Goal: Task Accomplishment & Management: Use online tool/utility

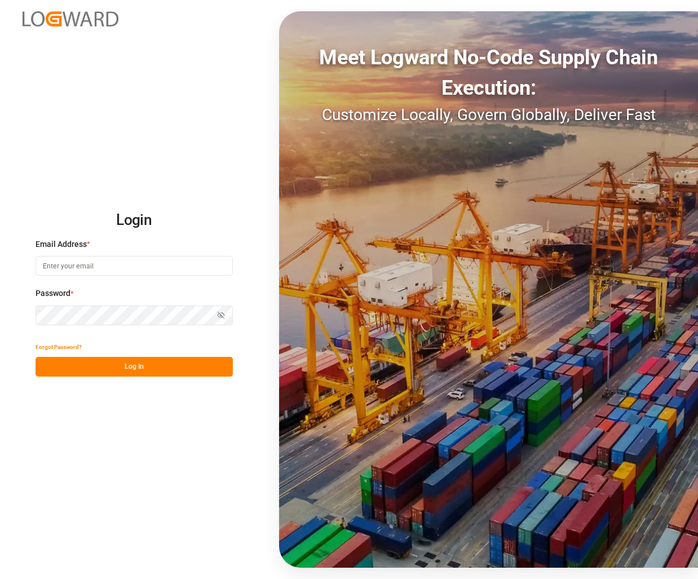
type input "tobias.wagner@melitta.de"
click at [139, 364] on button "Log In" at bounding box center [134, 367] width 197 height 20
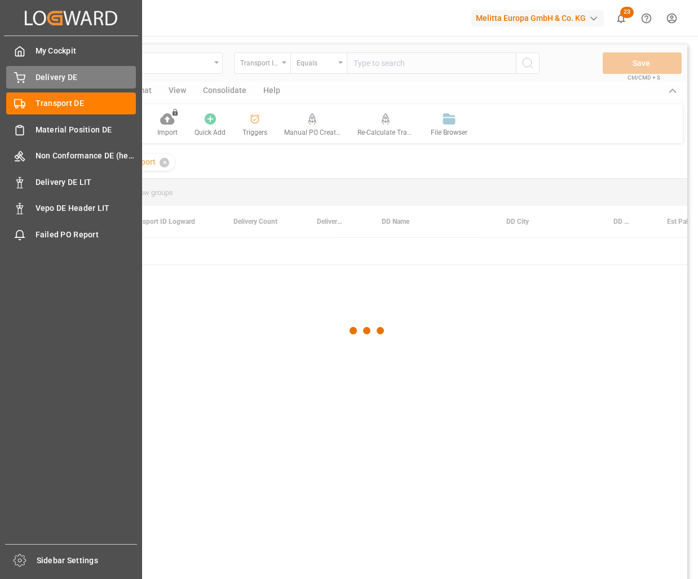
click at [28, 74] on div "Delivery DE Delivery DE" at bounding box center [71, 77] width 130 height 22
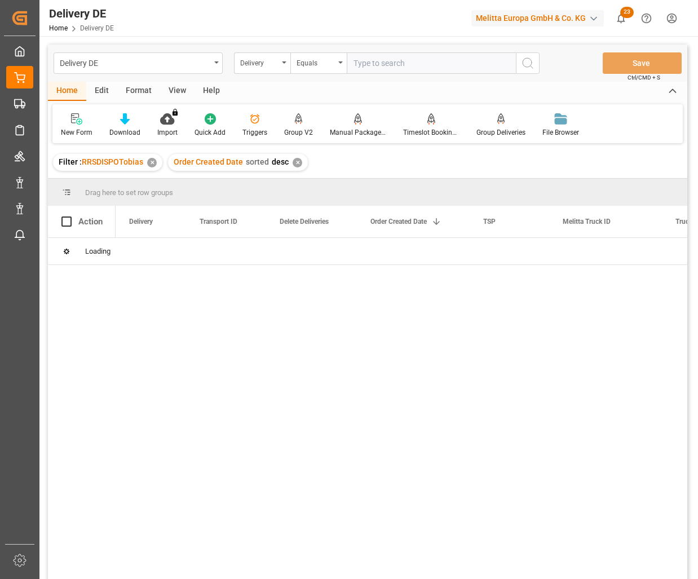
click at [139, 426] on div at bounding box center [402, 412] width 572 height 348
click at [381, 65] on input "text" at bounding box center [431, 62] width 169 height 21
paste input "92549653"
type input "92549653"
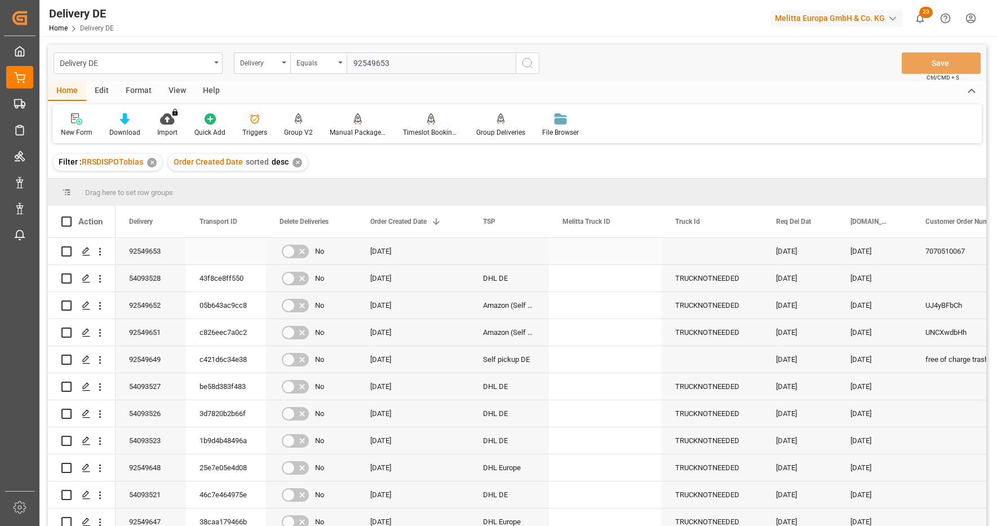
click at [149, 253] on div "92549653" at bounding box center [151, 251] width 70 height 26
click at [66, 251] on input "Press Space to toggle row selection (unchecked)" at bounding box center [66, 251] width 10 height 10
checkbox input "true"
click at [358, 120] on icon at bounding box center [358, 118] width 8 height 10
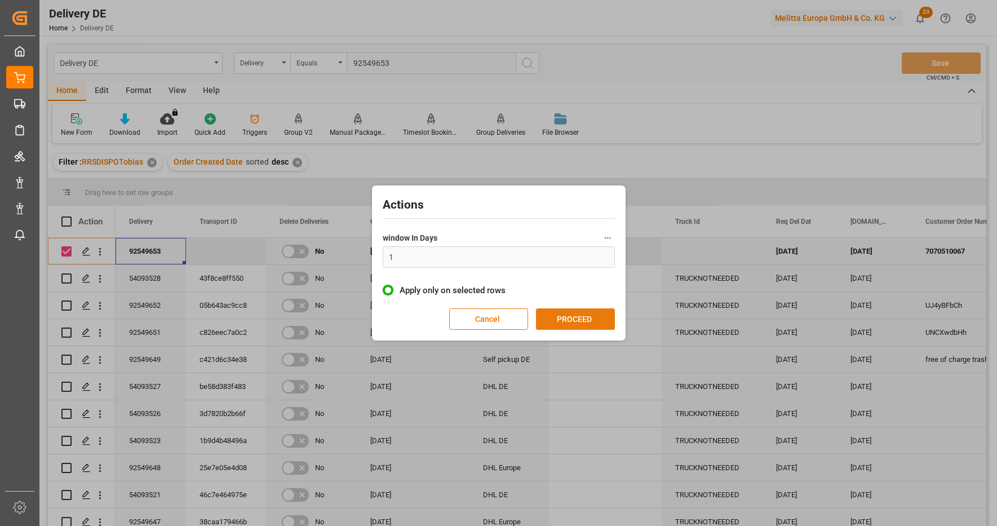
click at [587, 325] on button "PROCEED" at bounding box center [575, 318] width 79 height 21
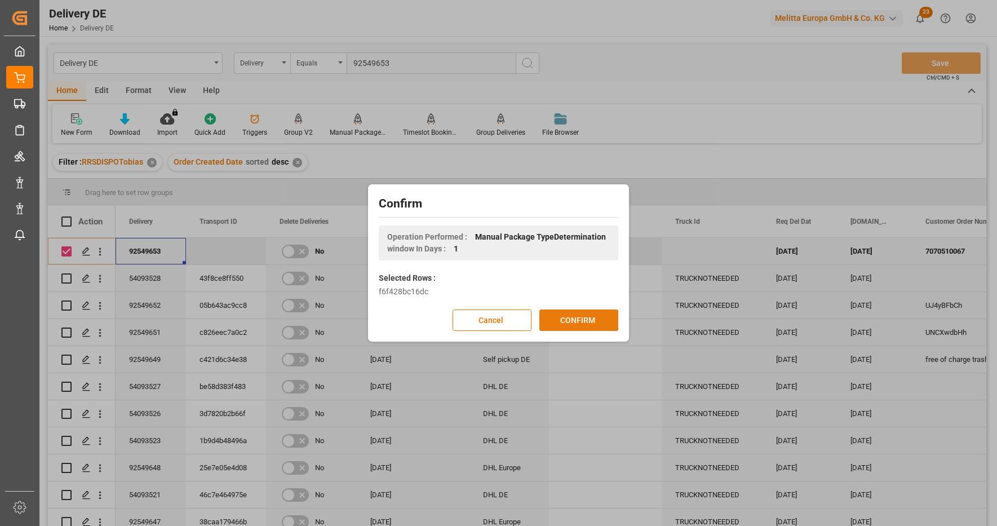
click at [585, 325] on button "CONFIRM" at bounding box center [578, 319] width 79 height 21
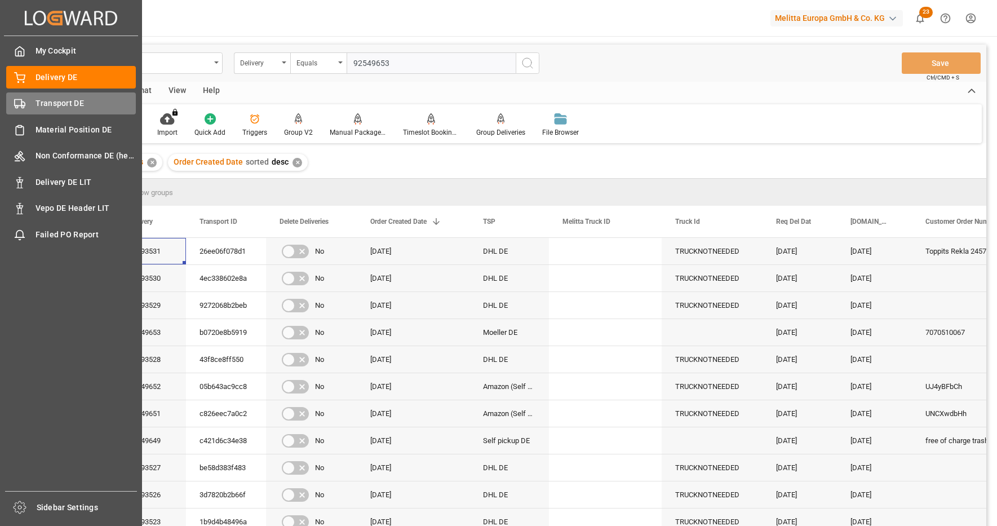
click at [54, 100] on span "Transport DE" at bounding box center [86, 104] width 101 height 12
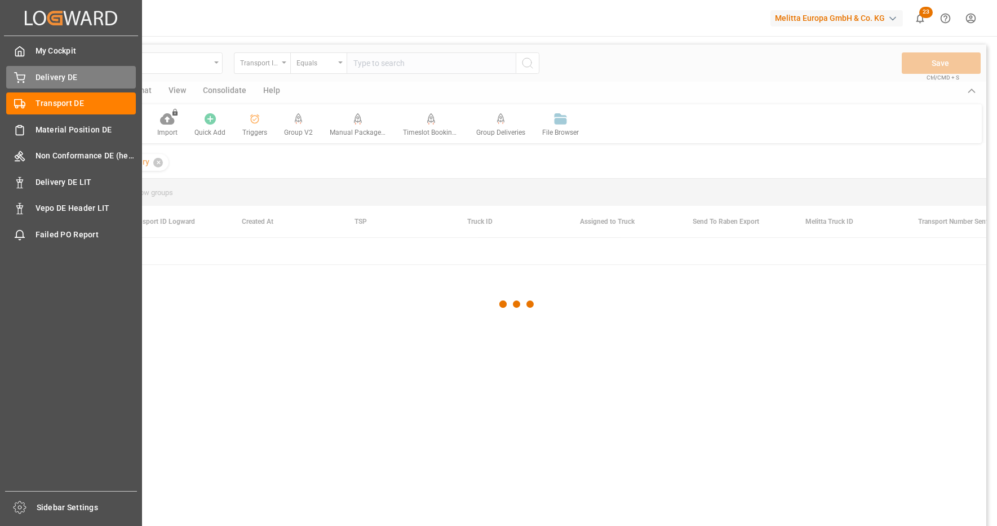
click at [64, 75] on span "Delivery DE" at bounding box center [86, 78] width 101 height 12
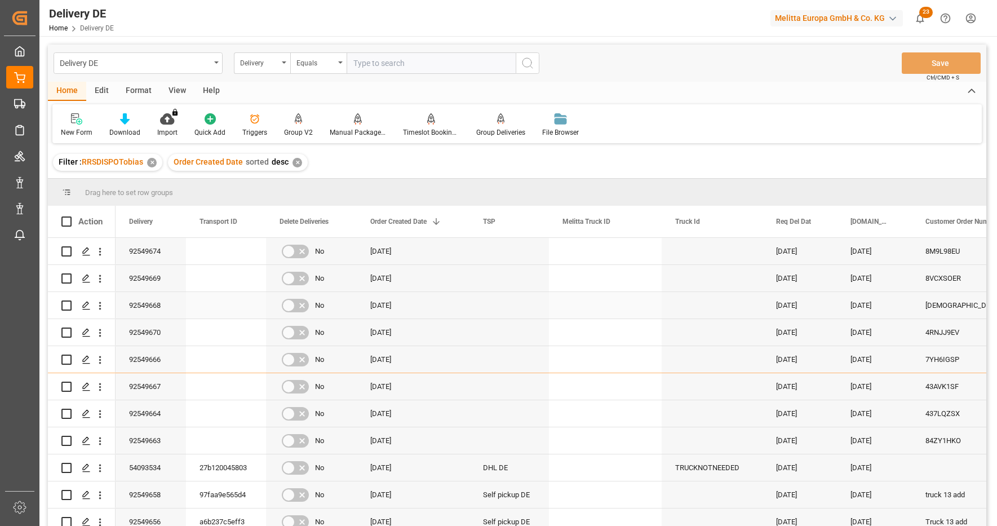
click at [527, 302] on div "Press SPACE to select this row." at bounding box center [509, 305] width 79 height 26
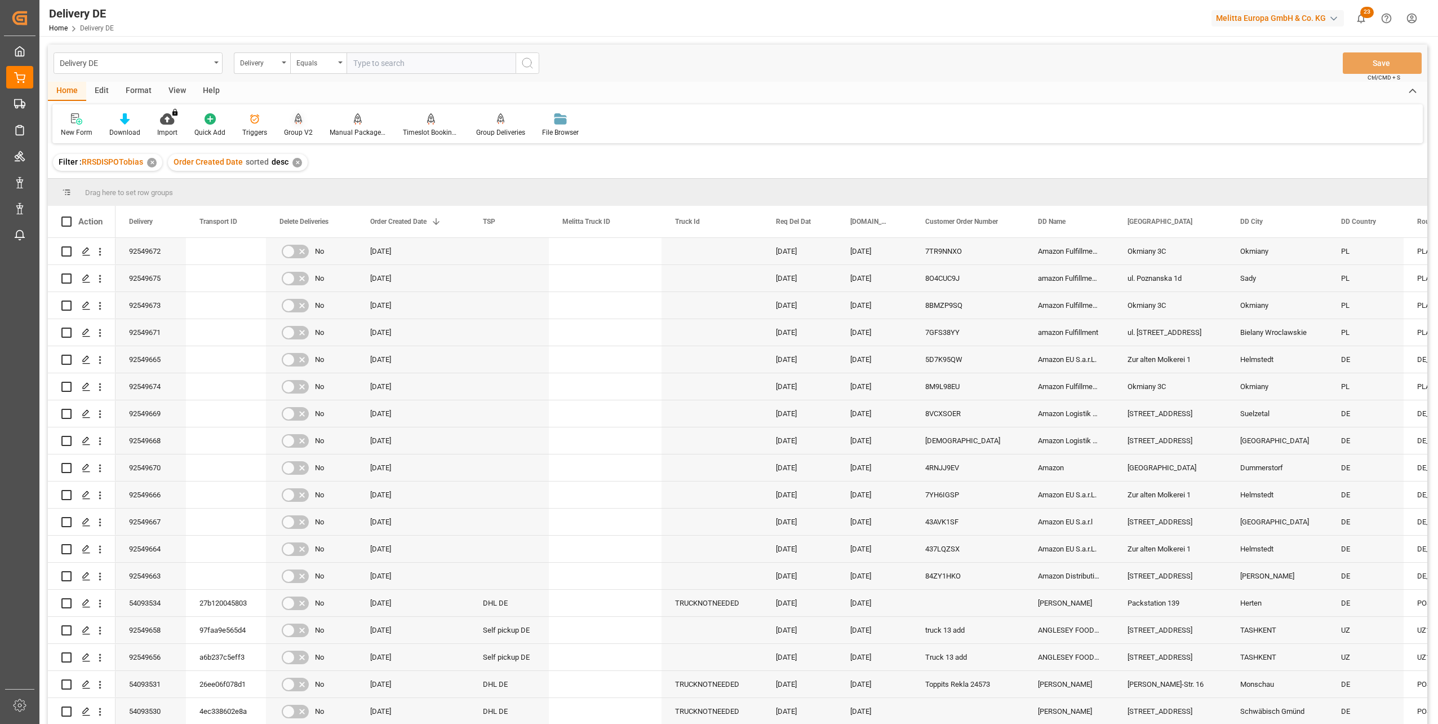
click at [296, 125] on div "Group V2" at bounding box center [299, 125] width 46 height 25
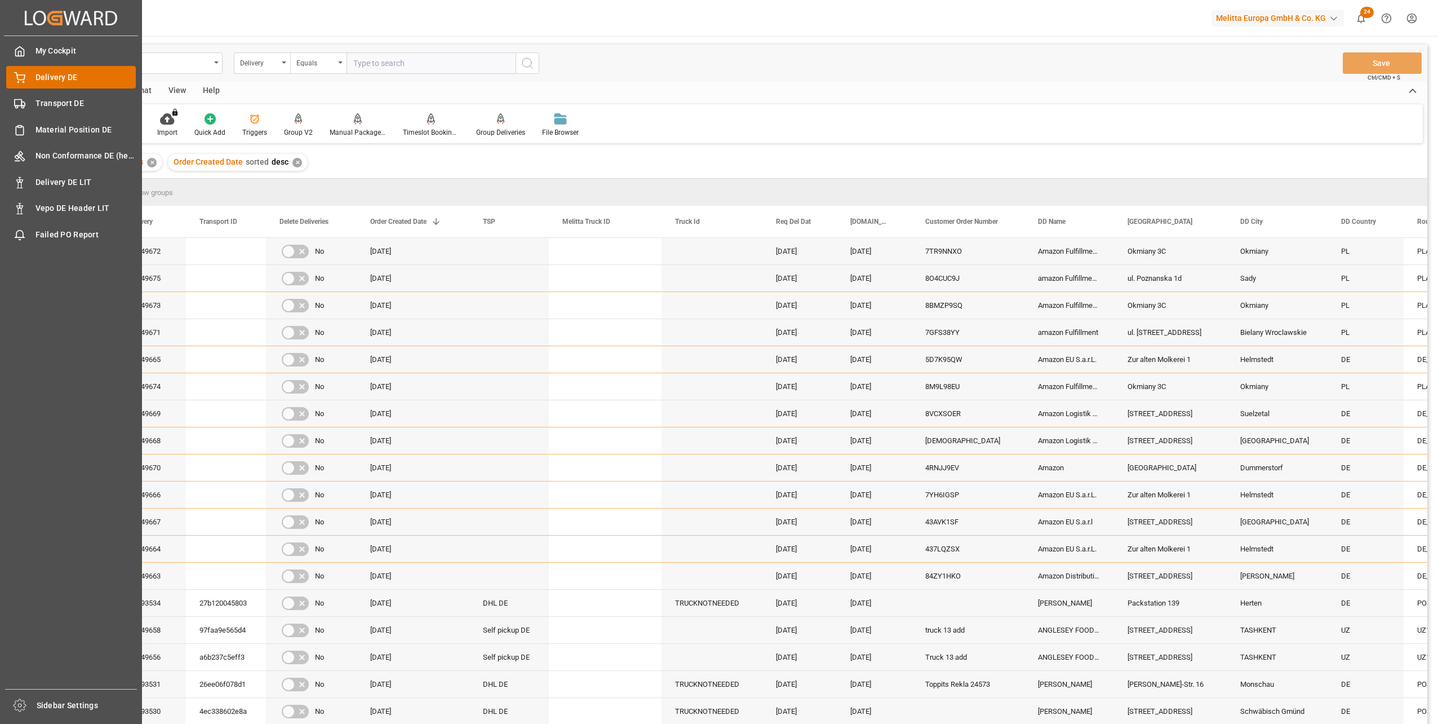
click at [40, 73] on span "Delivery DE" at bounding box center [86, 78] width 101 height 12
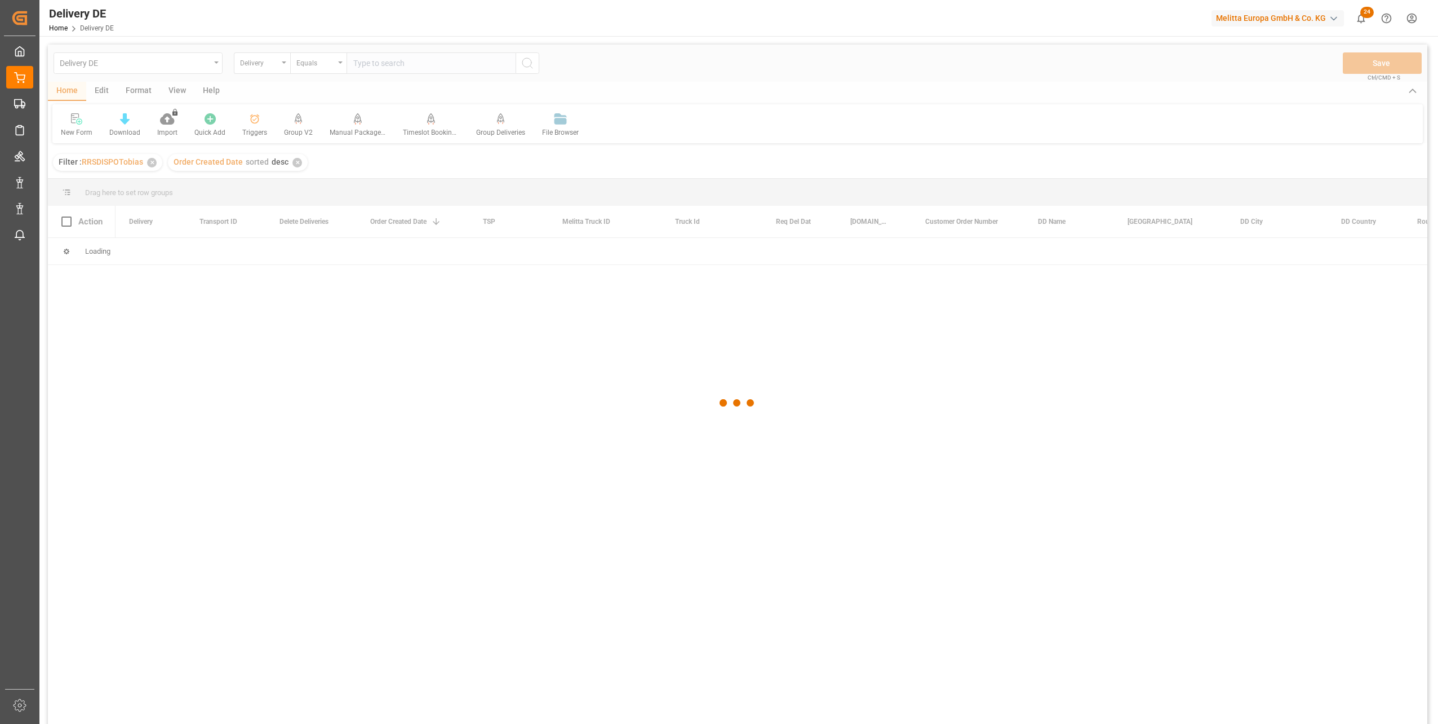
click at [393, 65] on div at bounding box center [738, 403] width 1380 height 717
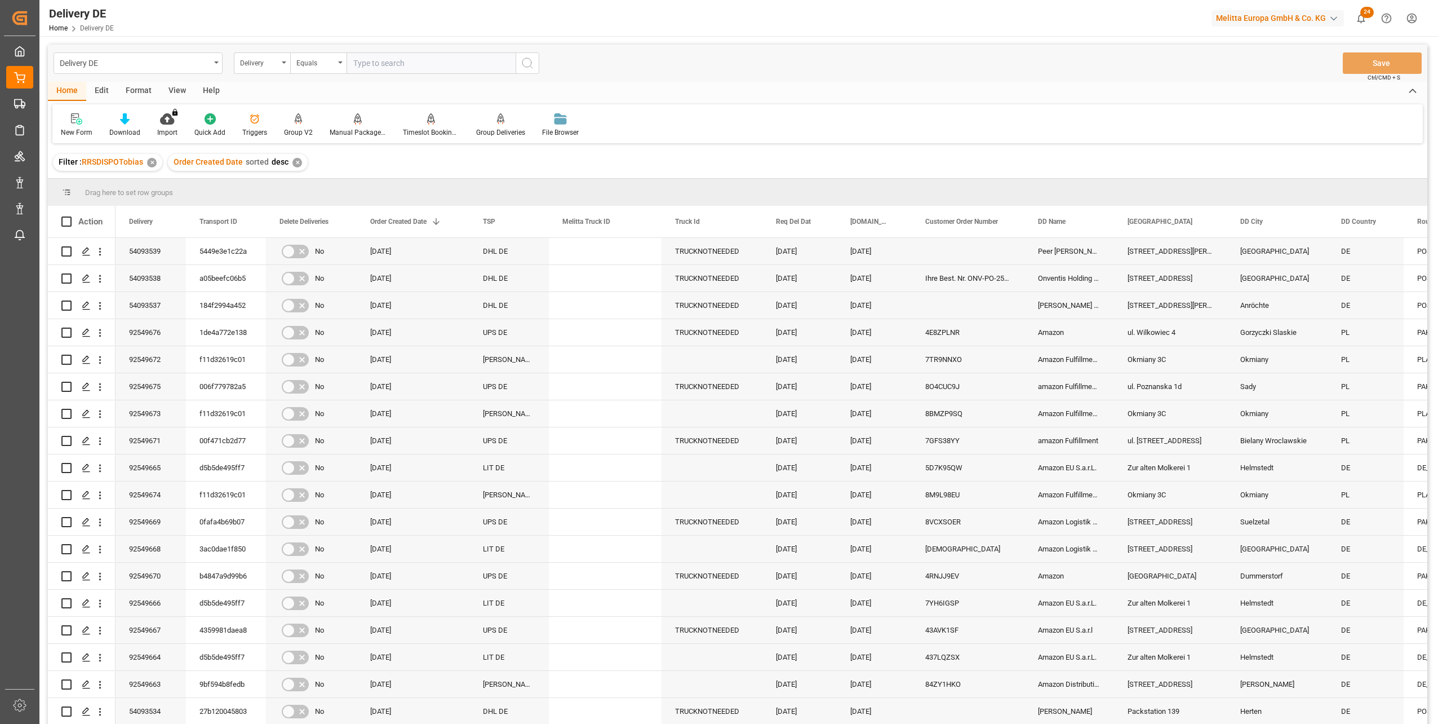
click at [393, 65] on input "text" at bounding box center [431, 62] width 169 height 21
paste input "92549449"
type input "92549449"
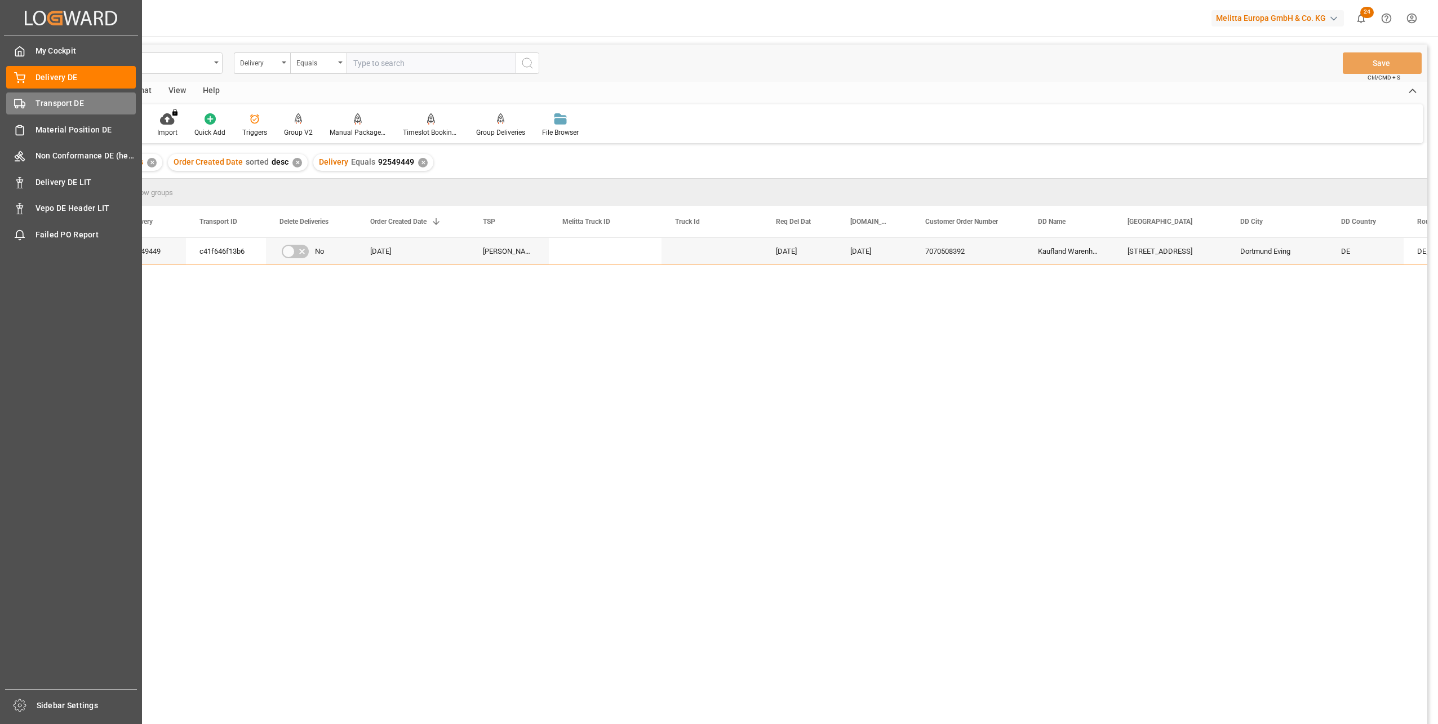
click at [25, 98] on div "Transport DE Transport DE" at bounding box center [71, 103] width 130 height 22
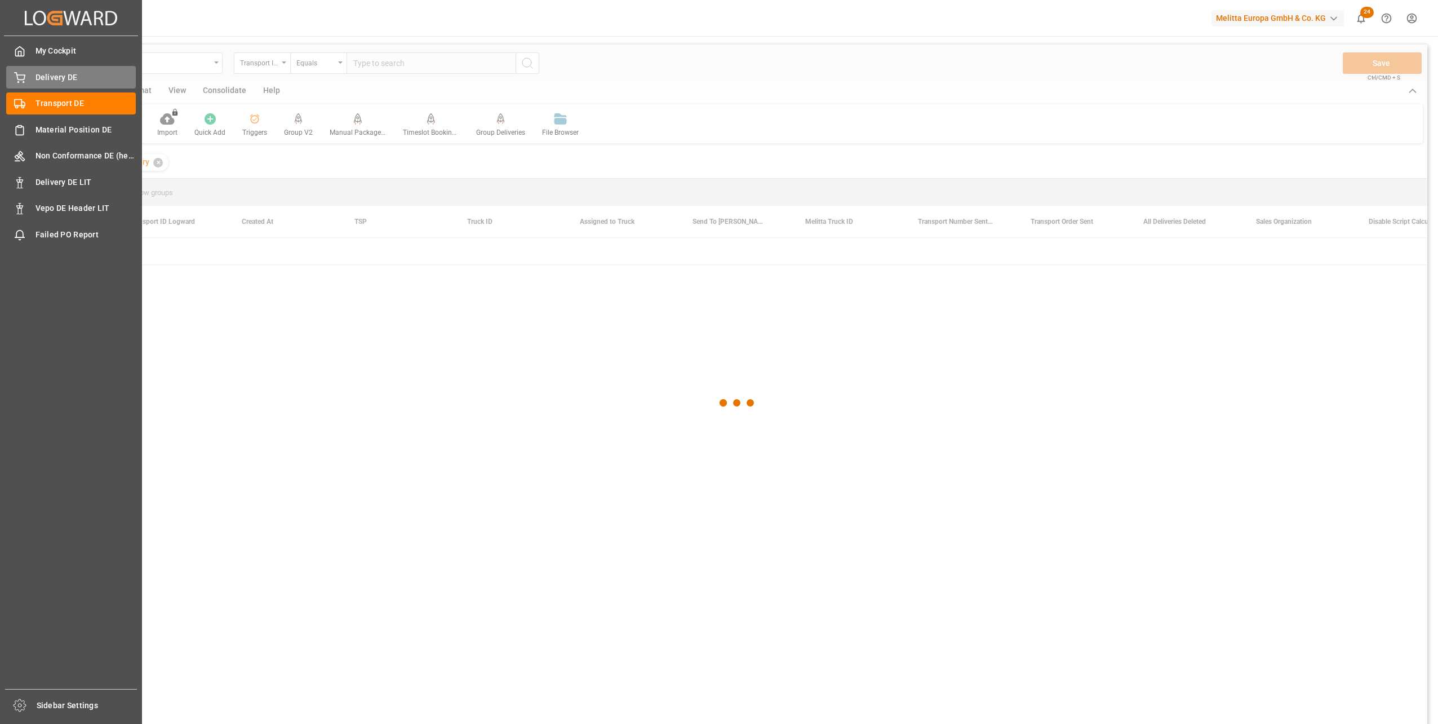
click at [47, 76] on span "Delivery DE" at bounding box center [86, 78] width 101 height 12
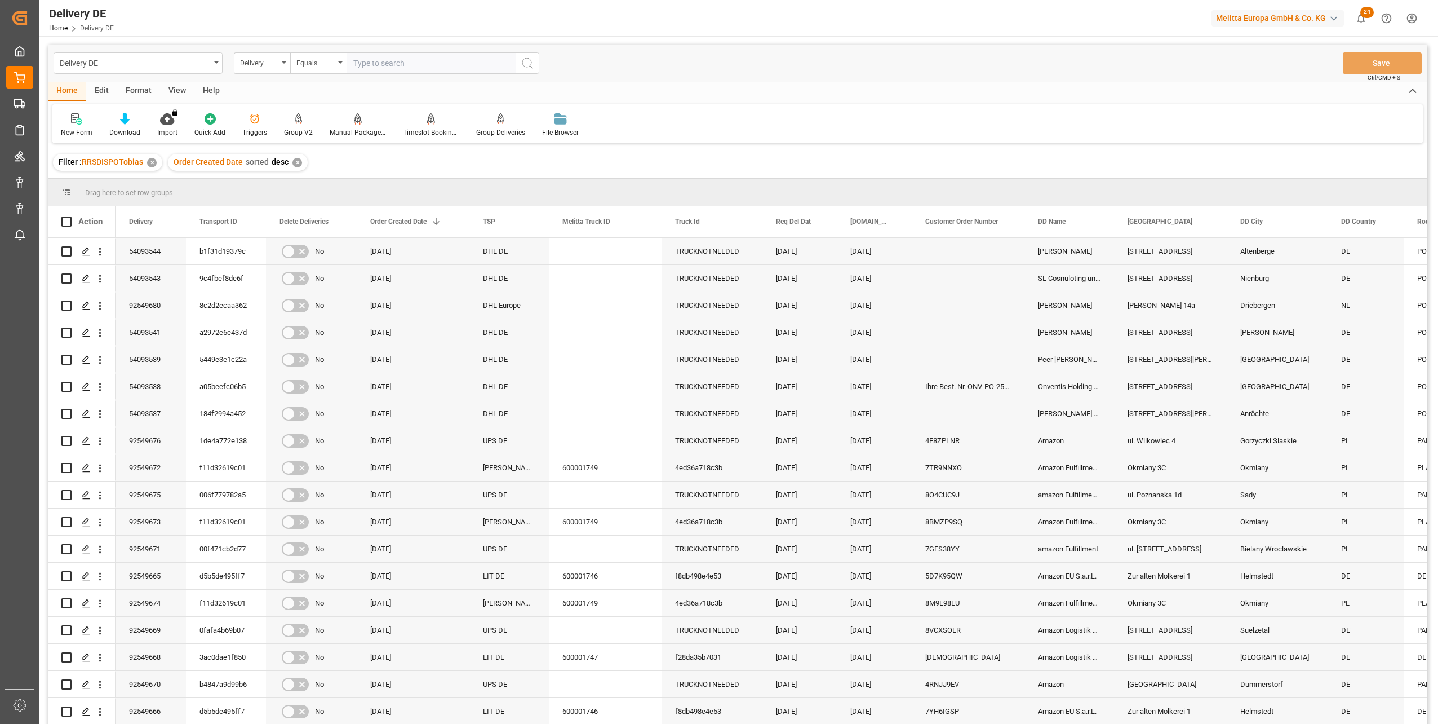
click at [428, 61] on input "text" at bounding box center [431, 62] width 169 height 21
paste input "92547918"
type input "92547918"
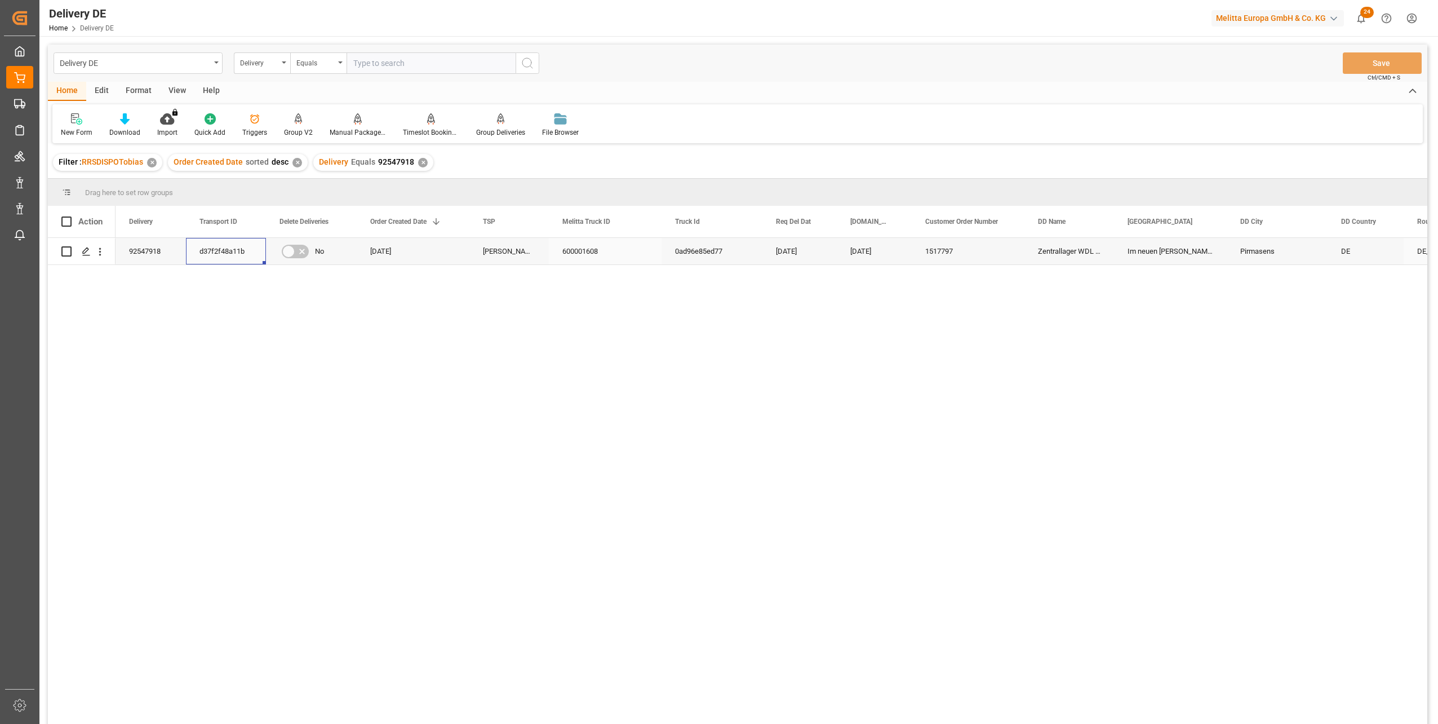
click at [222, 245] on div "d37f2f48a11b" at bounding box center [226, 251] width 80 height 26
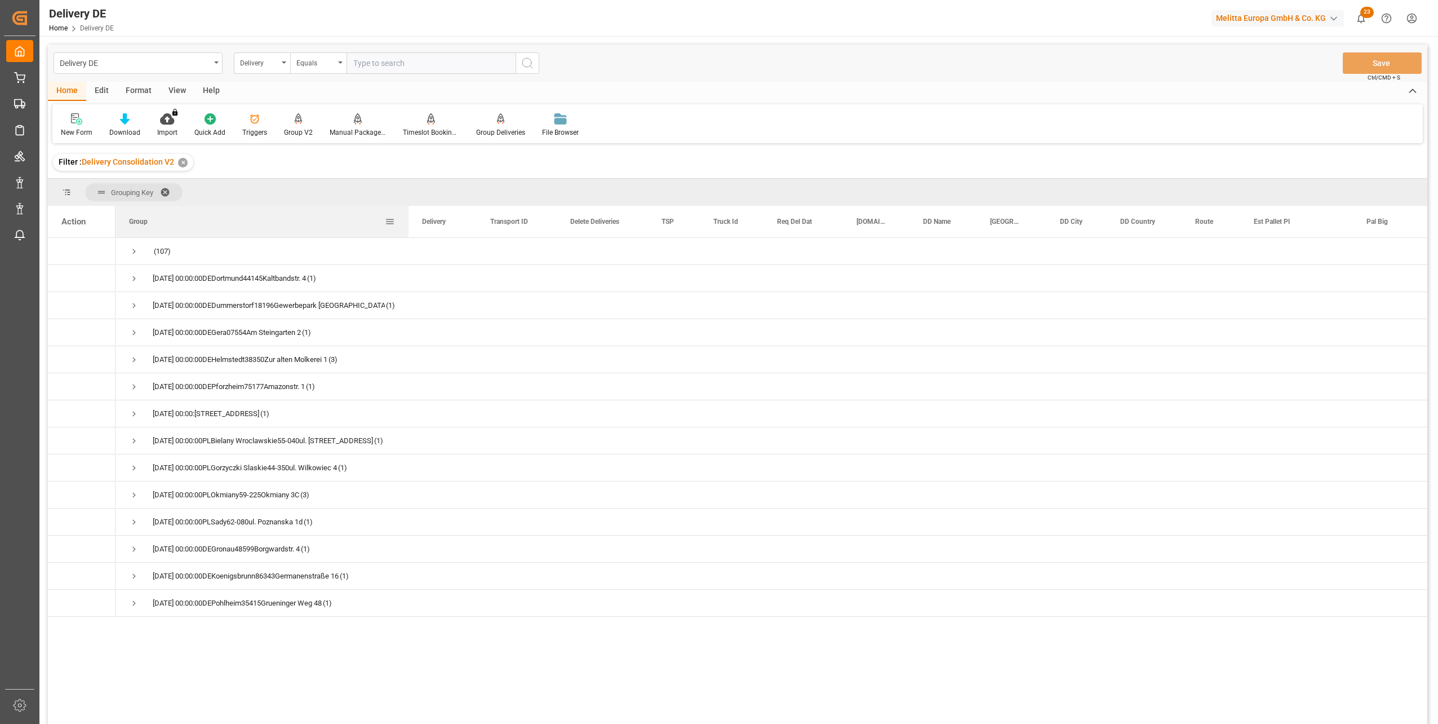
drag, startPoint x: 227, startPoint y: 214, endPoint x: 408, endPoint y: 211, distance: 180.4
click at [408, 211] on div at bounding box center [408, 222] width 5 height 32
click at [134, 277] on span "Press SPACE to select this row." at bounding box center [134, 278] width 10 height 10
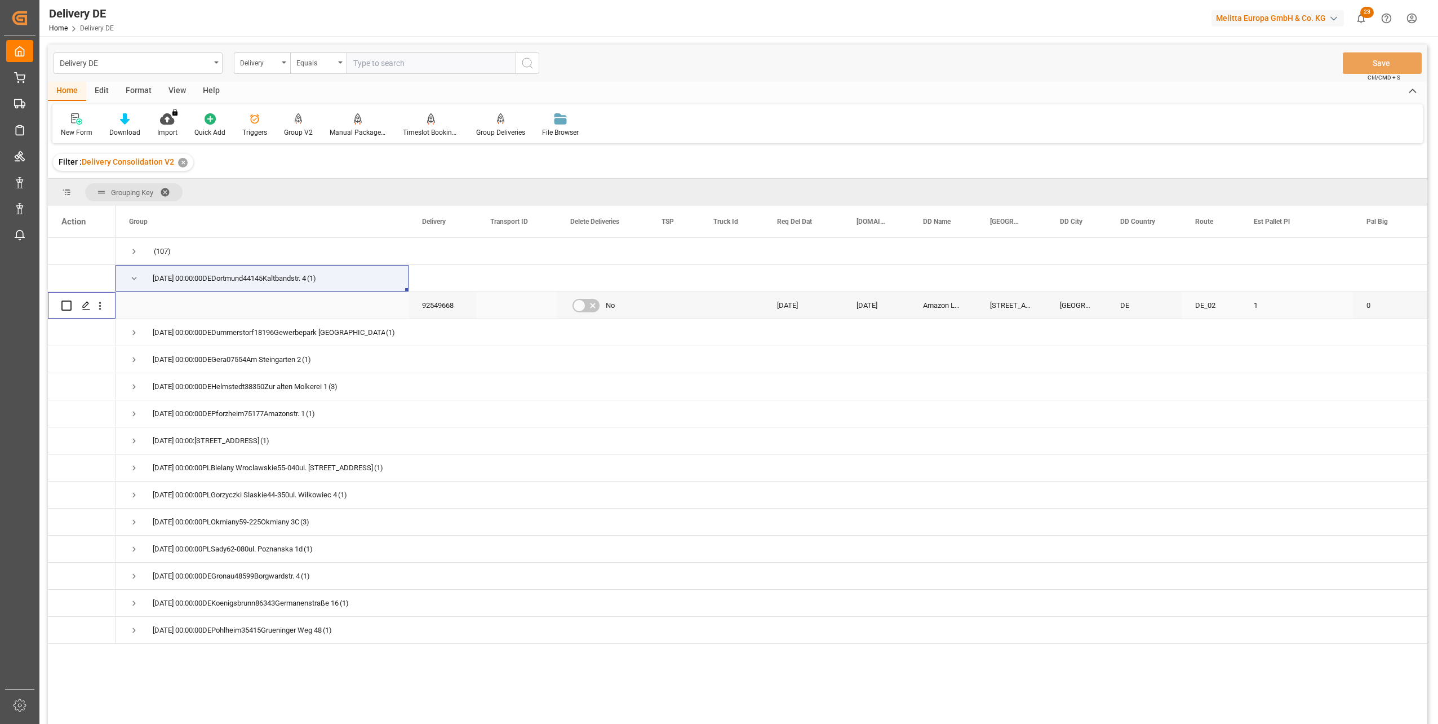
click at [70, 303] on input "Press Space to toggle row selection (unchecked)" at bounding box center [66, 305] width 10 height 10
checkbox input "true"
click at [355, 130] on div "Manual Package TypeDetermination" at bounding box center [358, 132] width 56 height 10
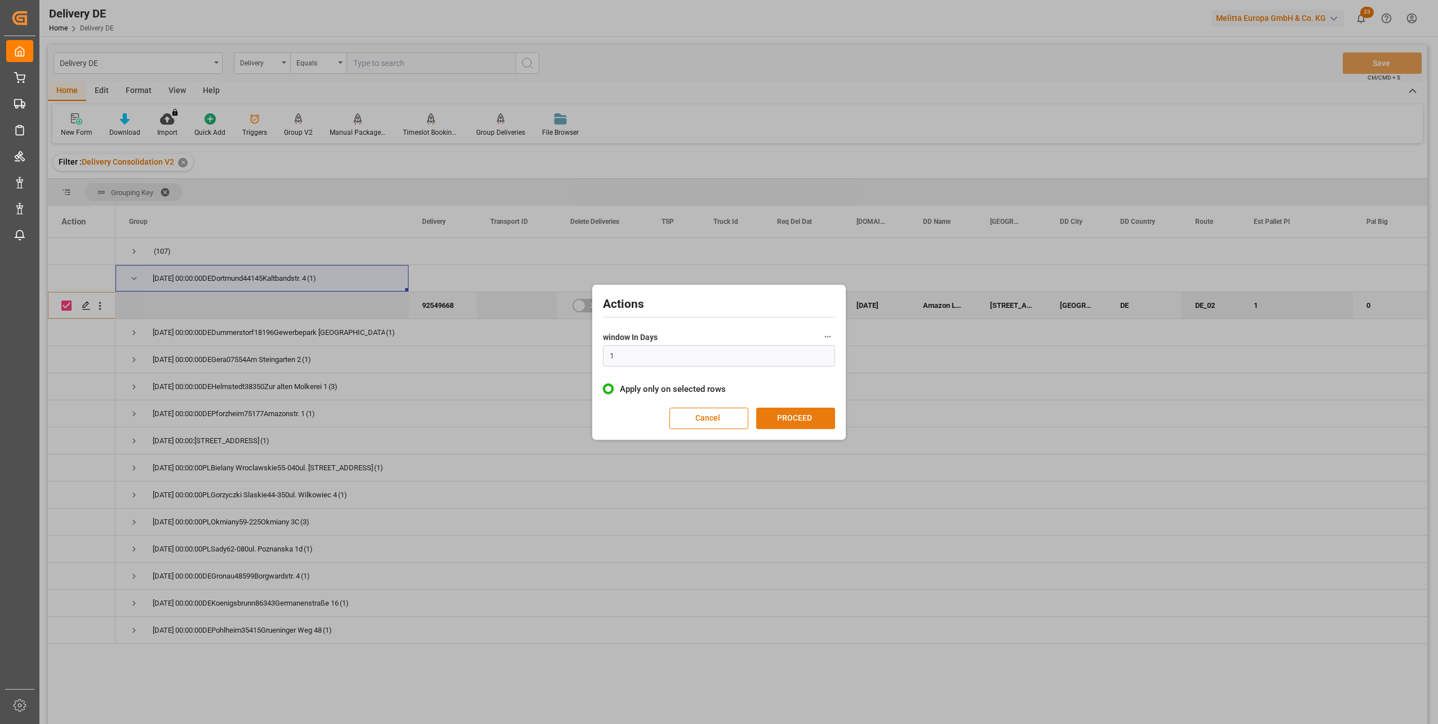
click at [783, 420] on button "PROCEED" at bounding box center [795, 418] width 79 height 21
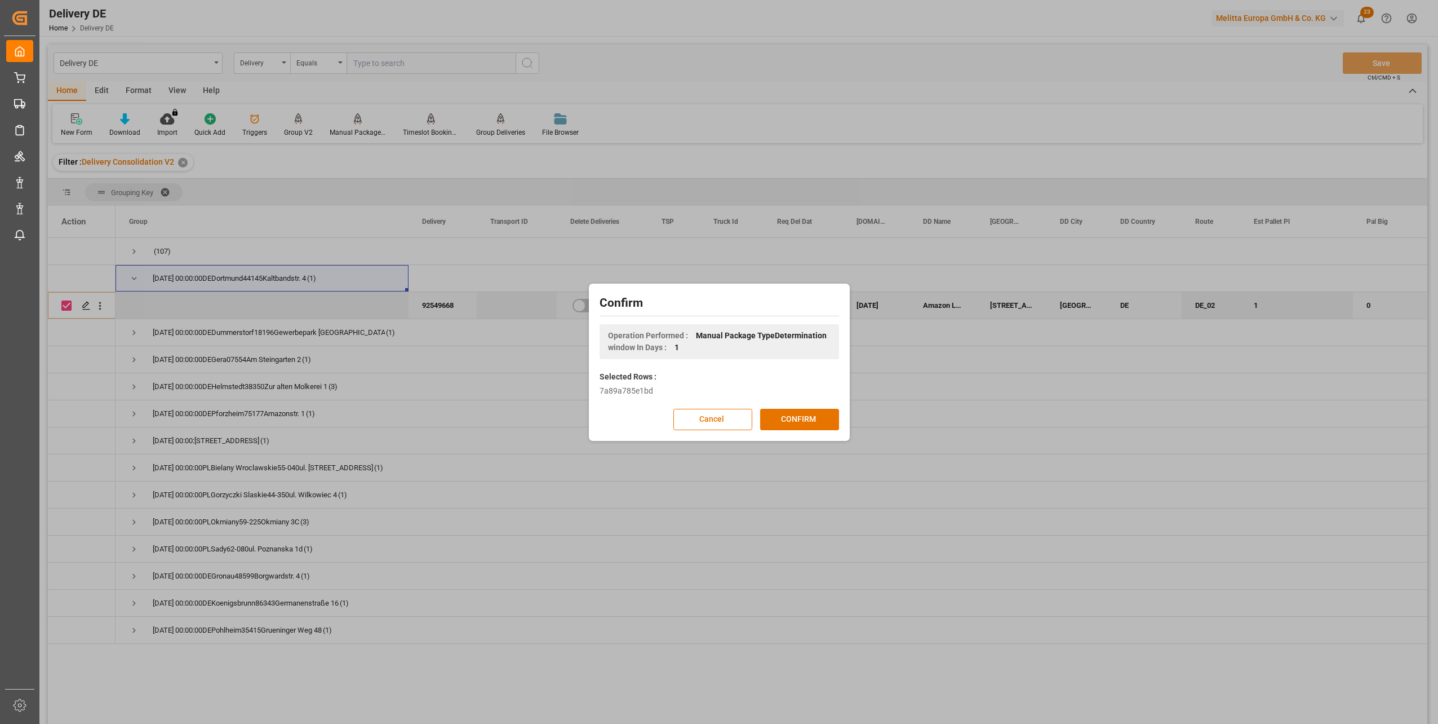
click at [783, 420] on button "CONFIRM" at bounding box center [799, 419] width 79 height 21
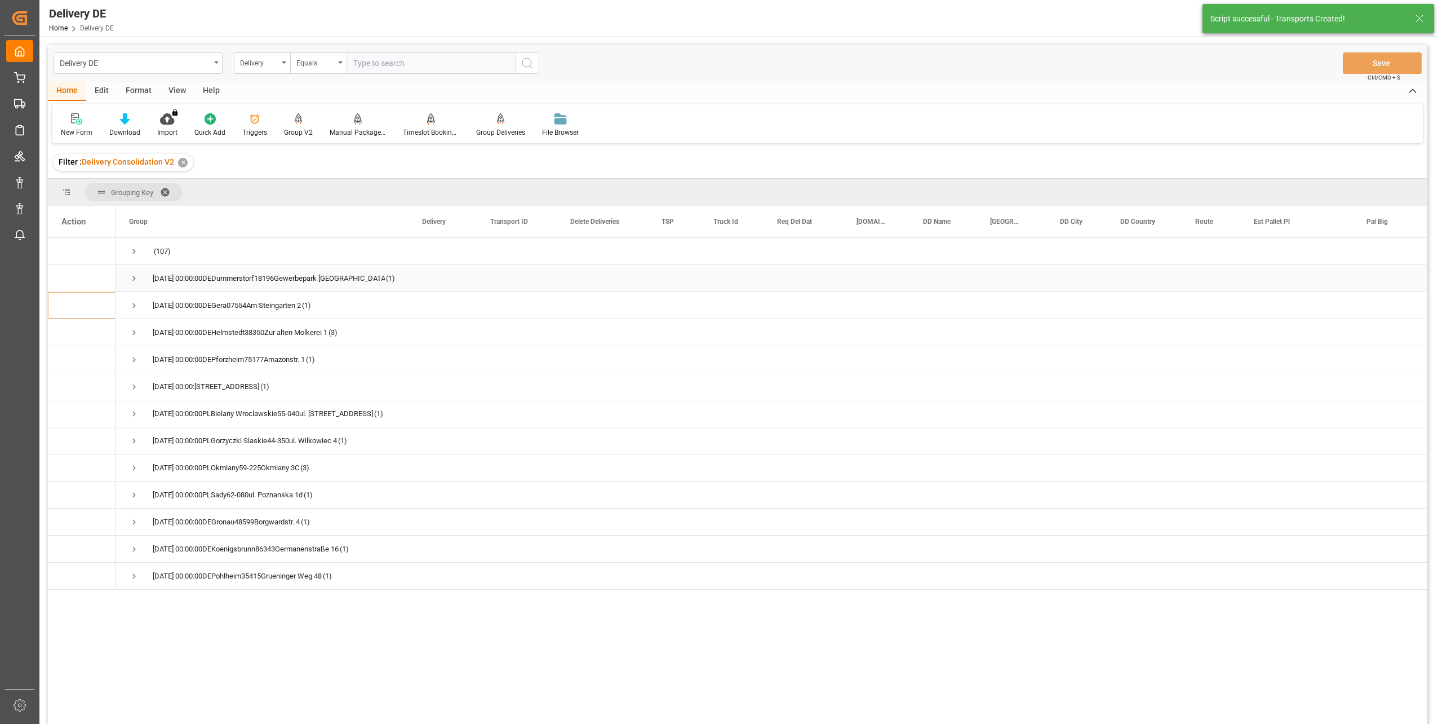
click at [131, 281] on span "Press SPACE to select this row." at bounding box center [134, 278] width 10 height 10
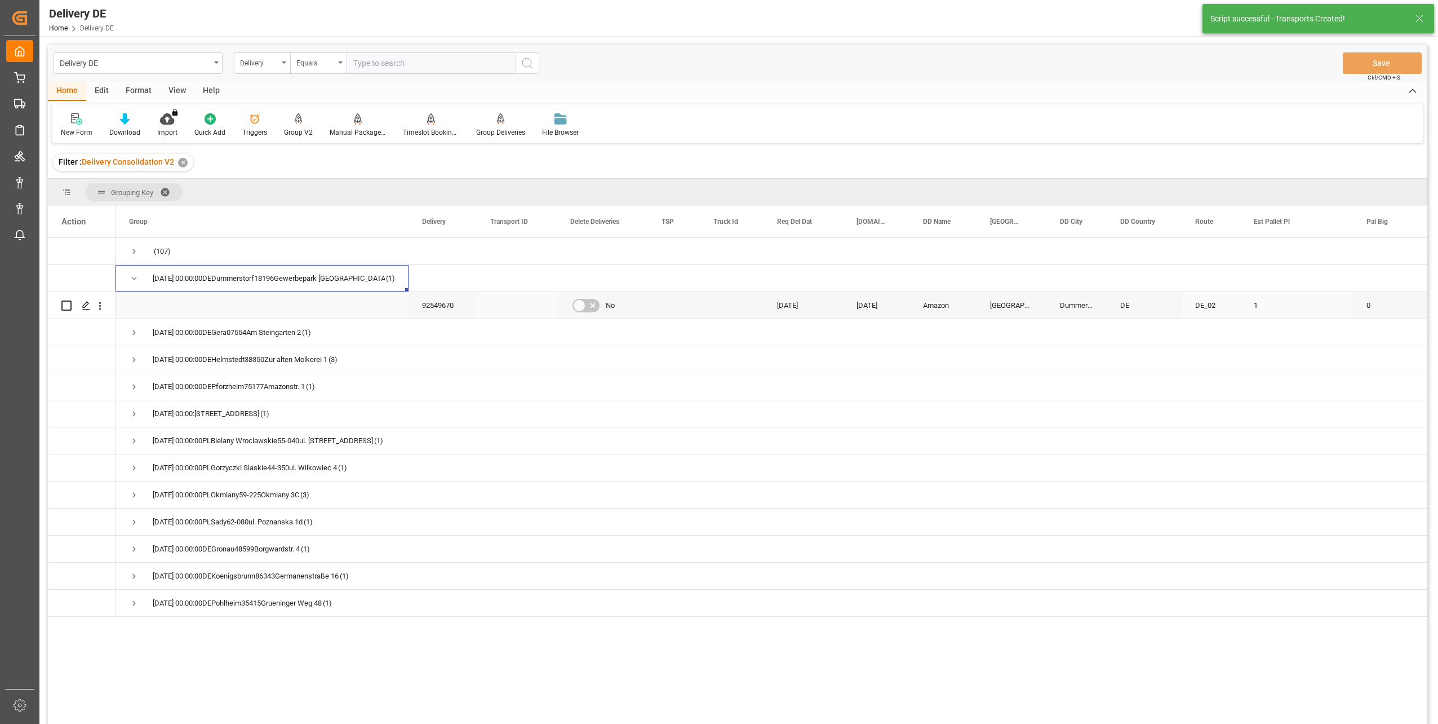
click at [68, 304] on input "Press Space to toggle row selection (unchecked)" at bounding box center [66, 305] width 10 height 10
checkbox input "true"
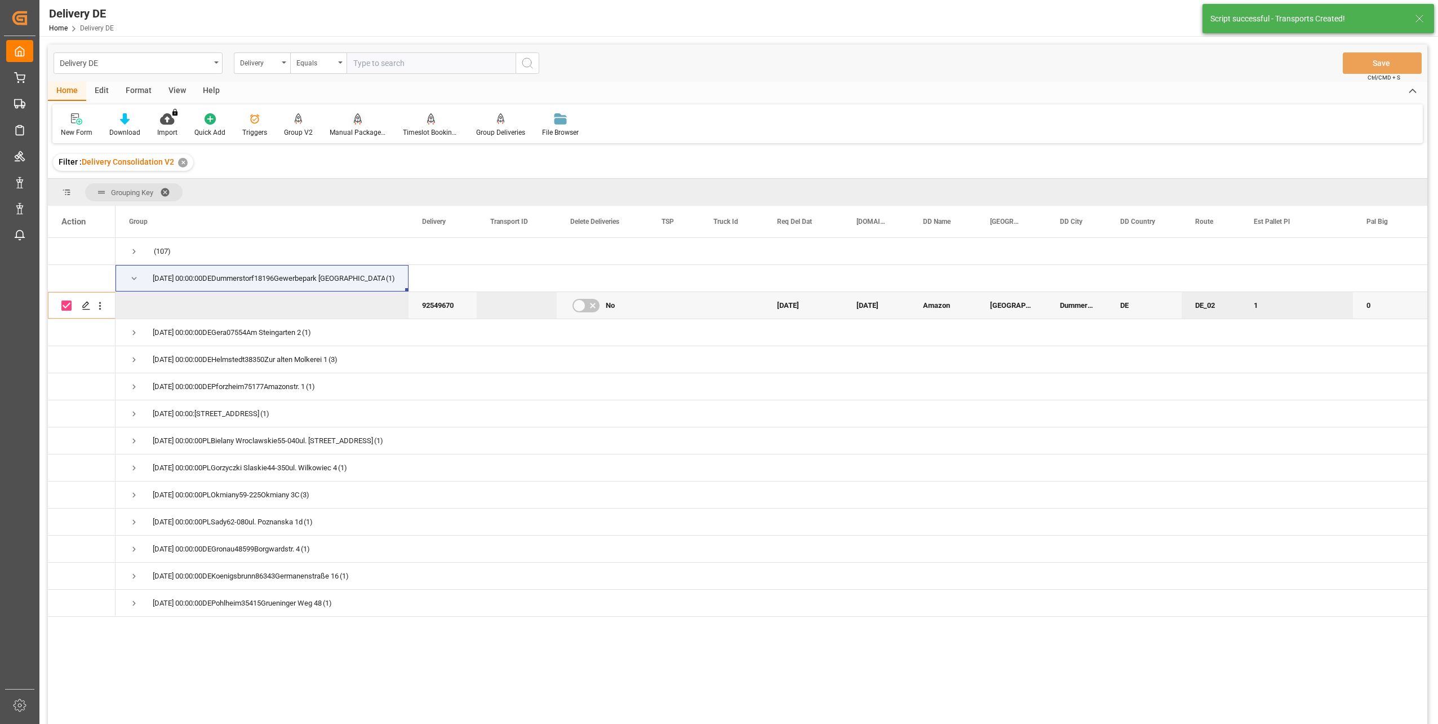
click at [353, 126] on div "Manual Package TypeDetermination" at bounding box center [357, 125] width 73 height 25
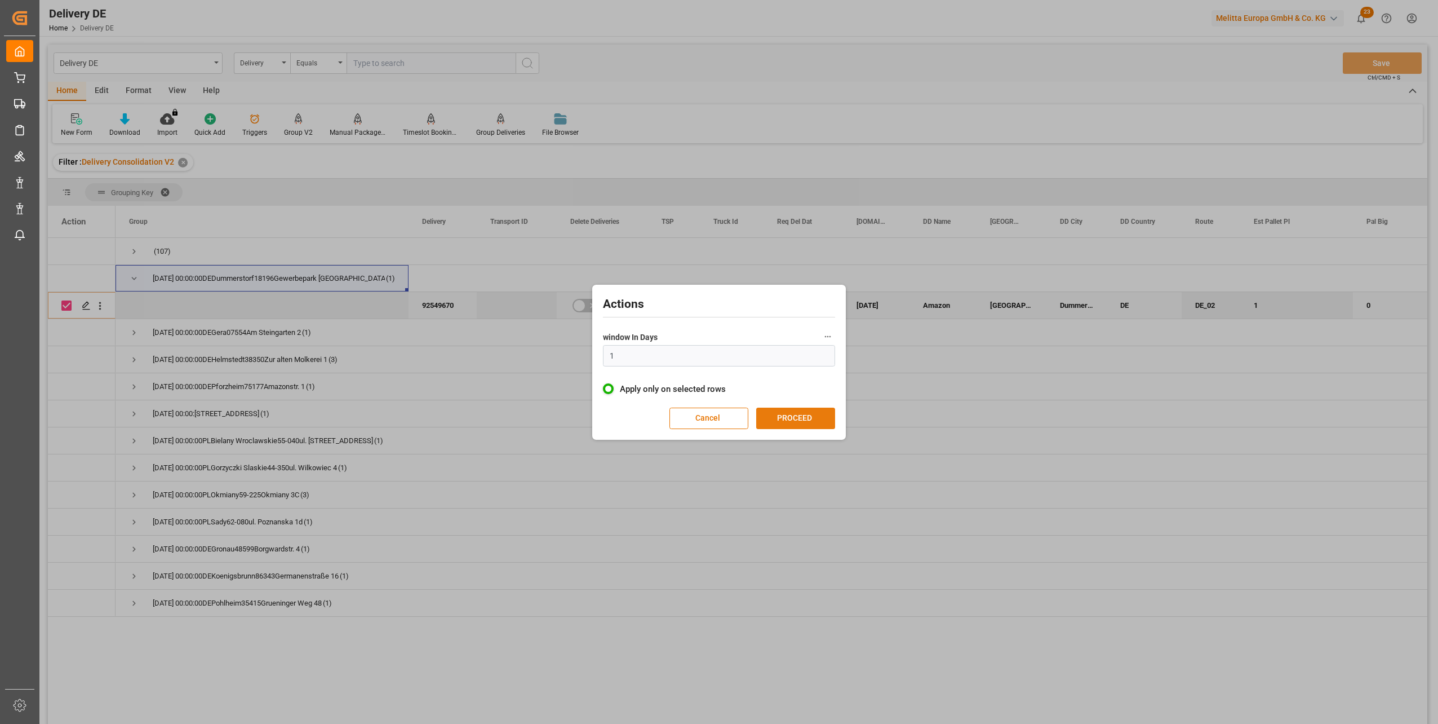
click at [791, 415] on button "PROCEED" at bounding box center [795, 418] width 79 height 21
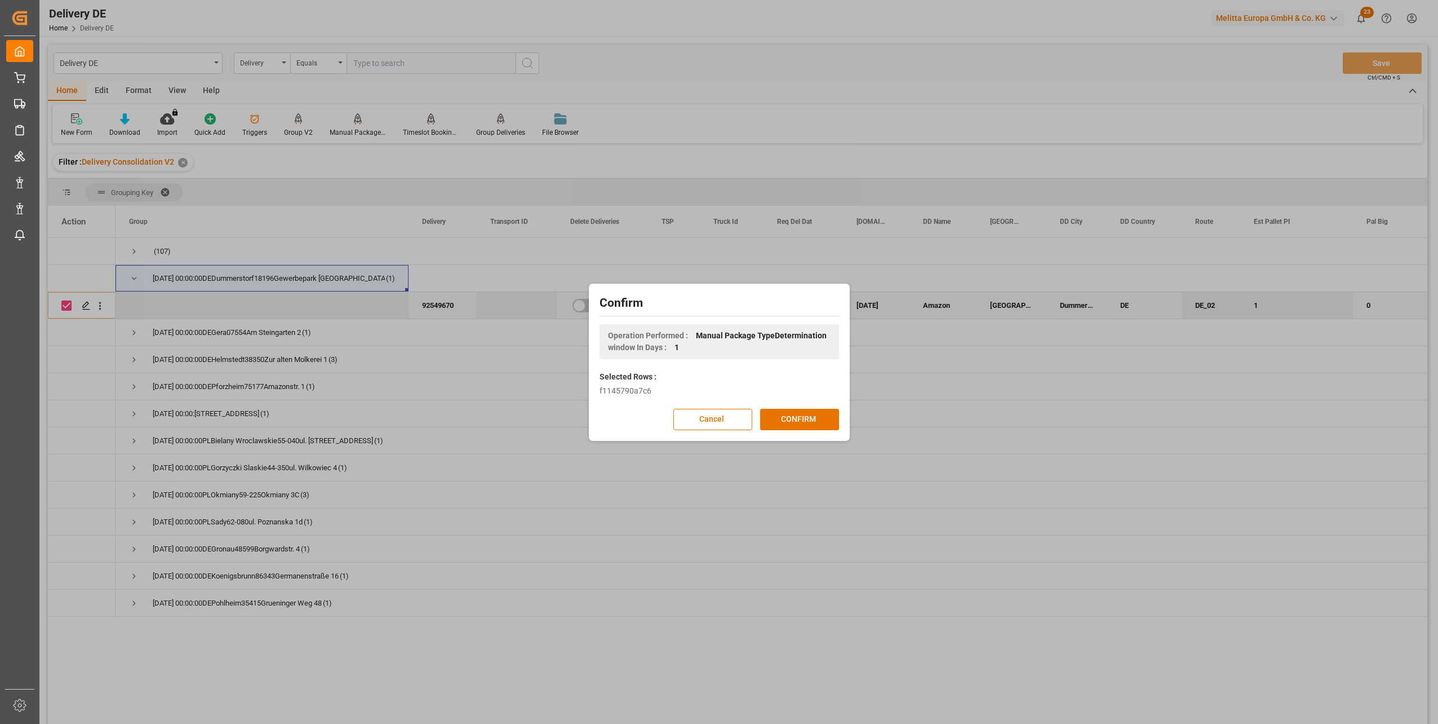
click at [791, 415] on button "CONFIRM" at bounding box center [799, 419] width 79 height 21
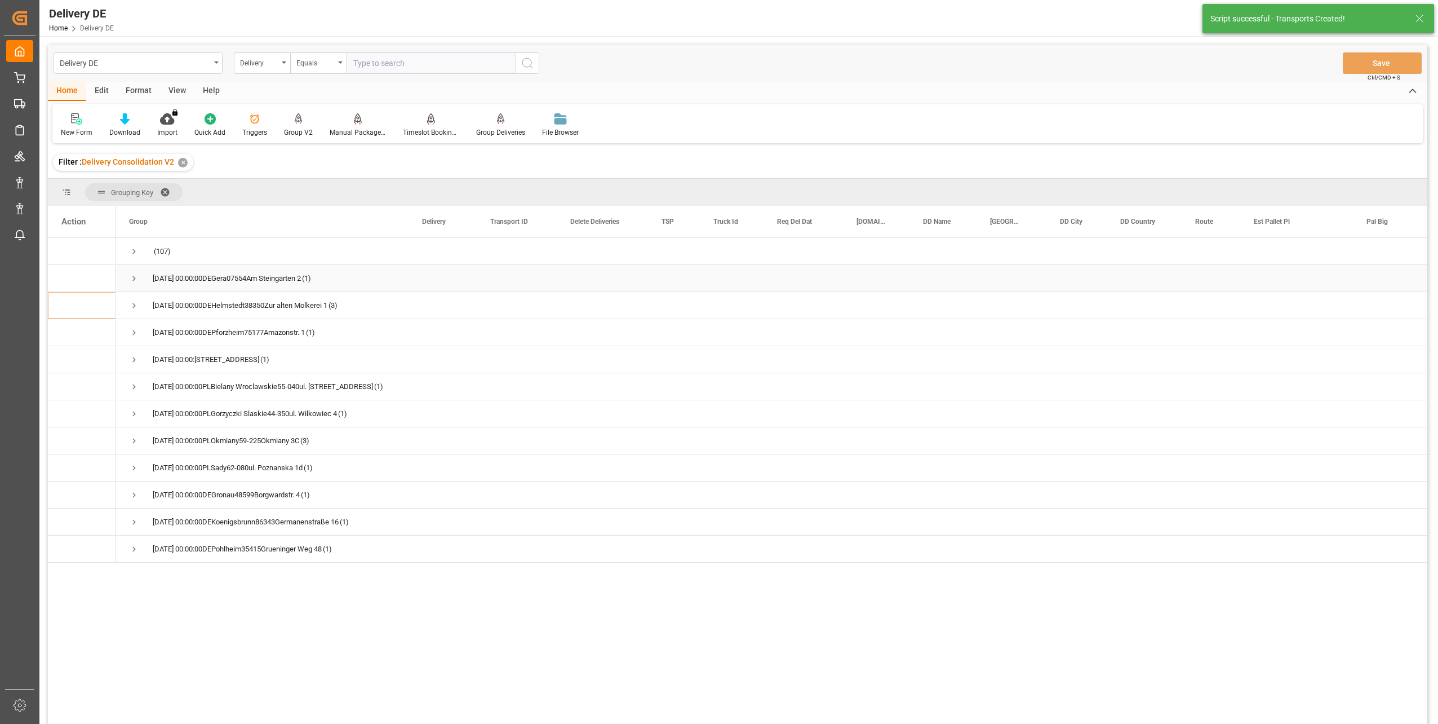
click at [130, 276] on span "Press SPACE to select this row." at bounding box center [134, 278] width 10 height 10
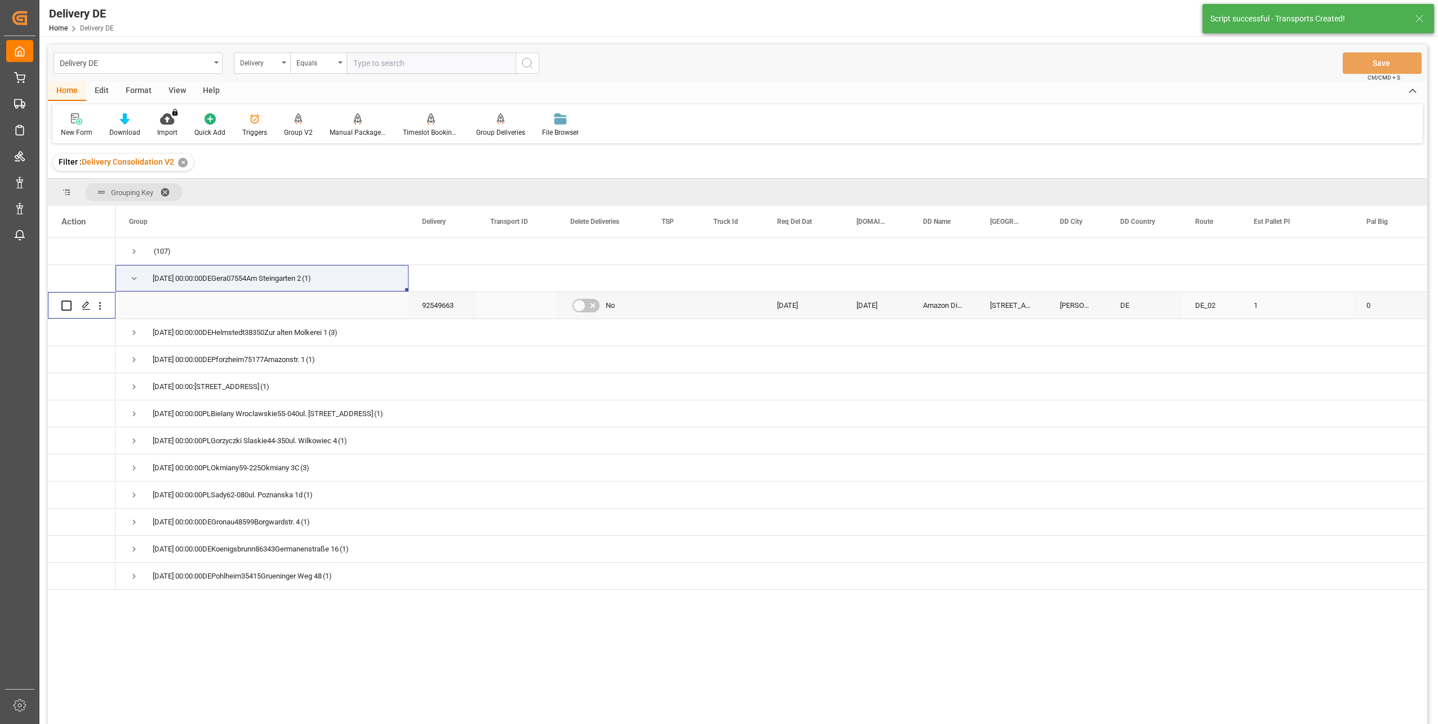
click at [61, 301] on input "Press Space to toggle row selection (unchecked)" at bounding box center [66, 305] width 10 height 10
checkbox input "true"
click at [362, 132] on div "Manual Package TypeDetermination" at bounding box center [358, 132] width 56 height 10
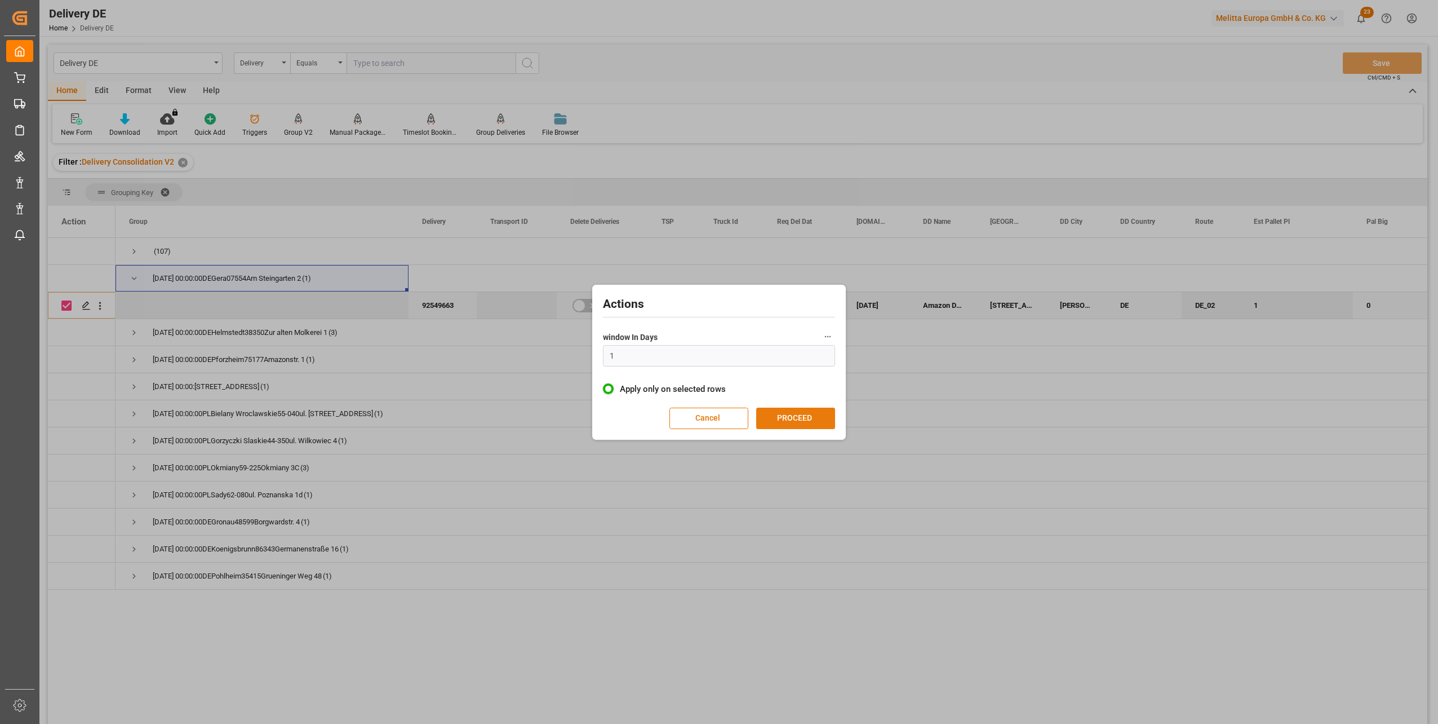
click at [789, 412] on button "PROCEED" at bounding box center [795, 418] width 79 height 21
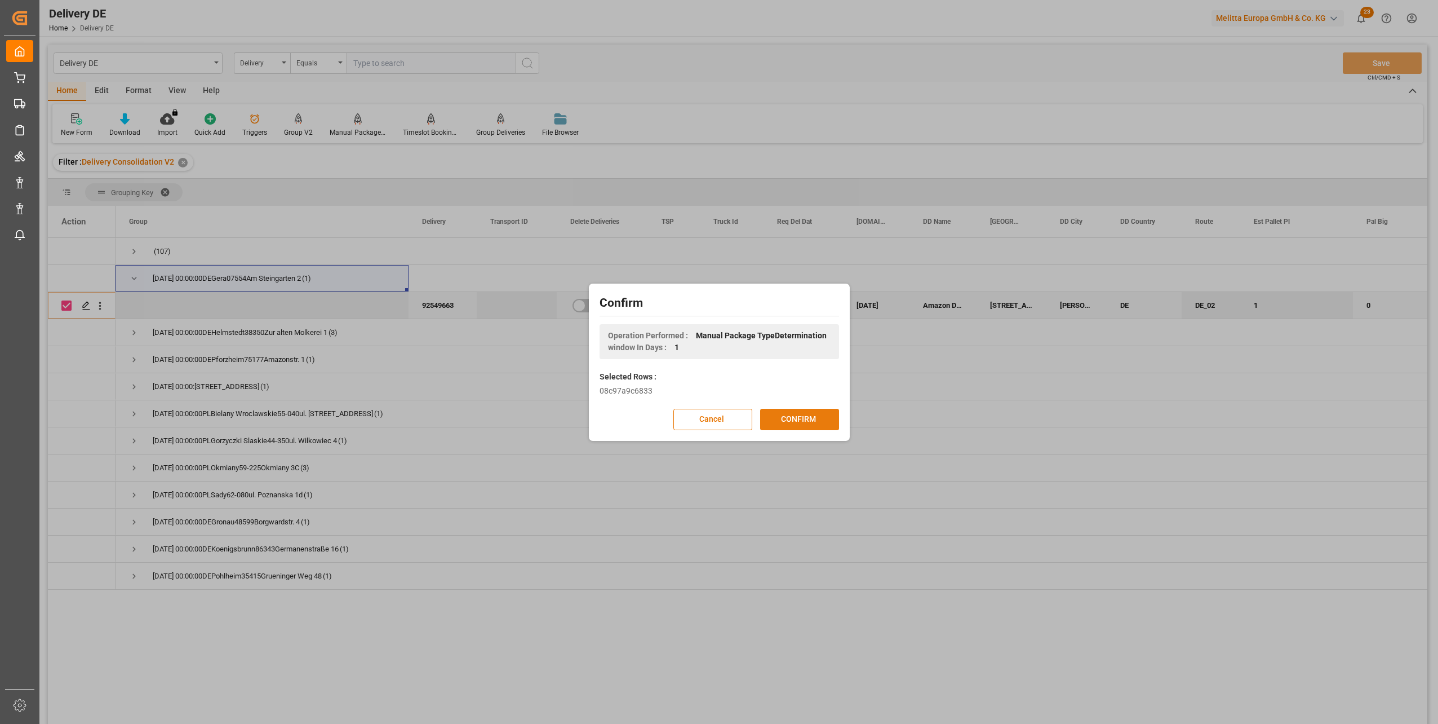
click at [801, 419] on button "CONFIRM" at bounding box center [799, 419] width 79 height 21
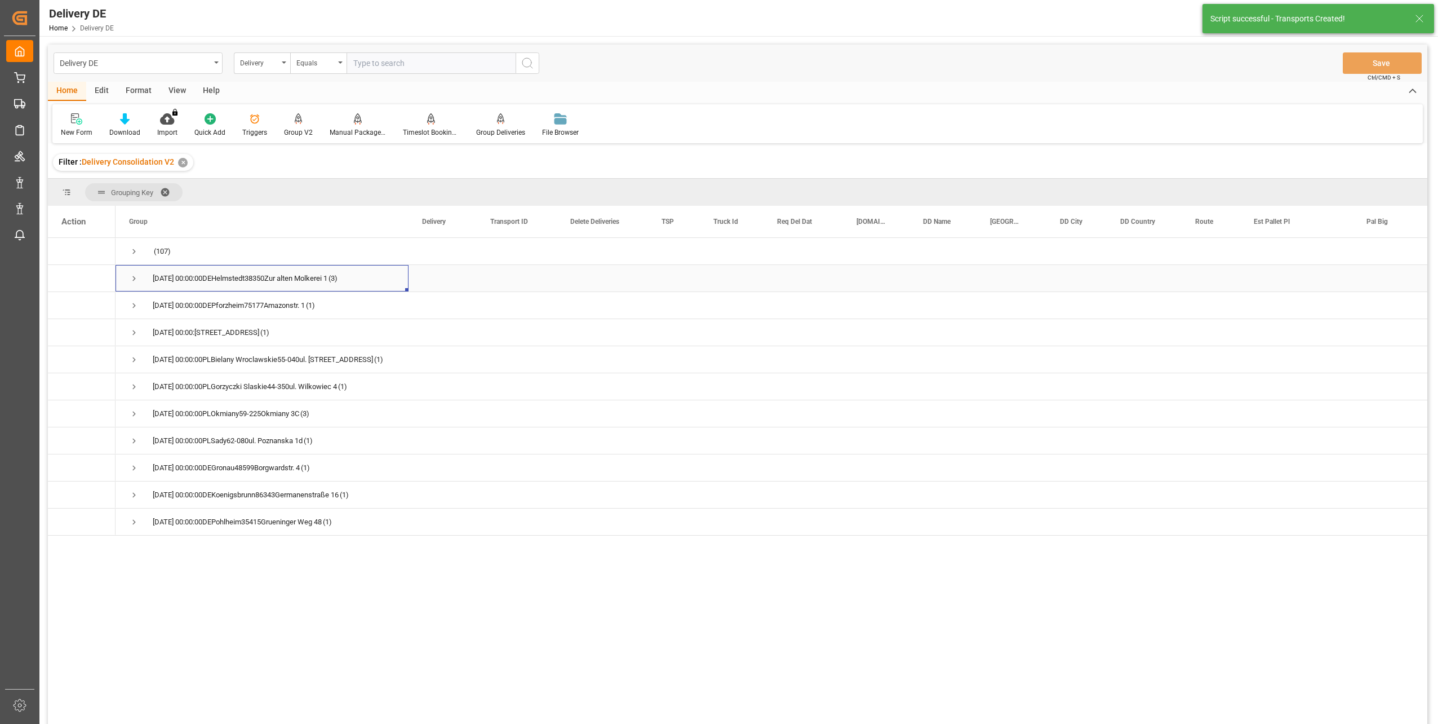
click at [137, 274] on span "Press SPACE to select this row." at bounding box center [134, 278] width 10 height 10
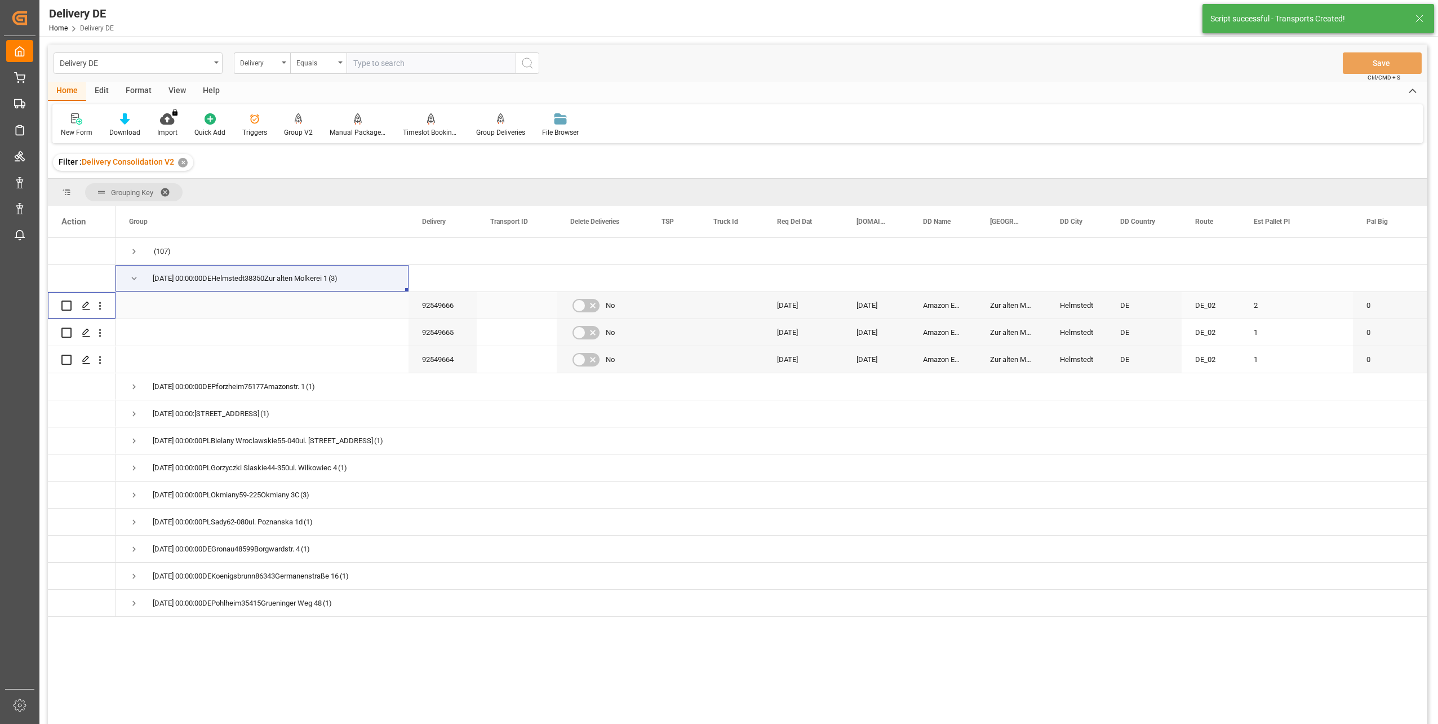
click at [67, 304] on input "Press Space to toggle row selection (unchecked)" at bounding box center [66, 305] width 10 height 10
checkbox input "true"
click at [67, 330] on input "Press Space to toggle row selection (unchecked)" at bounding box center [66, 332] width 10 height 10
checkbox input "true"
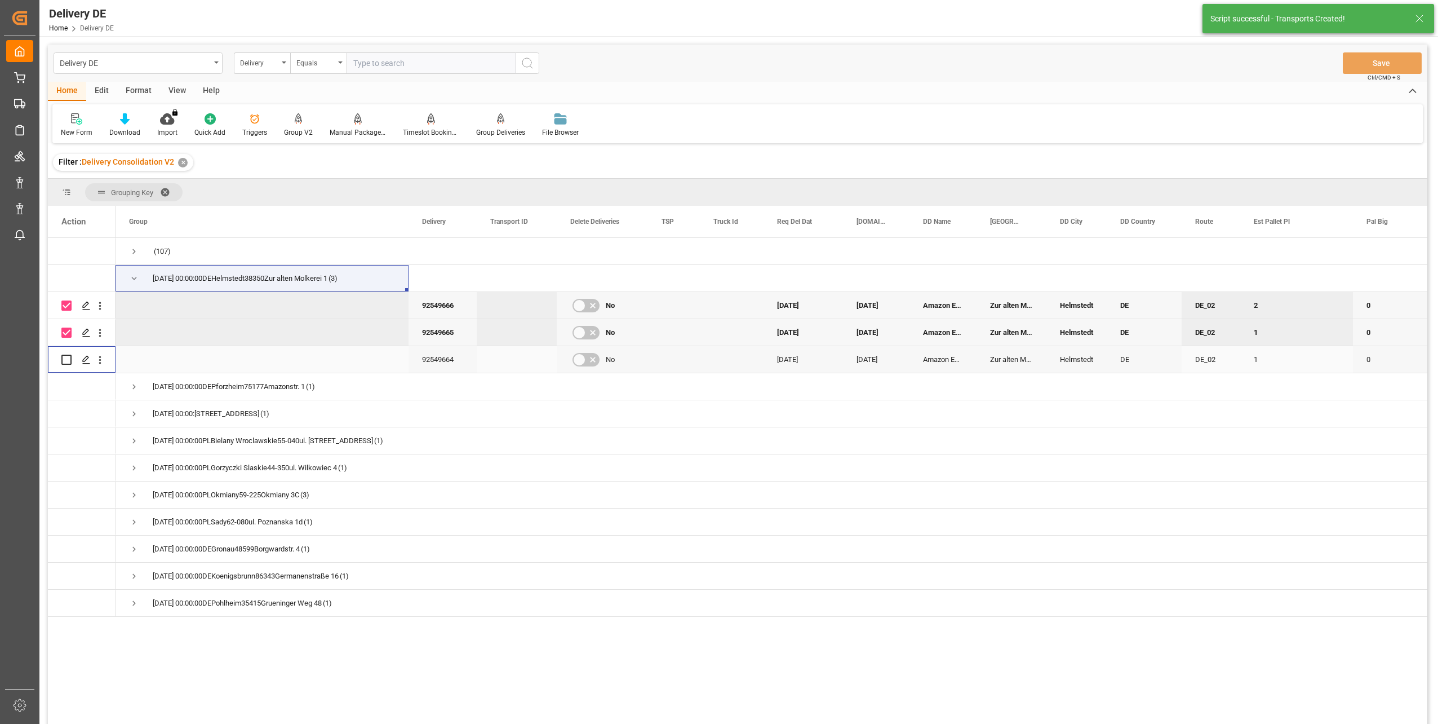
click at [68, 362] on input "Press Space to toggle row selection (unchecked)" at bounding box center [66, 360] width 10 height 10
checkbox input "true"
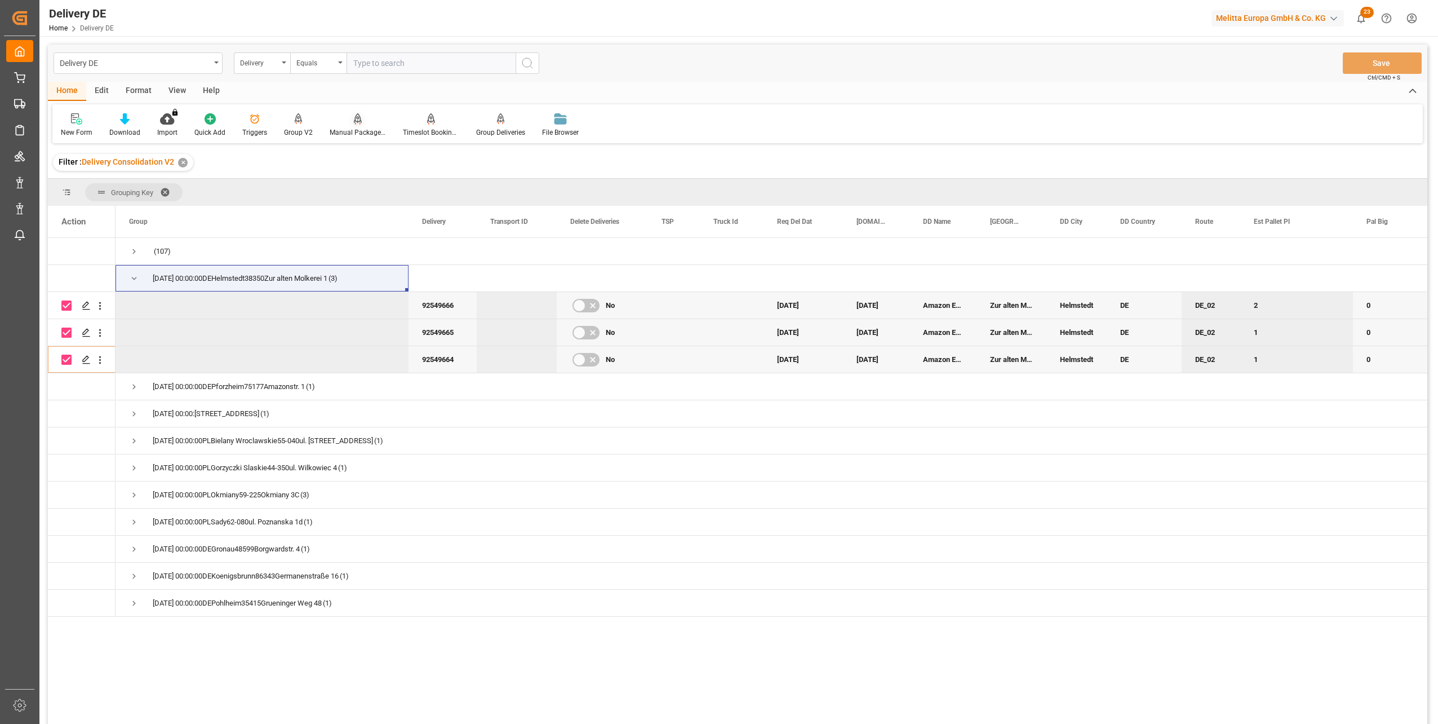
click at [365, 133] on div "Manual Package TypeDetermination" at bounding box center [358, 132] width 56 height 10
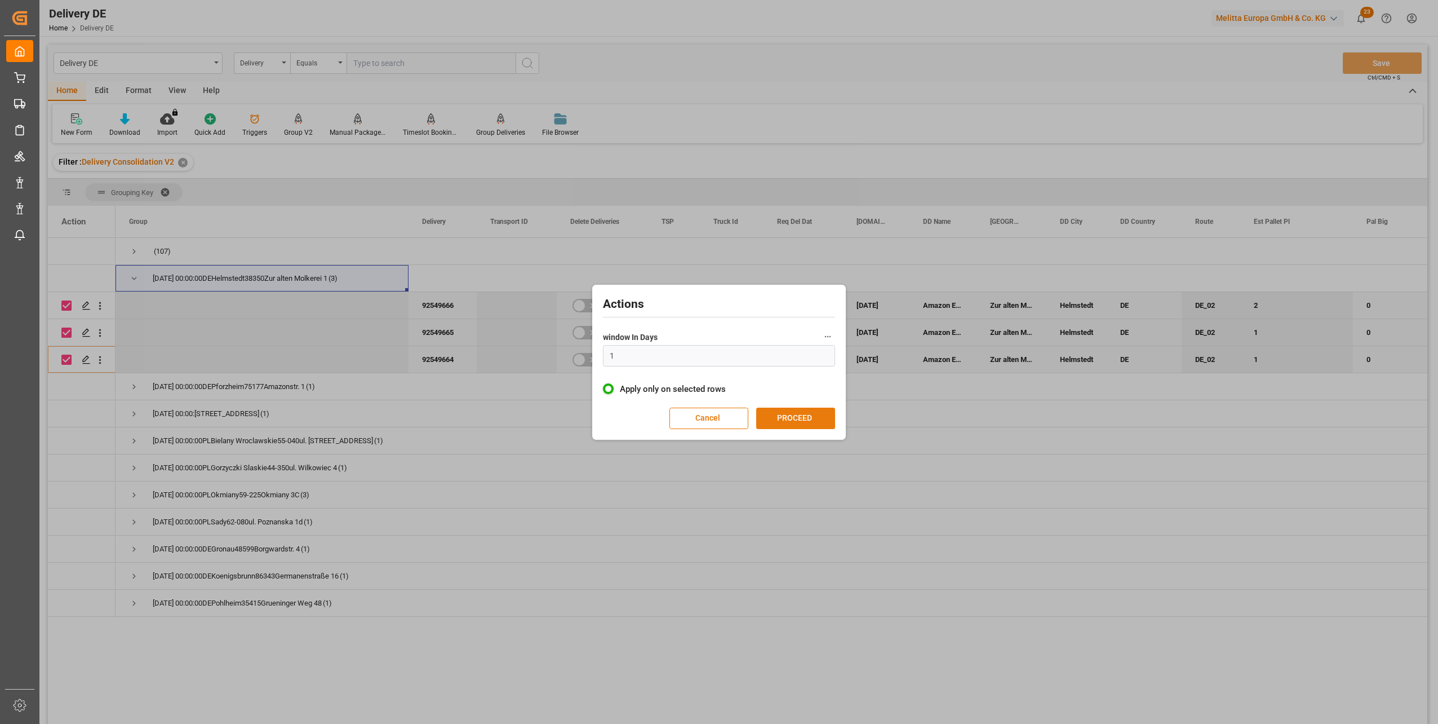
click at [777, 423] on button "PROCEED" at bounding box center [795, 418] width 79 height 21
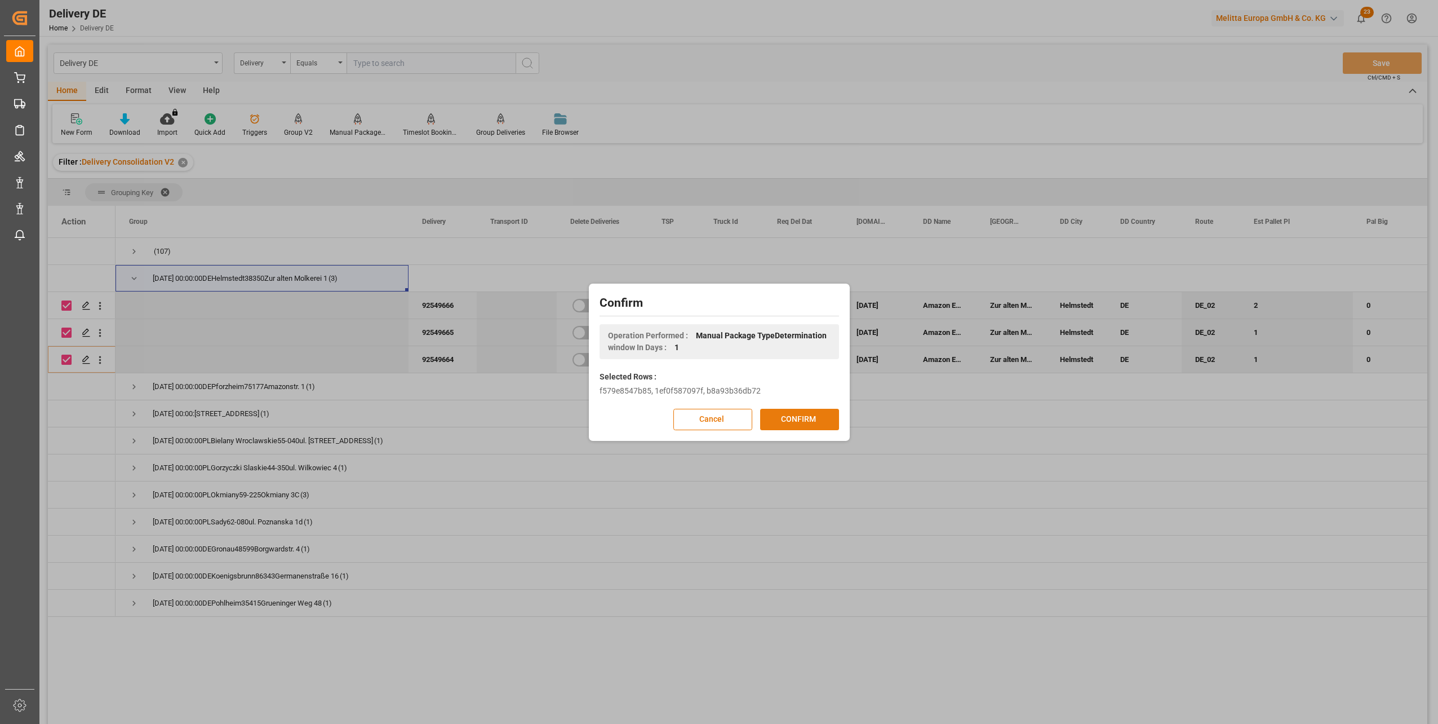
click at [786, 422] on button "CONFIRM" at bounding box center [799, 419] width 79 height 21
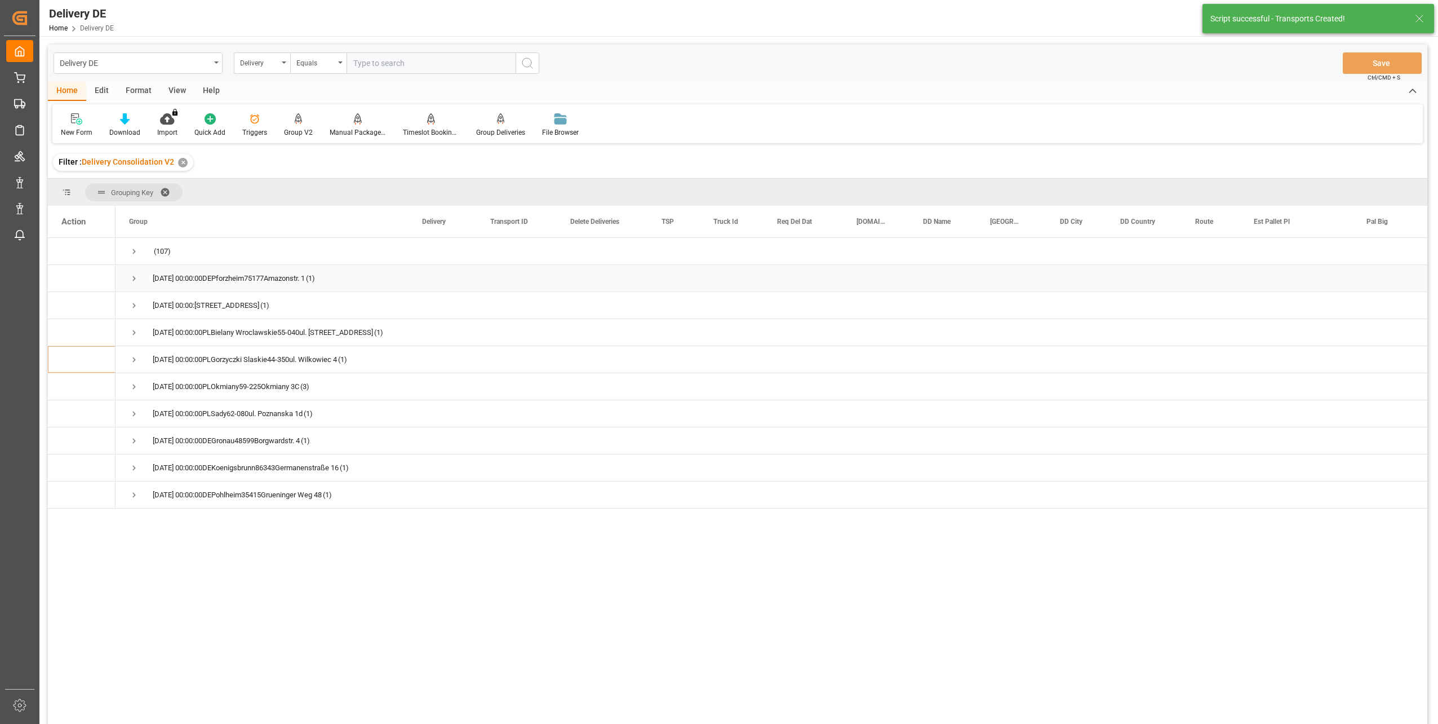
click at [133, 278] on span "Press SPACE to select this row." at bounding box center [134, 278] width 10 height 10
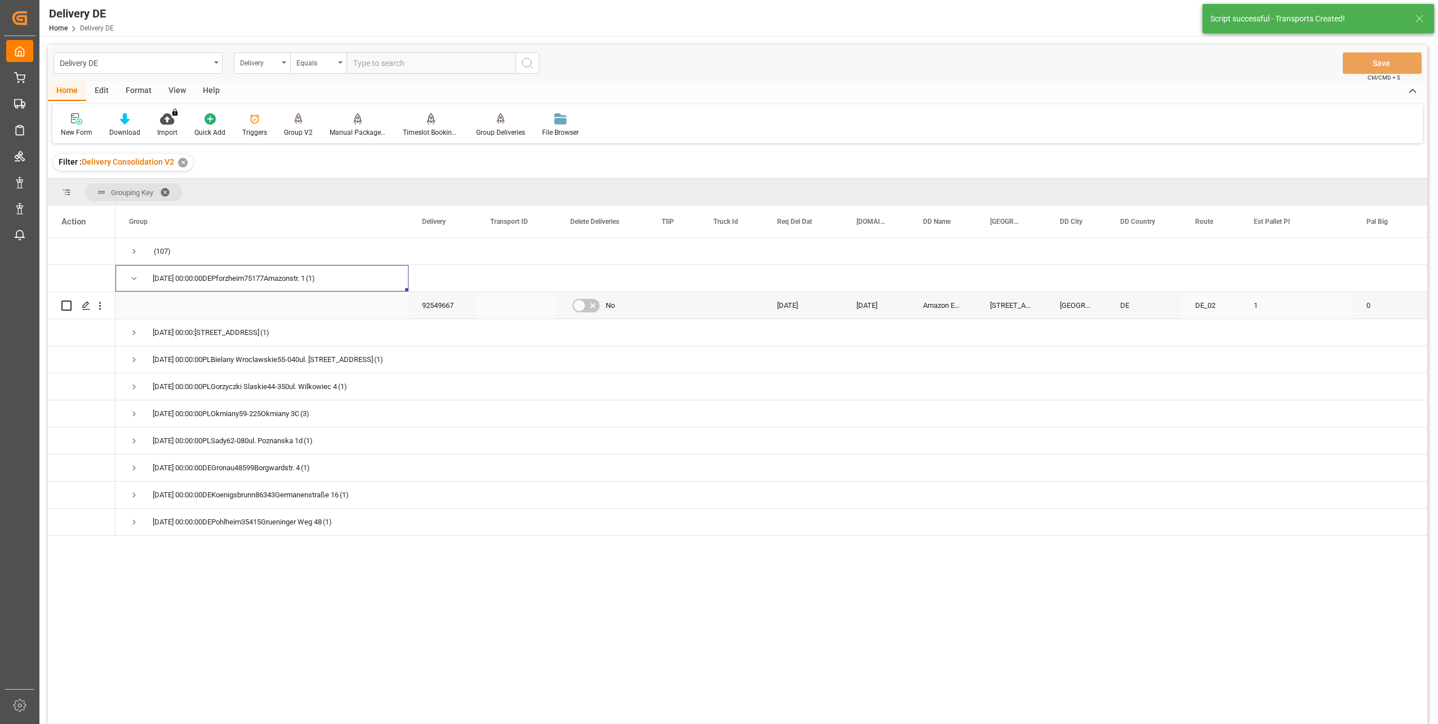
click at [67, 309] on input "Press Space to toggle row selection (unchecked)" at bounding box center [66, 305] width 10 height 10
checkbox input "true"
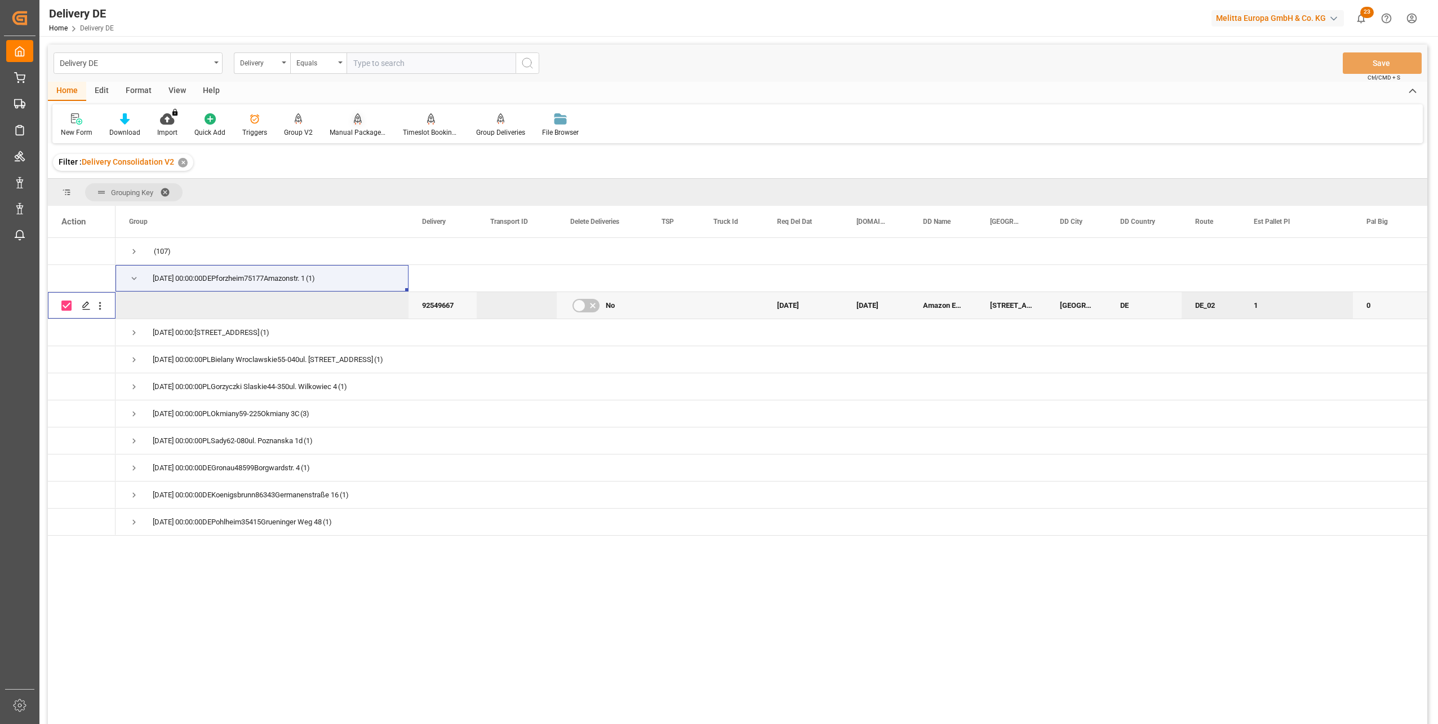
click at [355, 132] on div "Manual Package TypeDetermination" at bounding box center [358, 132] width 56 height 10
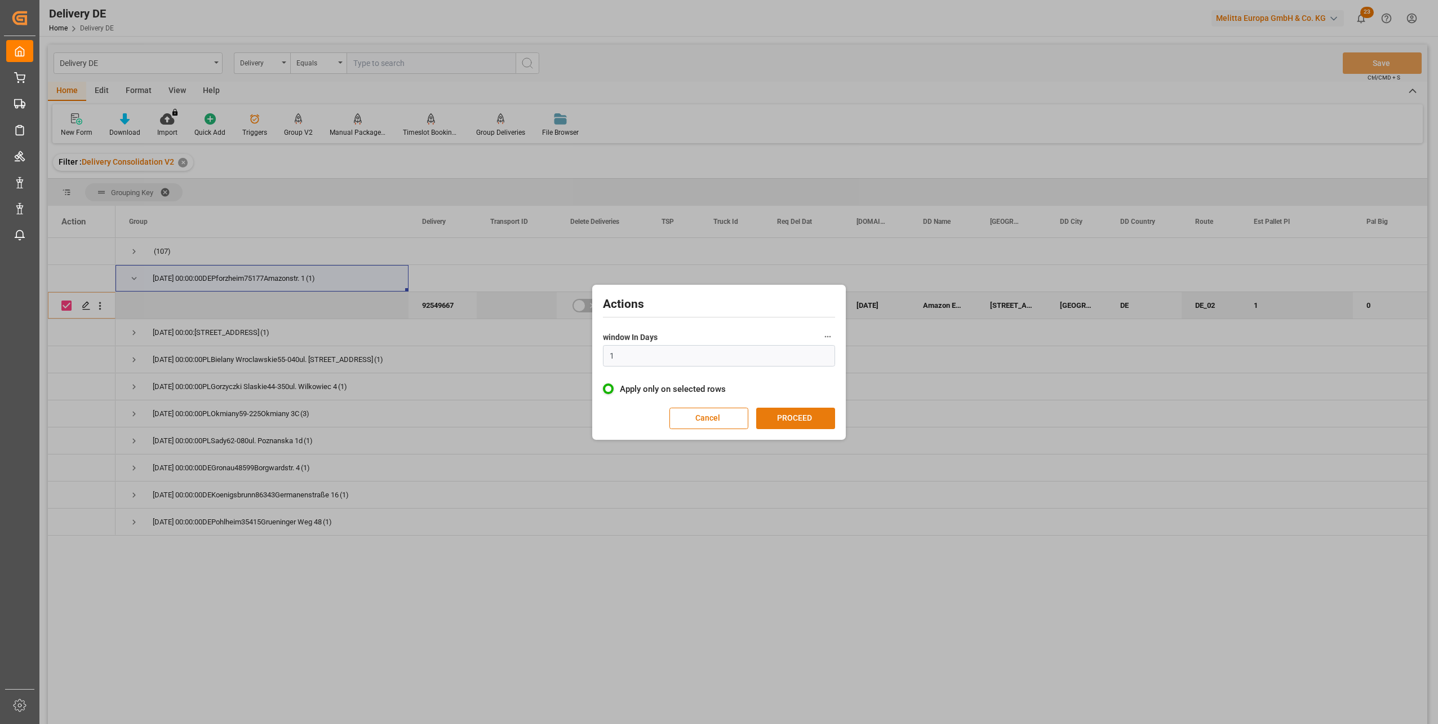
click at [800, 414] on button "PROCEED" at bounding box center [795, 418] width 79 height 21
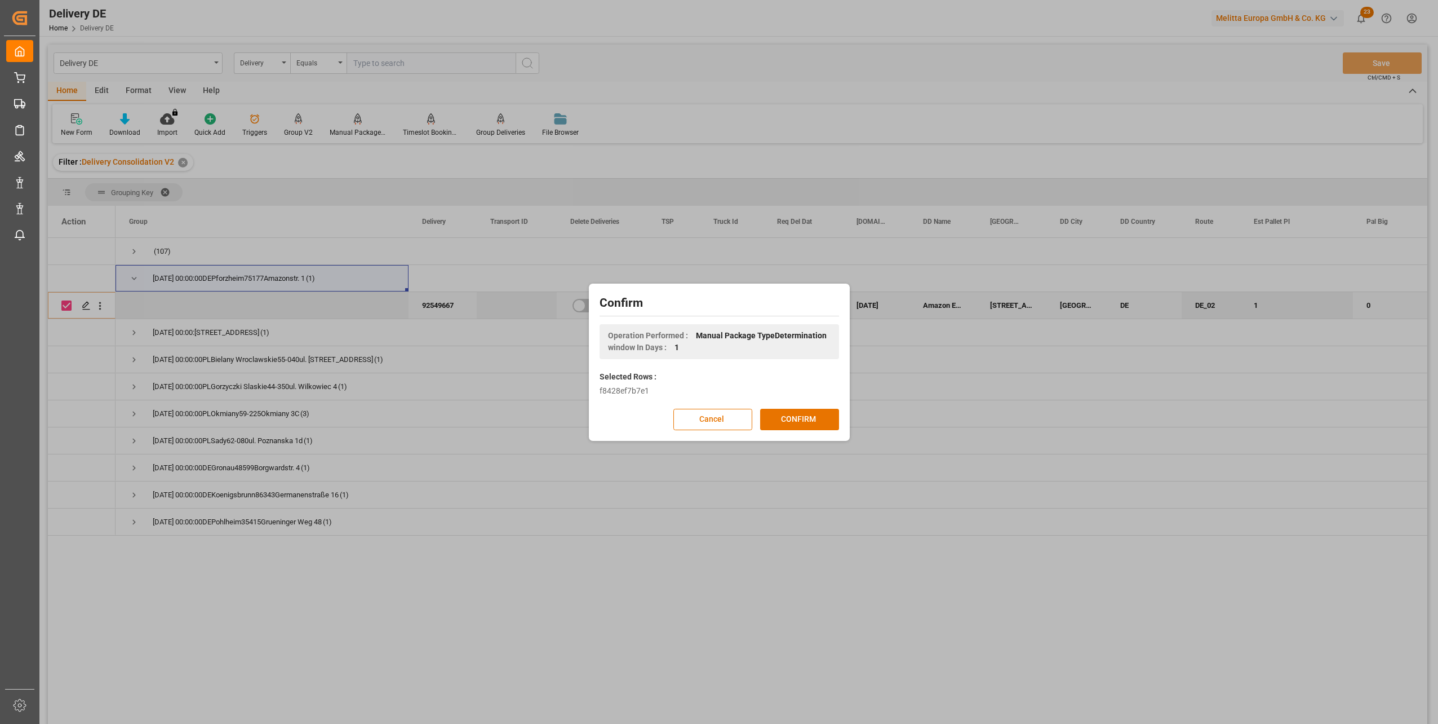
click at [800, 415] on button "CONFIRM" at bounding box center [799, 419] width 79 height 21
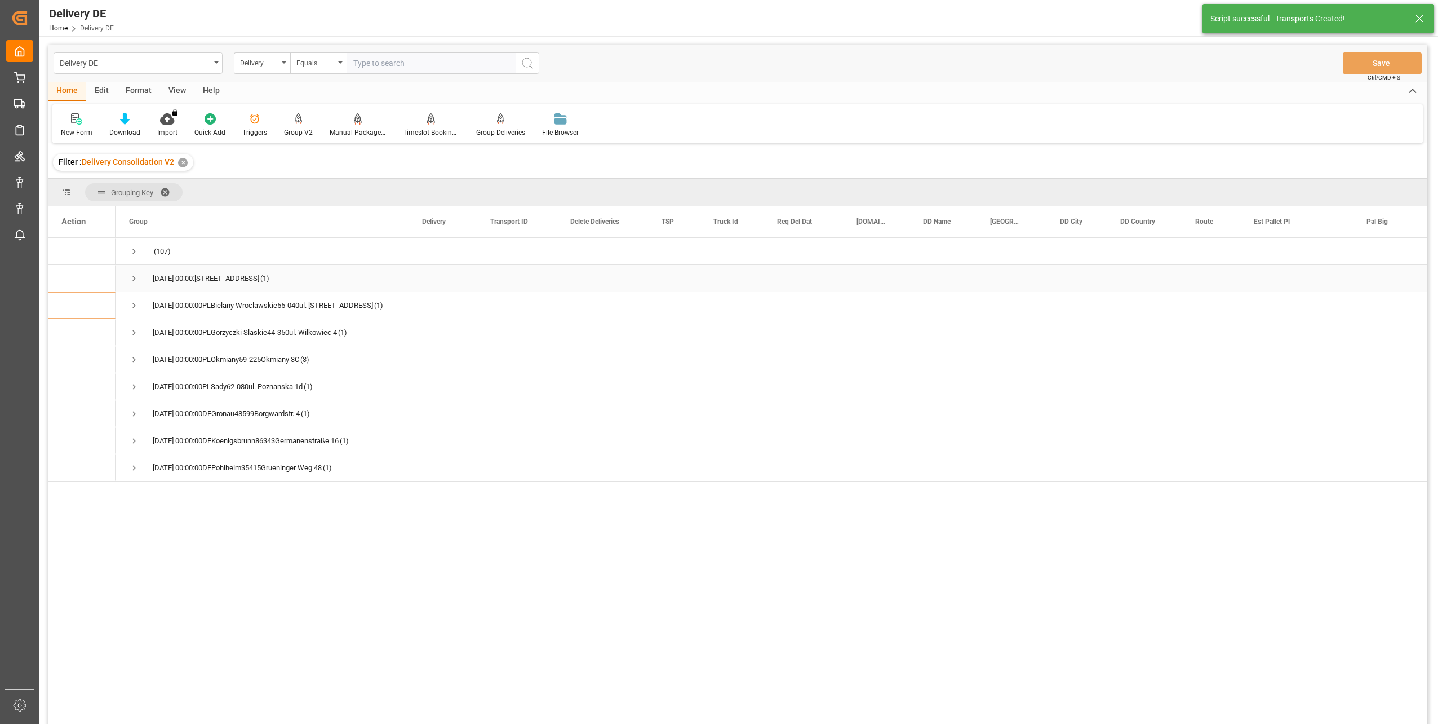
click at [131, 274] on span "Press SPACE to select this row." at bounding box center [134, 278] width 10 height 10
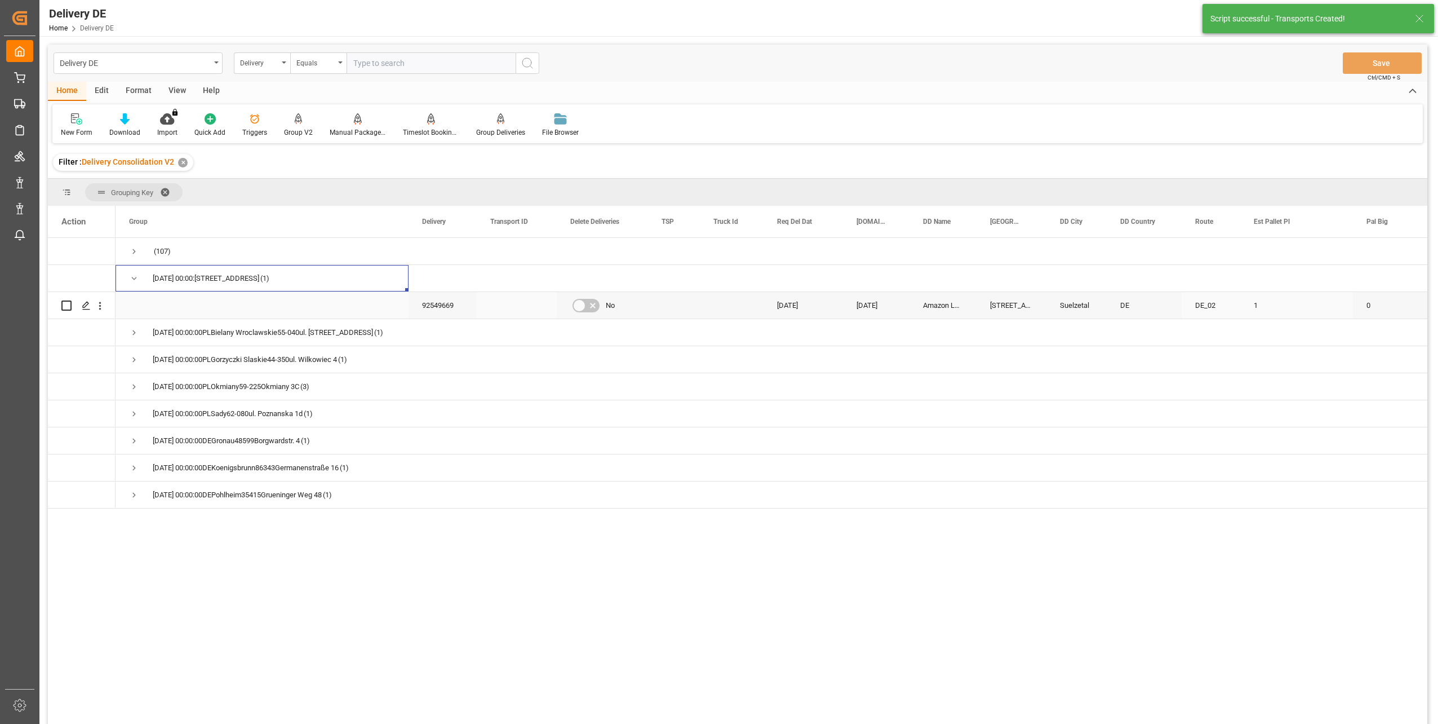
click at [67, 305] on input "Press Space to toggle row selection (unchecked)" at bounding box center [66, 305] width 10 height 10
checkbox input "true"
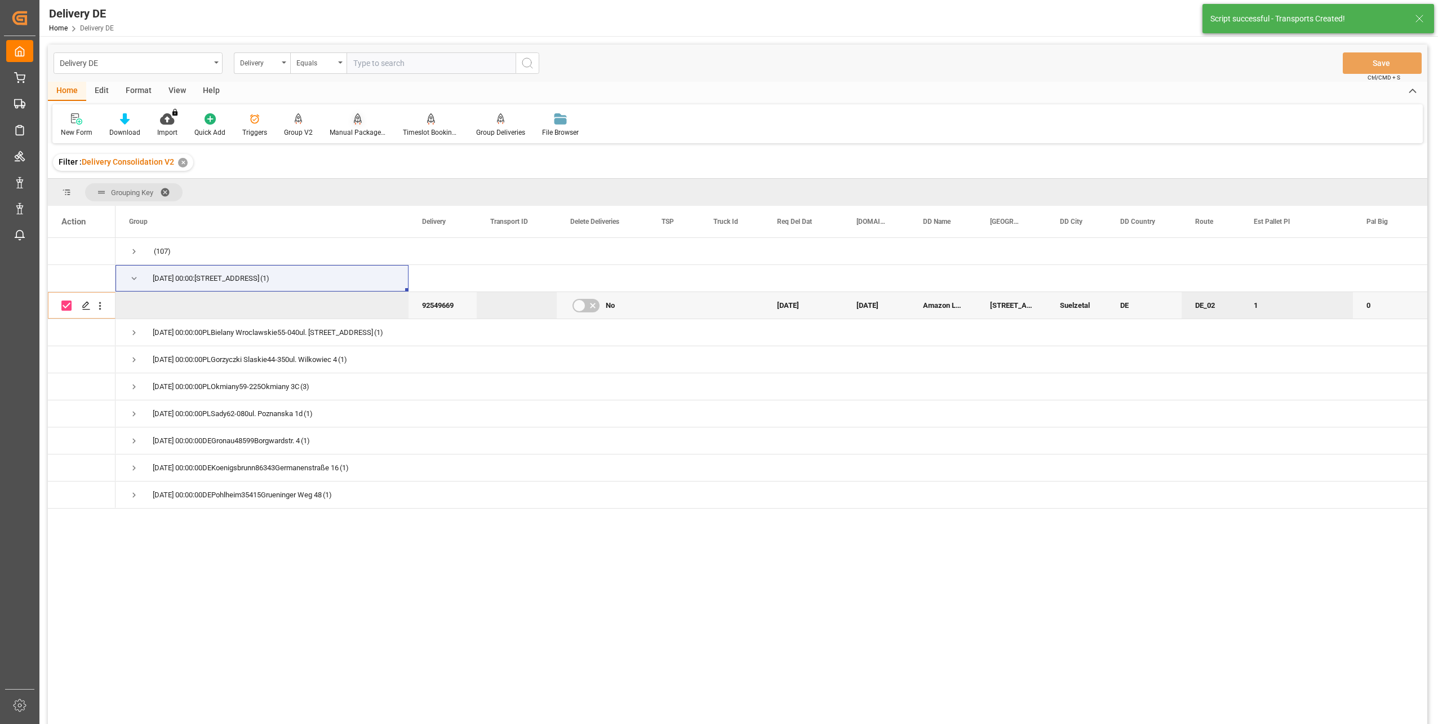
click at [361, 122] on div at bounding box center [358, 119] width 56 height 12
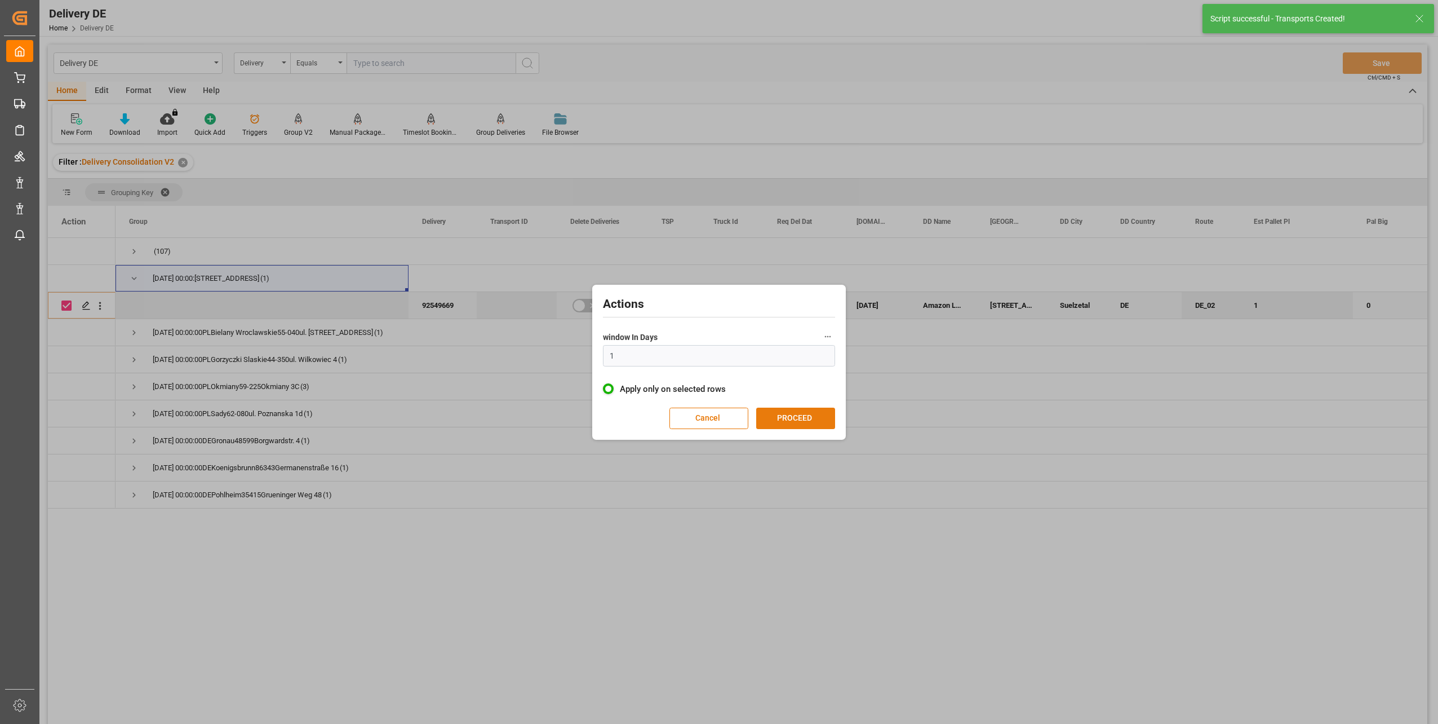
click at [787, 424] on button "PROCEED" at bounding box center [795, 418] width 79 height 21
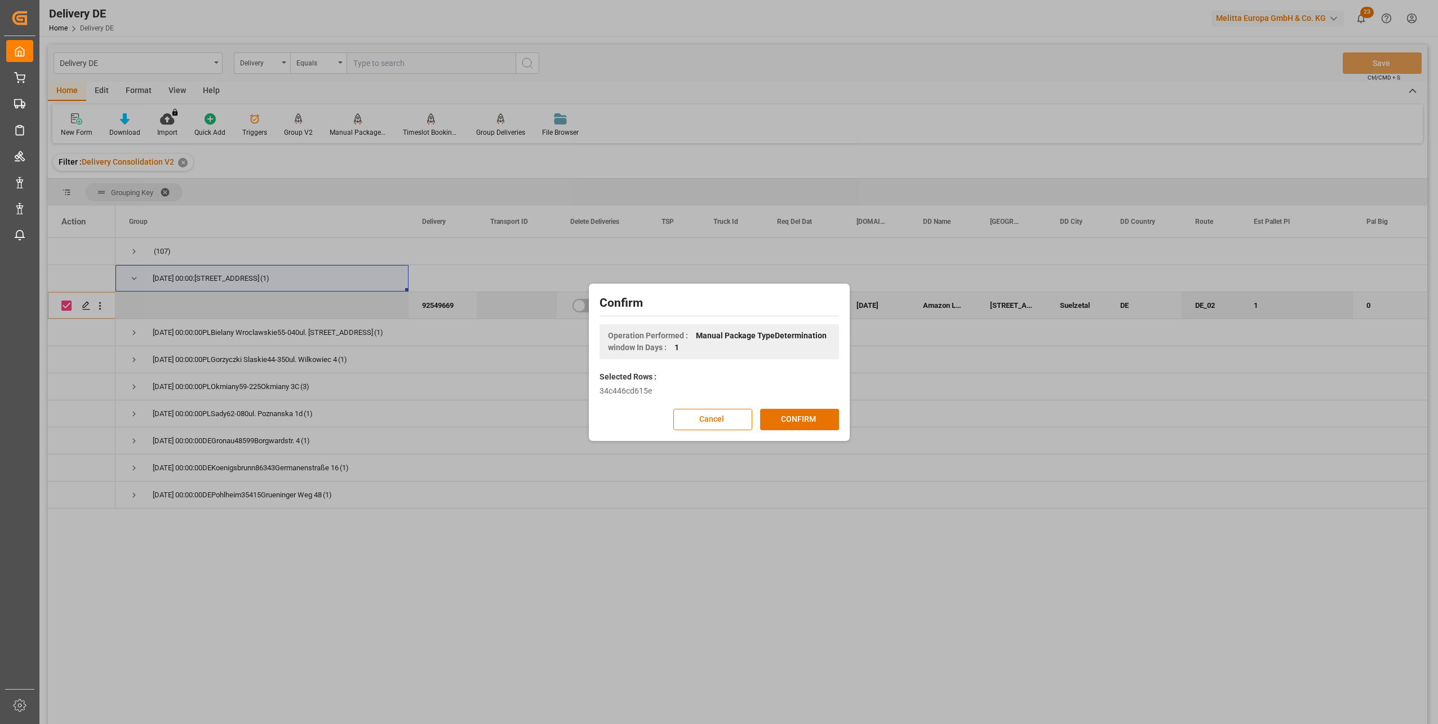
click at [787, 424] on button "CONFIRM" at bounding box center [799, 419] width 79 height 21
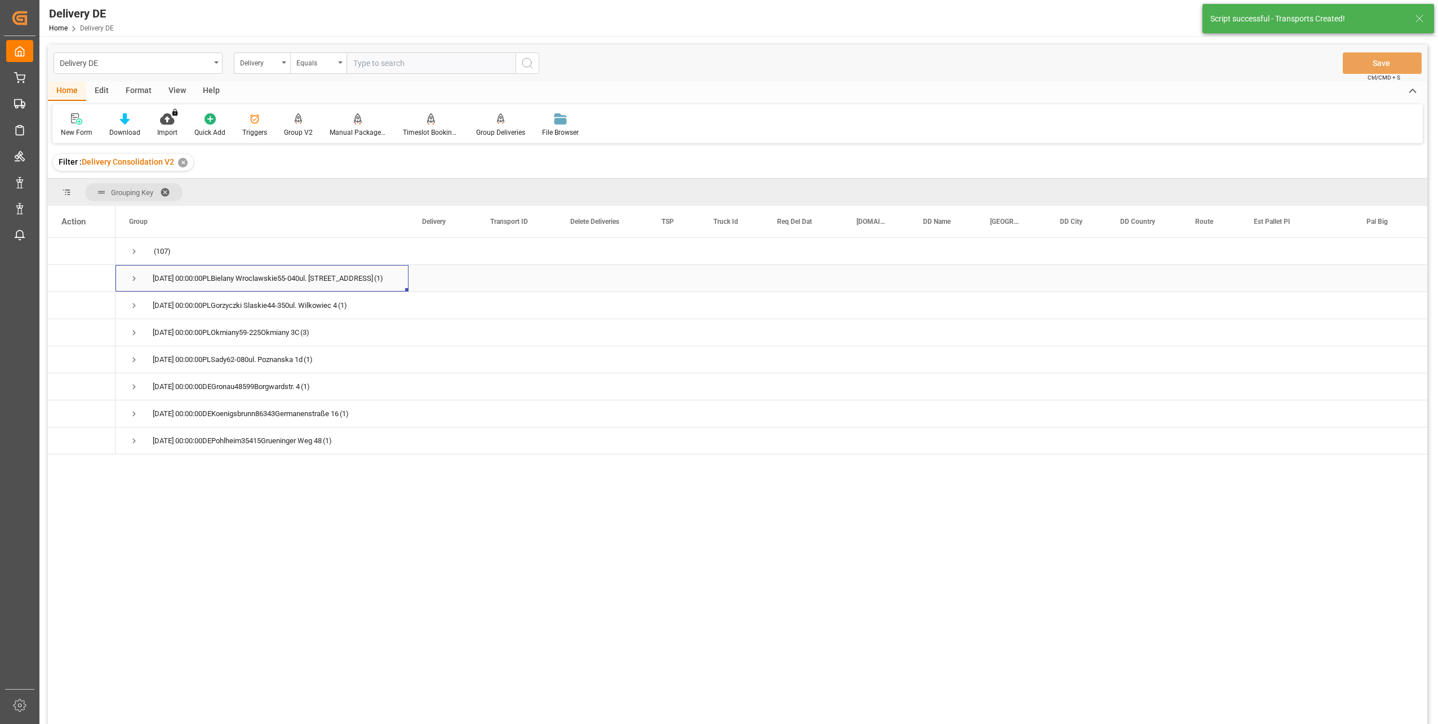
click at [129, 276] on div "[DATE] 00:00:00PLBielany Wroclawskie55-040ul. Czekoladowa 1 (1)" at bounding box center [262, 278] width 293 height 26
click at [139, 281] on span "[DATE] 00:00:00PLBielany Wroclawskie55-040ul. Czekoladowa 1 (1)" at bounding box center [262, 277] width 266 height 25
click at [134, 278] on span "Press SPACE to select this row." at bounding box center [134, 278] width 10 height 10
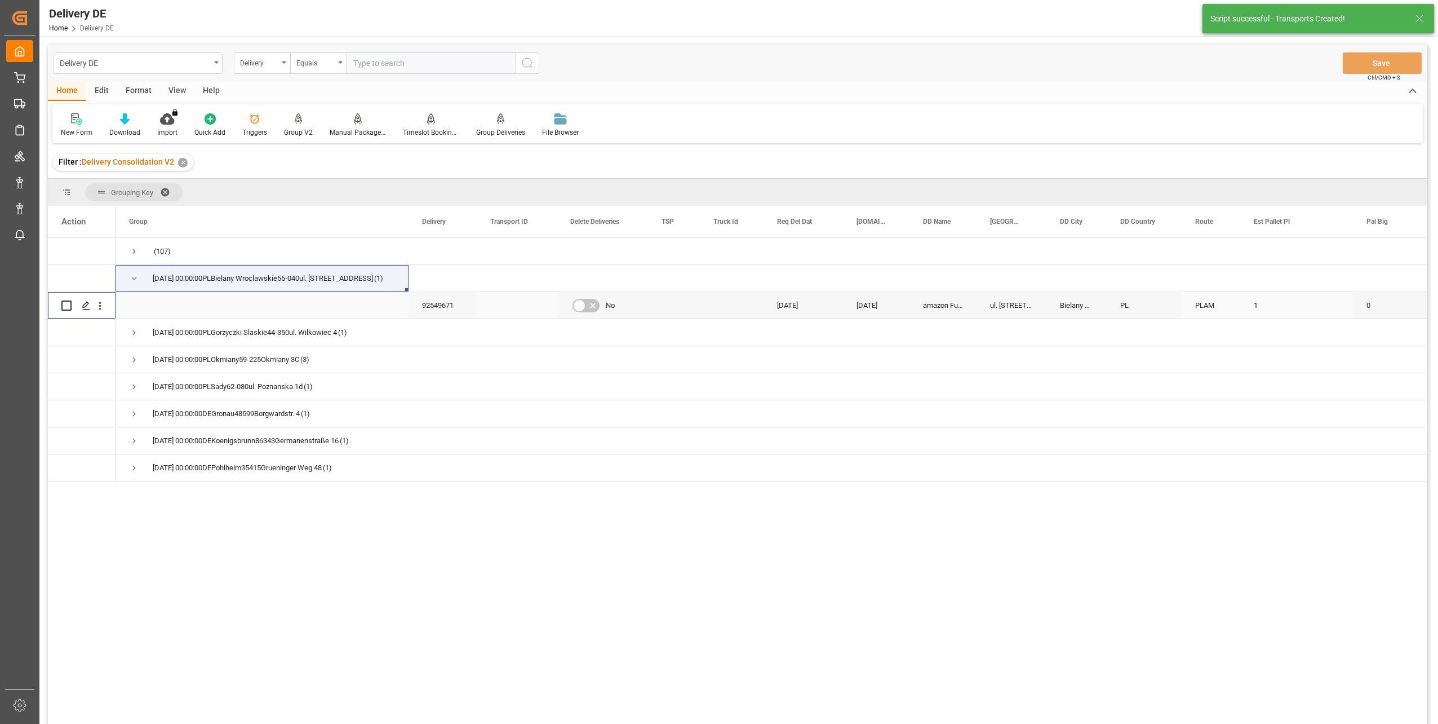
click at [70, 302] on input "Press Space to toggle row selection (unchecked)" at bounding box center [66, 305] width 10 height 10
checkbox input "true"
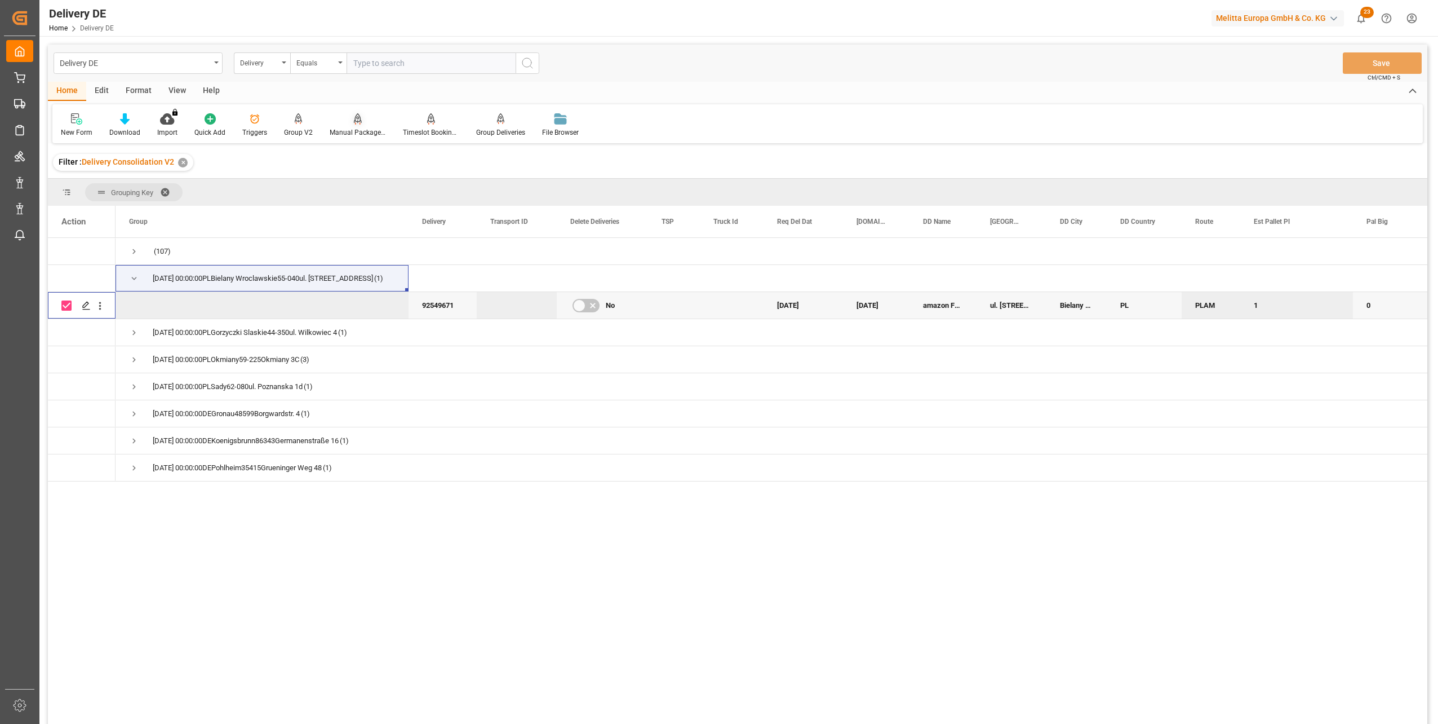
click at [351, 126] on div "Manual Package TypeDetermination" at bounding box center [357, 125] width 73 height 25
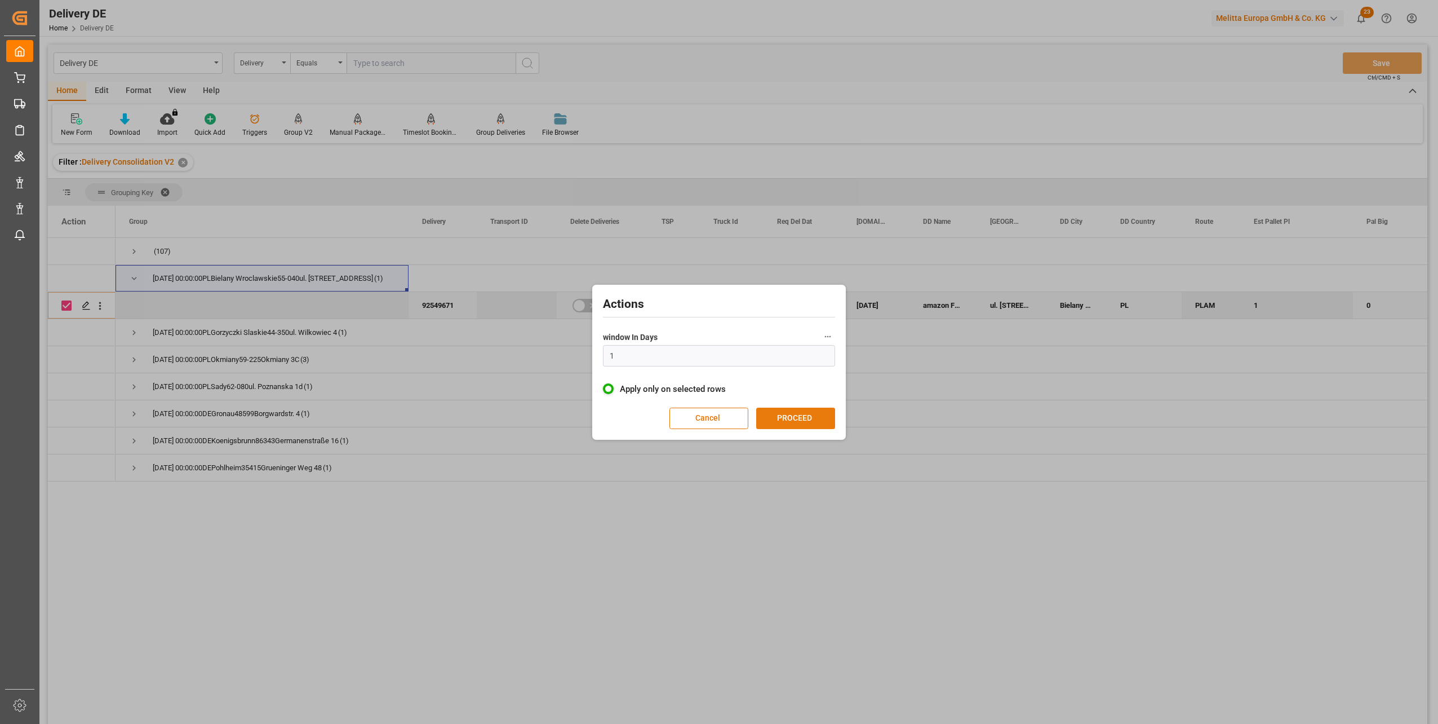
click at [814, 419] on button "PROCEED" at bounding box center [795, 418] width 79 height 21
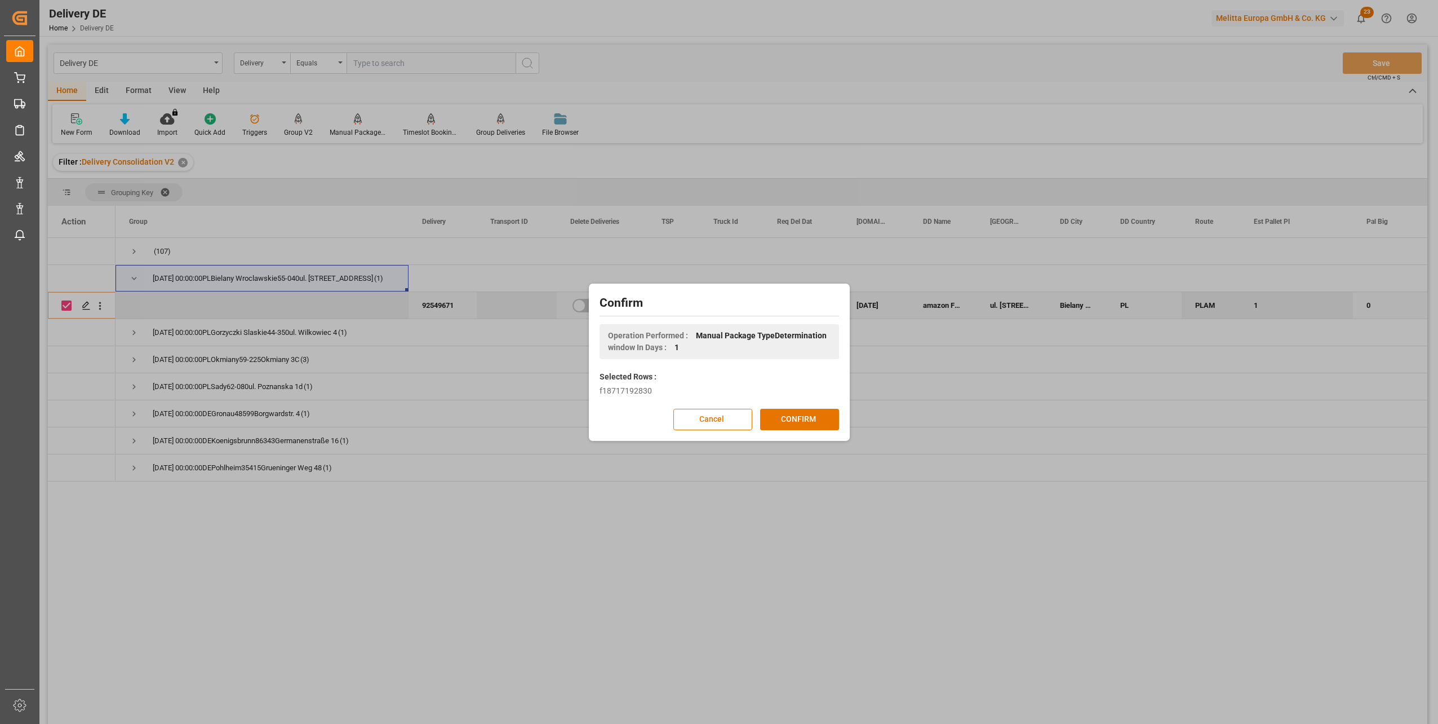
click at [813, 419] on button "CONFIRM" at bounding box center [799, 419] width 79 height 21
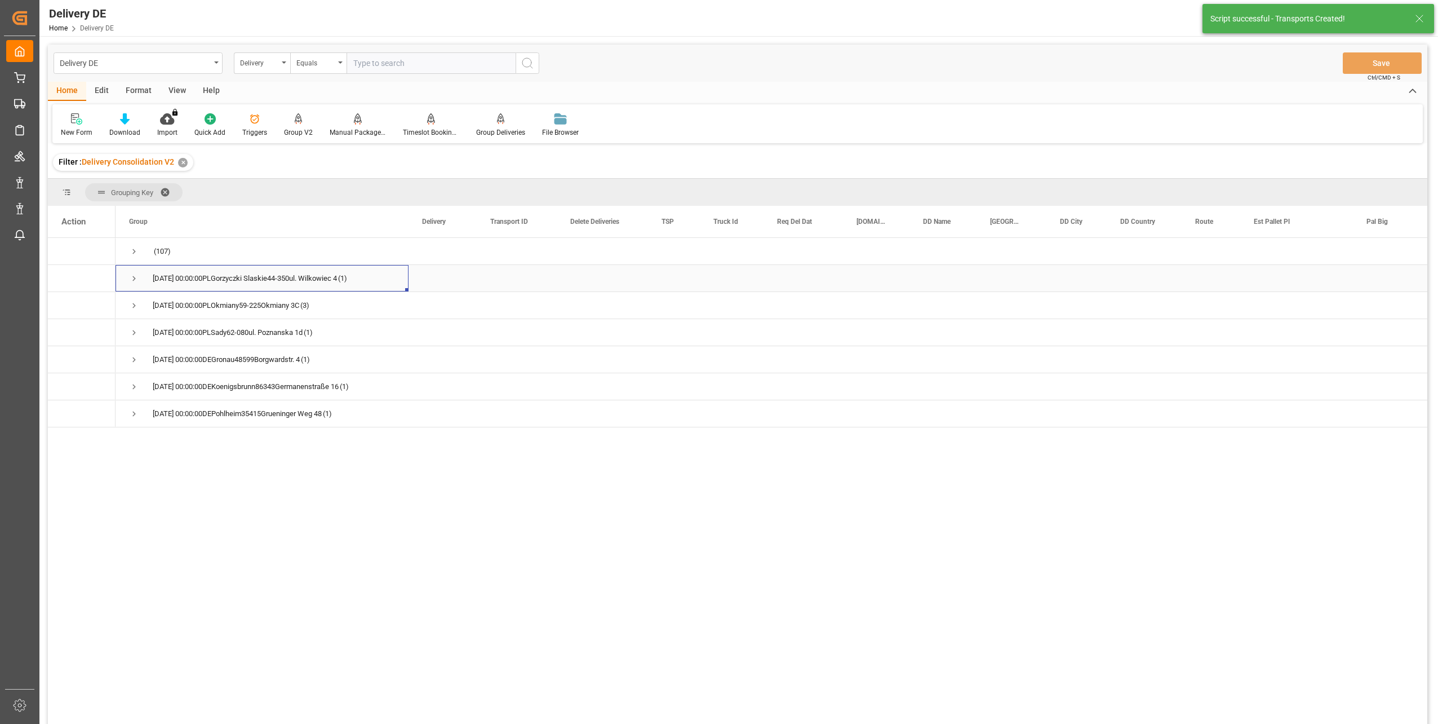
click at [136, 277] on span "Press SPACE to select this row." at bounding box center [134, 278] width 10 height 10
click at [68, 304] on input "Press Space to toggle row selection (unchecked)" at bounding box center [66, 305] width 10 height 10
checkbox input "true"
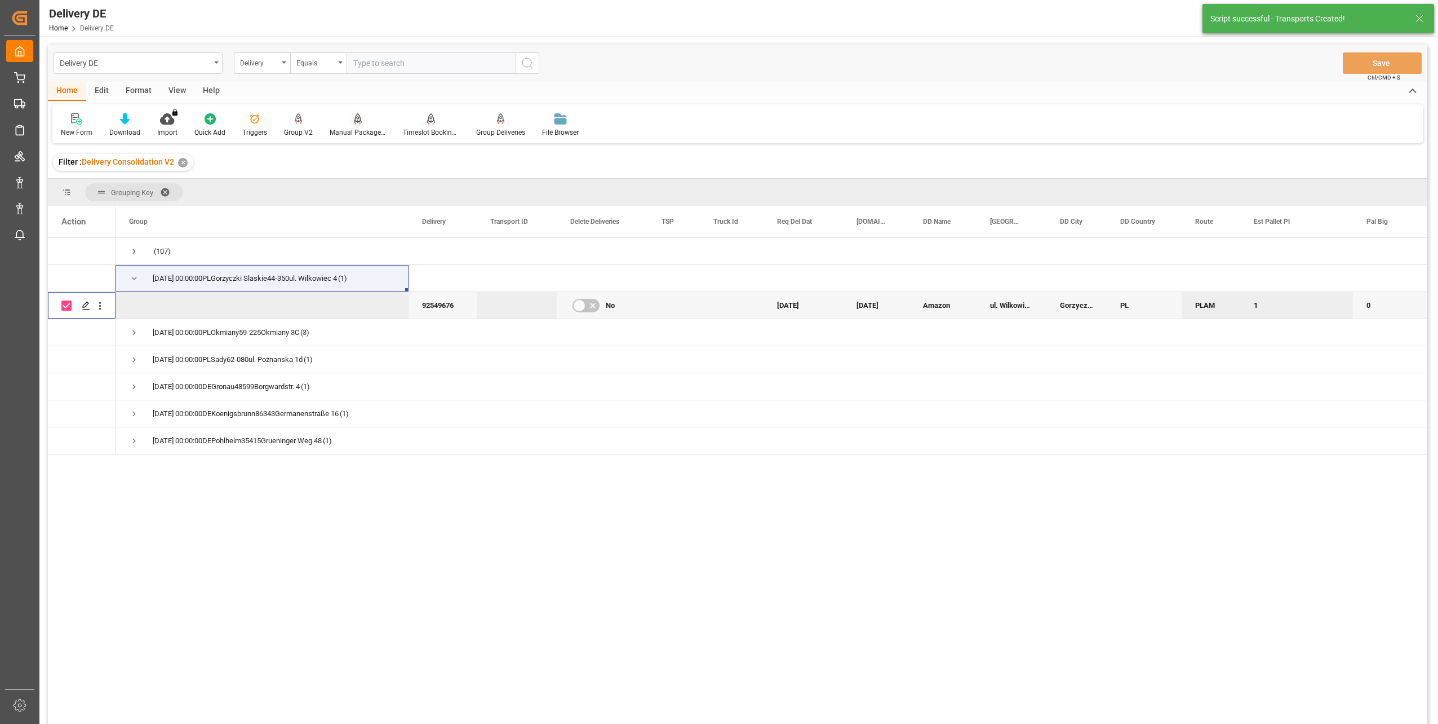
click at [349, 130] on div "Manual Package TypeDetermination" at bounding box center [358, 132] width 56 height 10
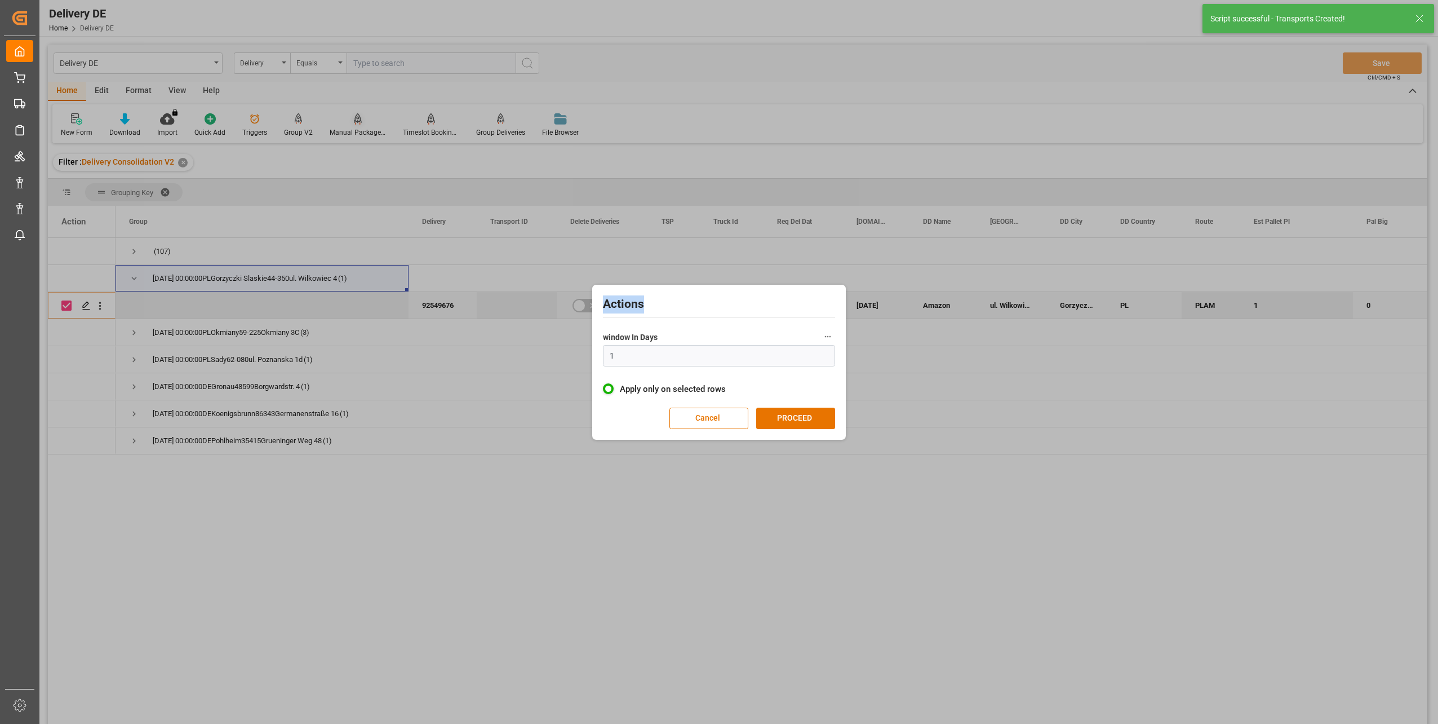
click at [349, 130] on div "Actions window In Days 1 Apply only on selected rows Cancel PROCEED" at bounding box center [719, 362] width 1438 height 724
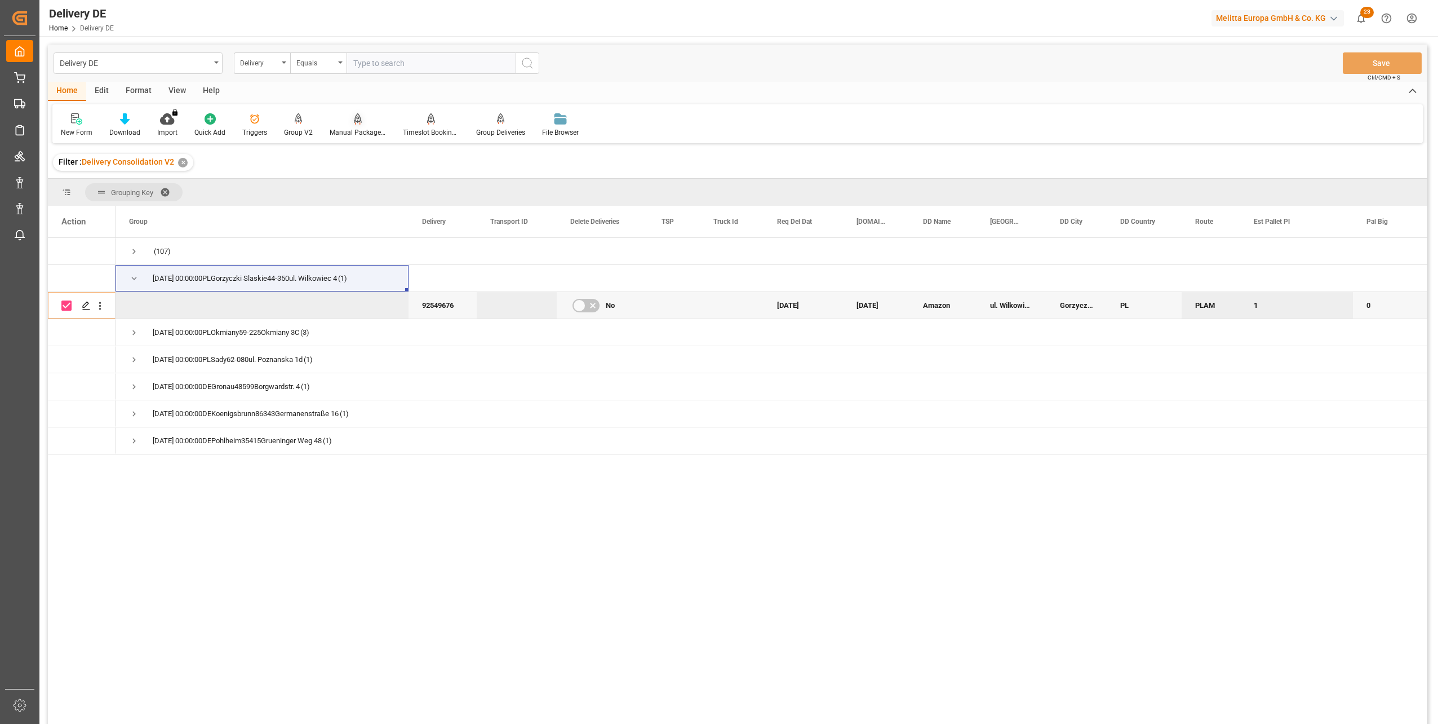
click at [348, 120] on div at bounding box center [358, 119] width 56 height 12
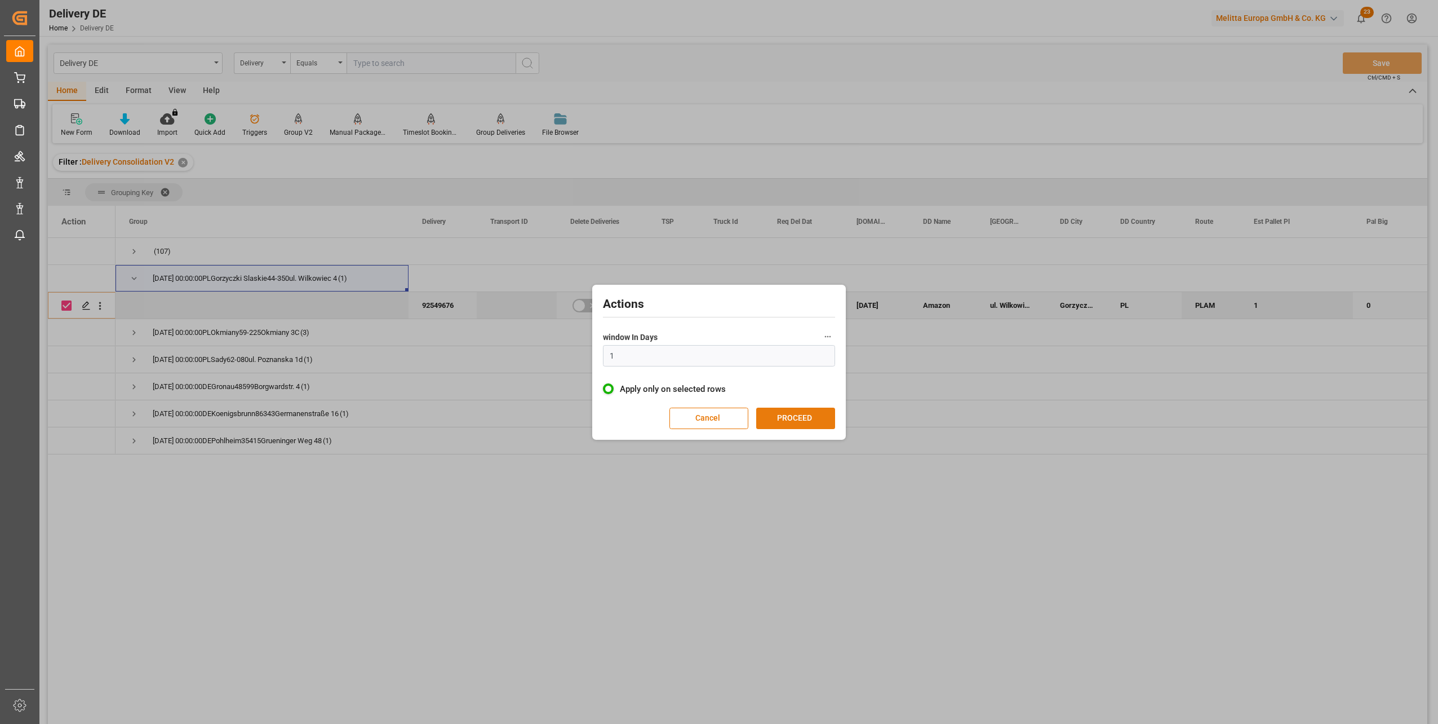
click at [787, 428] on button "PROCEED" at bounding box center [795, 418] width 79 height 21
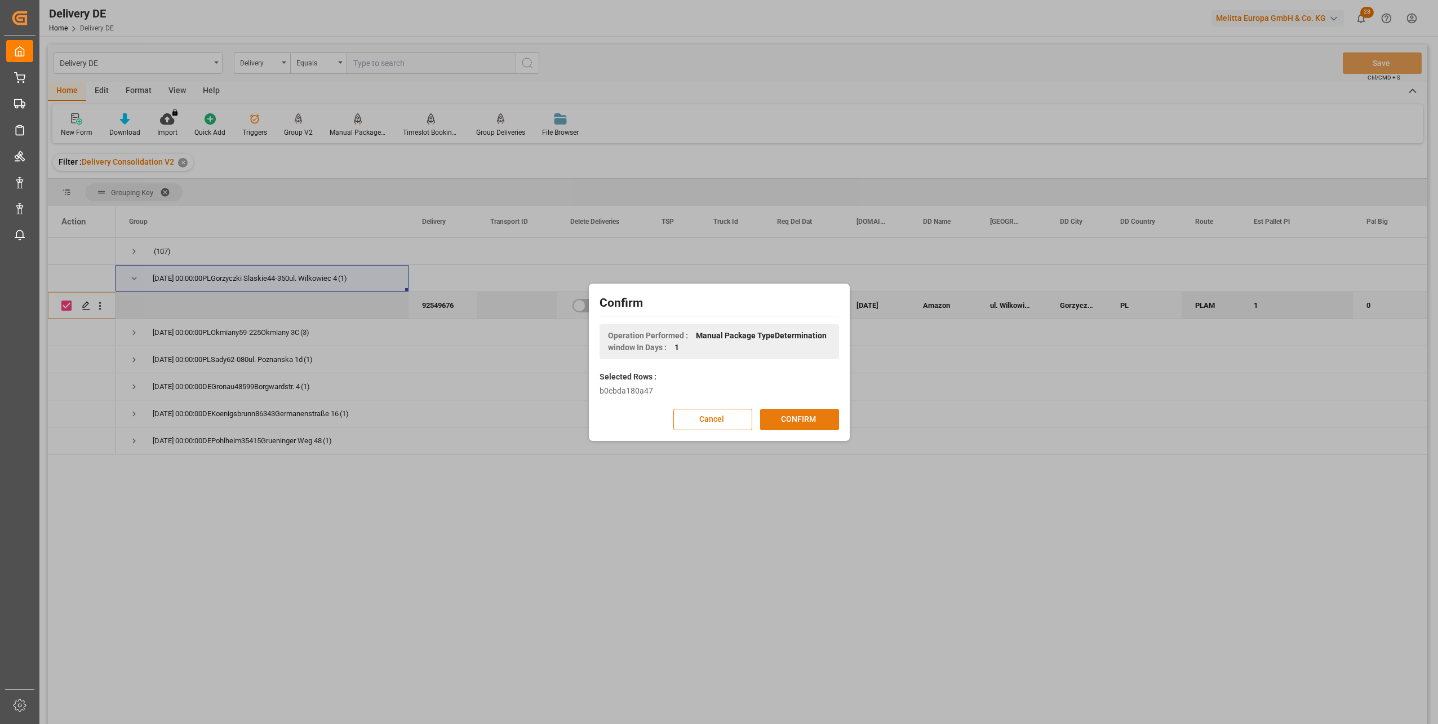
click at [792, 422] on button "CONFIRM" at bounding box center [799, 419] width 79 height 21
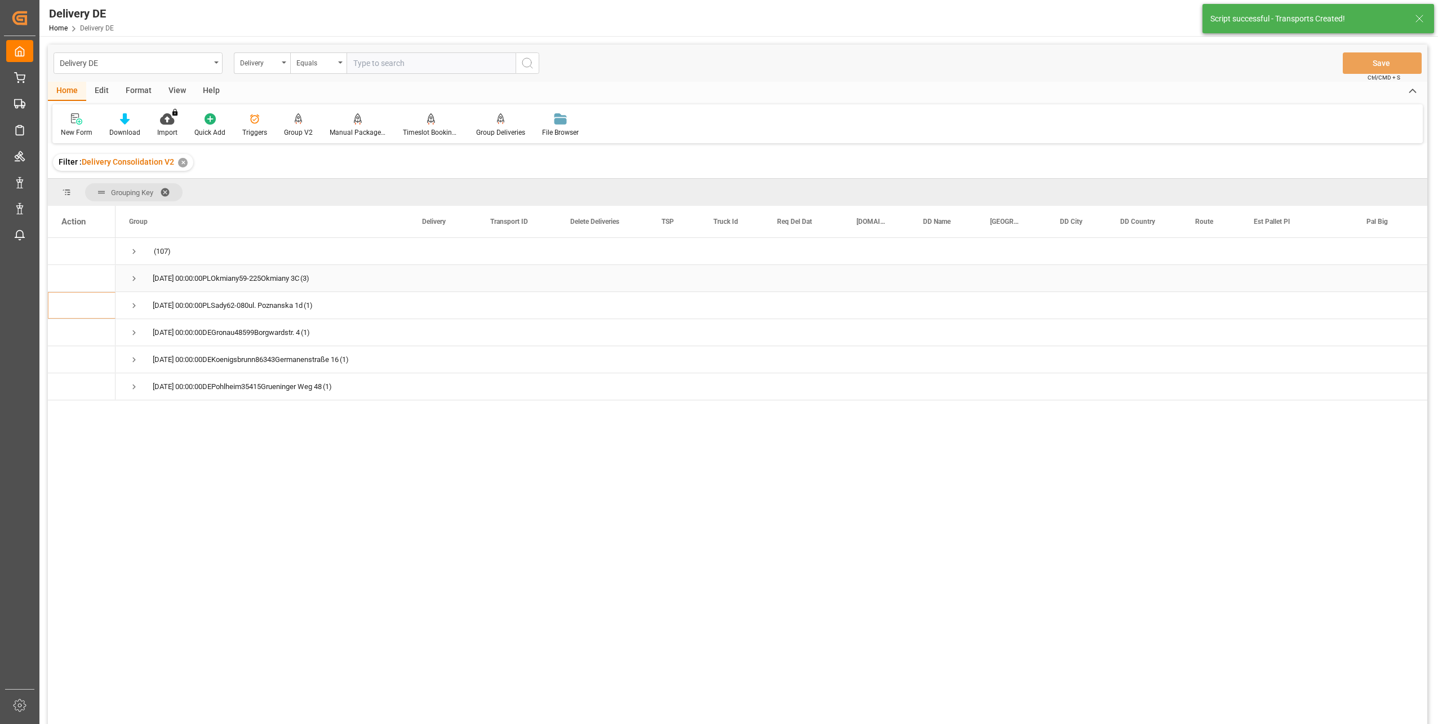
click at [130, 274] on span "Press SPACE to select this row." at bounding box center [134, 278] width 10 height 10
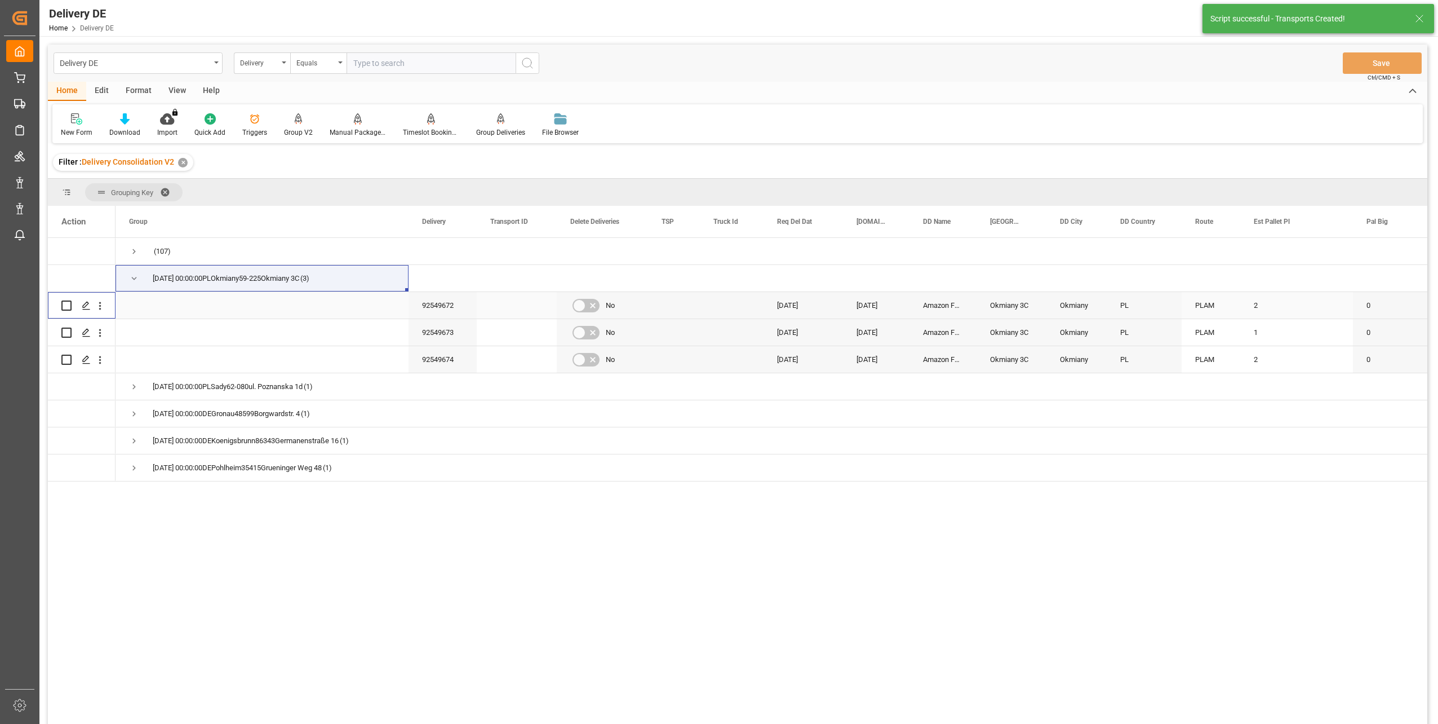
click at [65, 306] on input "Press Space to toggle row selection (unchecked)" at bounding box center [66, 305] width 10 height 10
checkbox input "true"
click at [66, 329] on input "Press Space to toggle row selection (unchecked)" at bounding box center [66, 332] width 10 height 10
checkbox input "true"
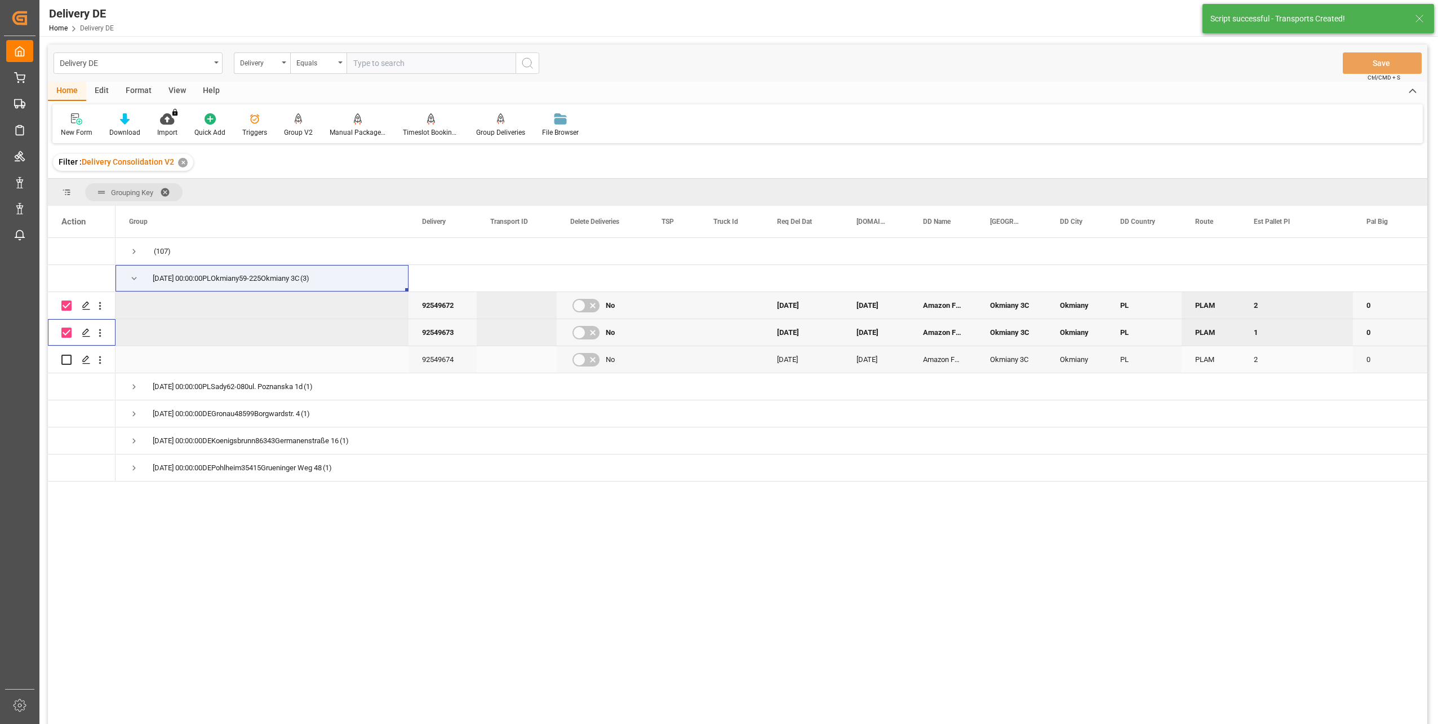
click at [67, 357] on input "Press Space to toggle row selection (unchecked)" at bounding box center [66, 360] width 10 height 10
checkbox input "true"
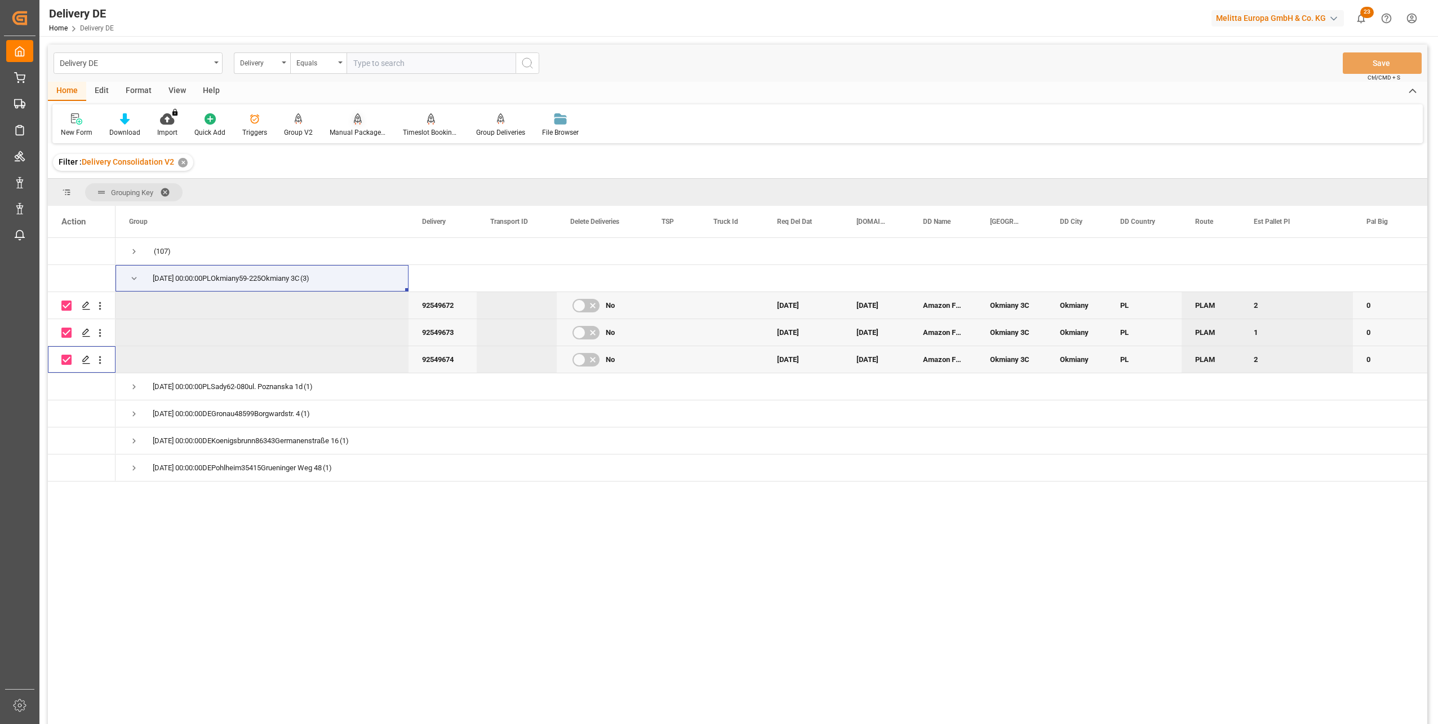
click at [355, 127] on div "Manual Package TypeDetermination" at bounding box center [357, 125] width 73 height 25
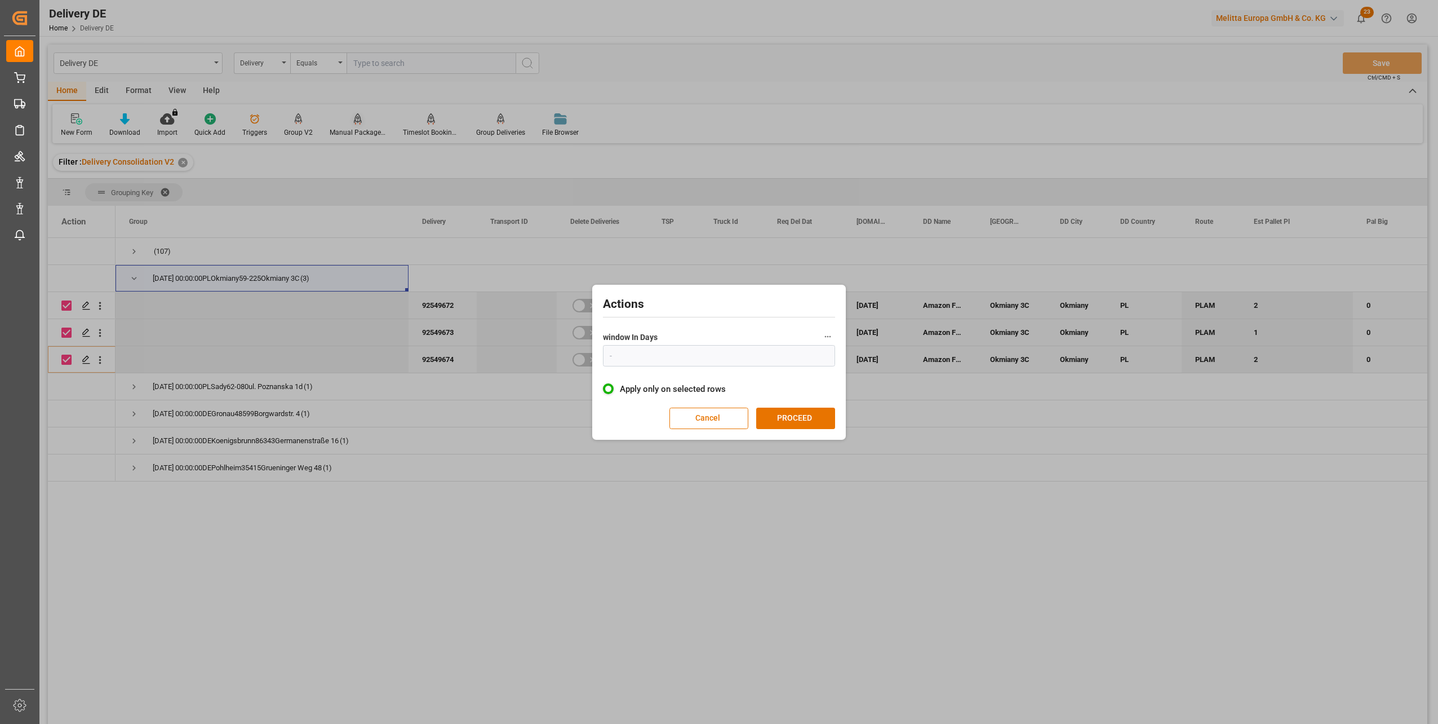
type input "1"
click at [796, 415] on button "PROCEED" at bounding box center [795, 418] width 79 height 21
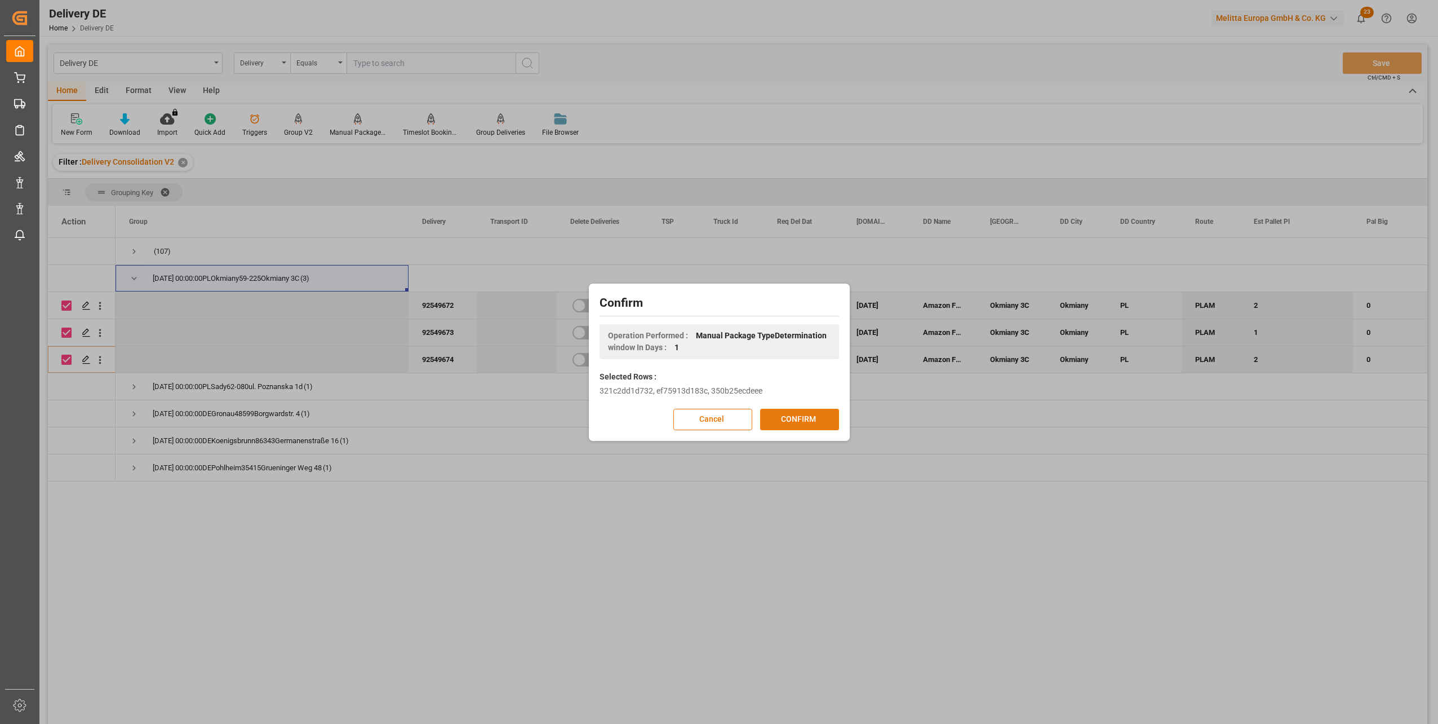
click at [801, 415] on button "CONFIRM" at bounding box center [799, 419] width 79 height 21
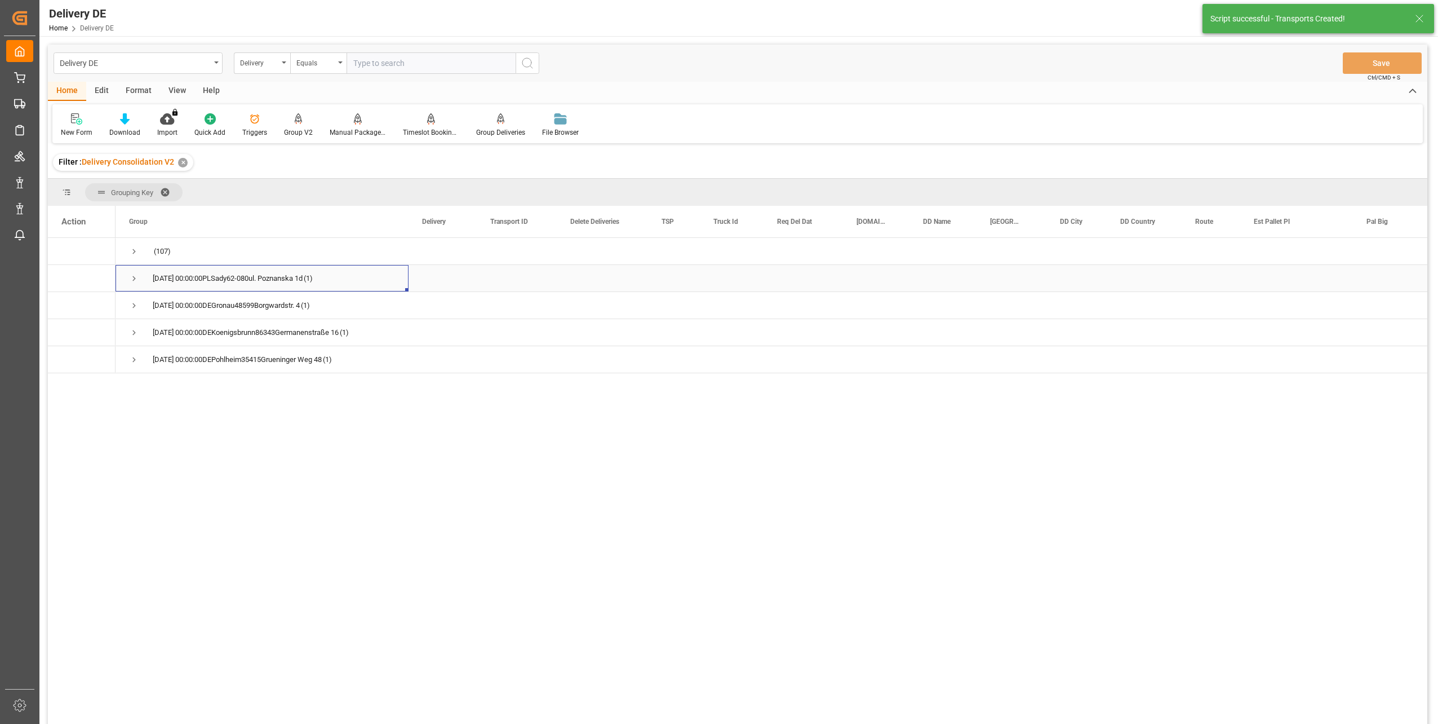
click at [133, 275] on span "Press SPACE to select this row." at bounding box center [134, 278] width 10 height 10
click at [66, 303] on input "Press Space to toggle row selection (unchecked)" at bounding box center [66, 305] width 10 height 10
checkbox input "true"
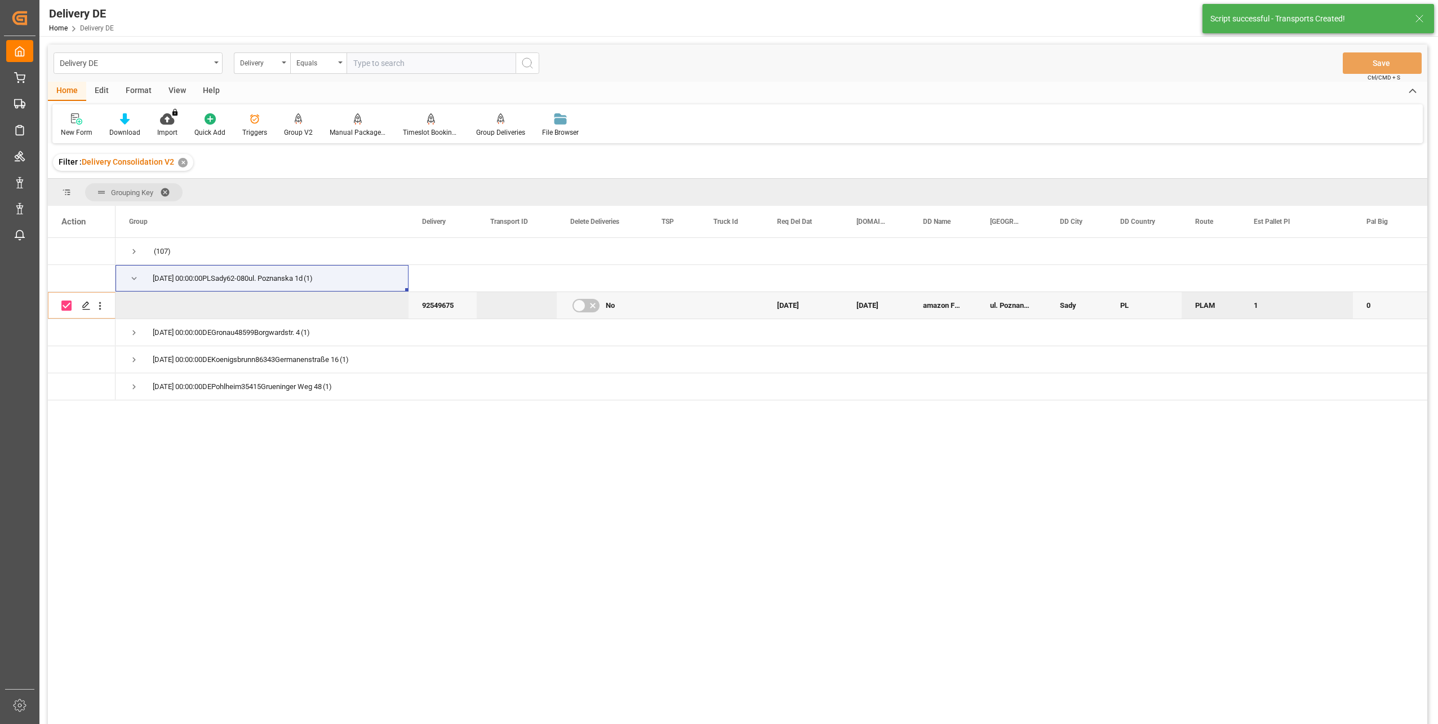
click at [353, 141] on div "New Form Download Import You don't have permission for this feature. Contact ad…" at bounding box center [737, 123] width 1371 height 39
click at [353, 132] on div "Manual Package TypeDetermination" at bounding box center [358, 132] width 56 height 10
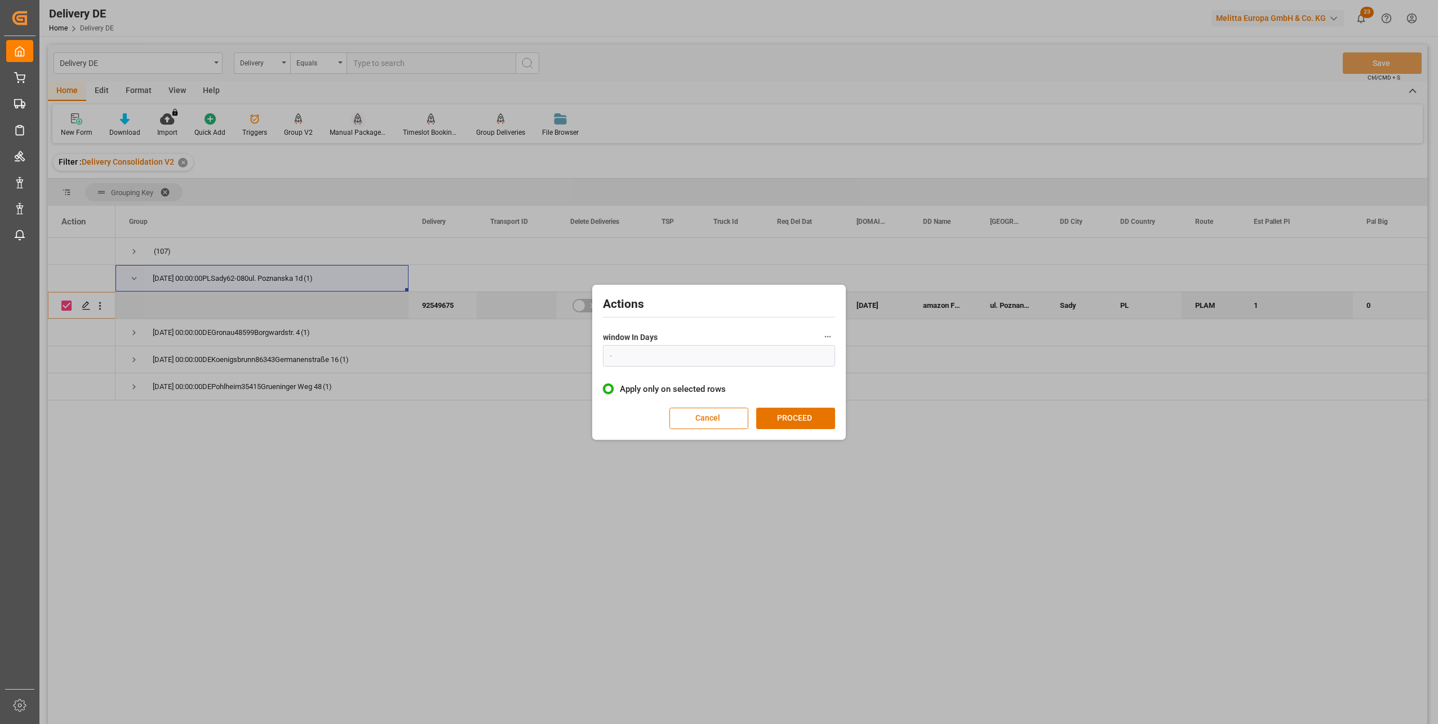
type input "1"
click at [810, 424] on button "PROCEED" at bounding box center [795, 418] width 79 height 21
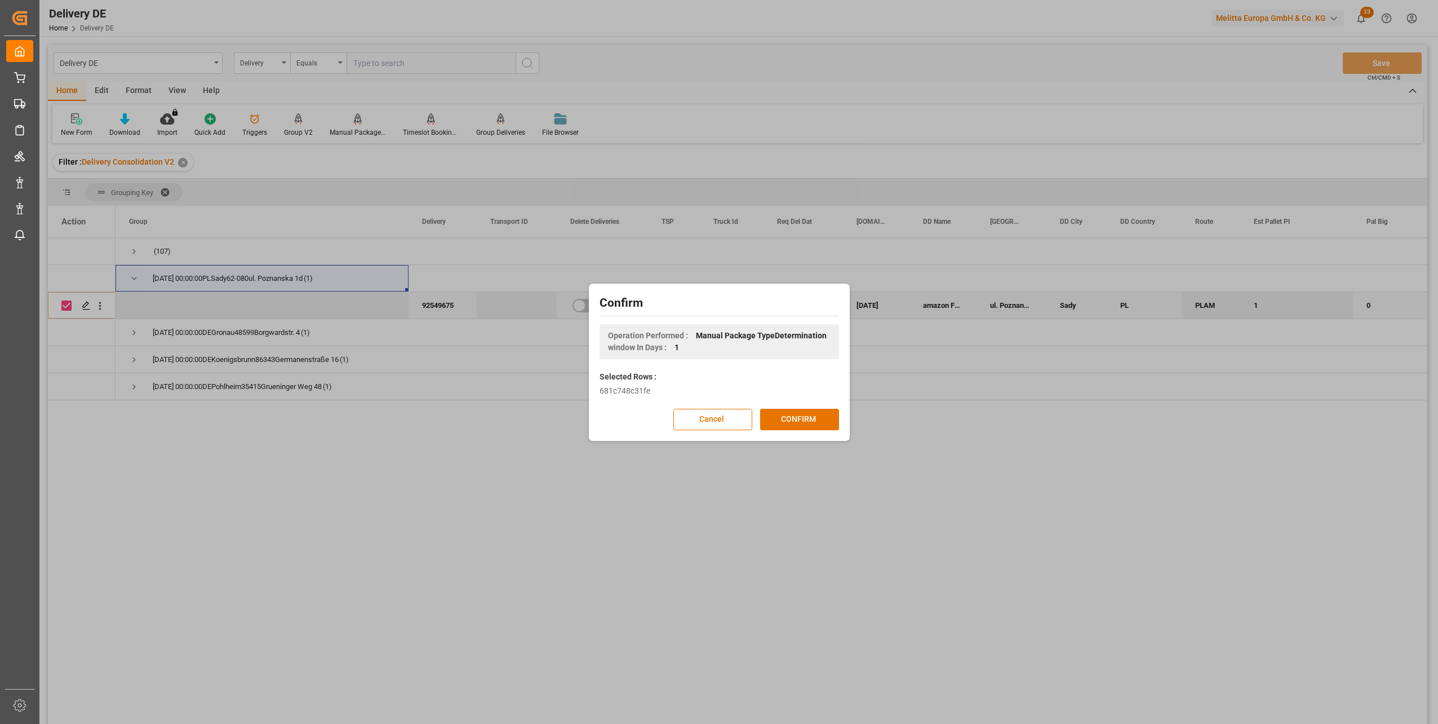
click at [810, 424] on button "CONFIRM" at bounding box center [799, 419] width 79 height 21
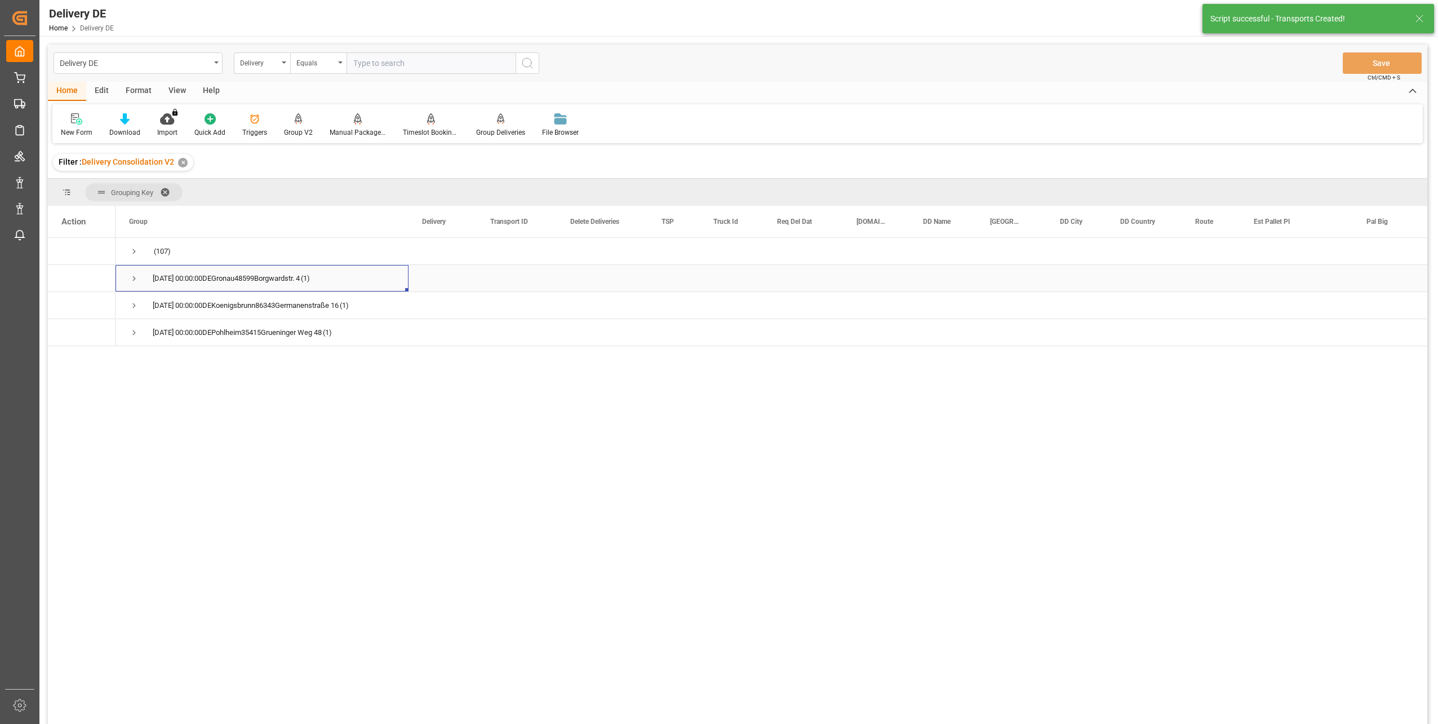
click at [132, 278] on span "Press SPACE to select this row." at bounding box center [134, 278] width 10 height 10
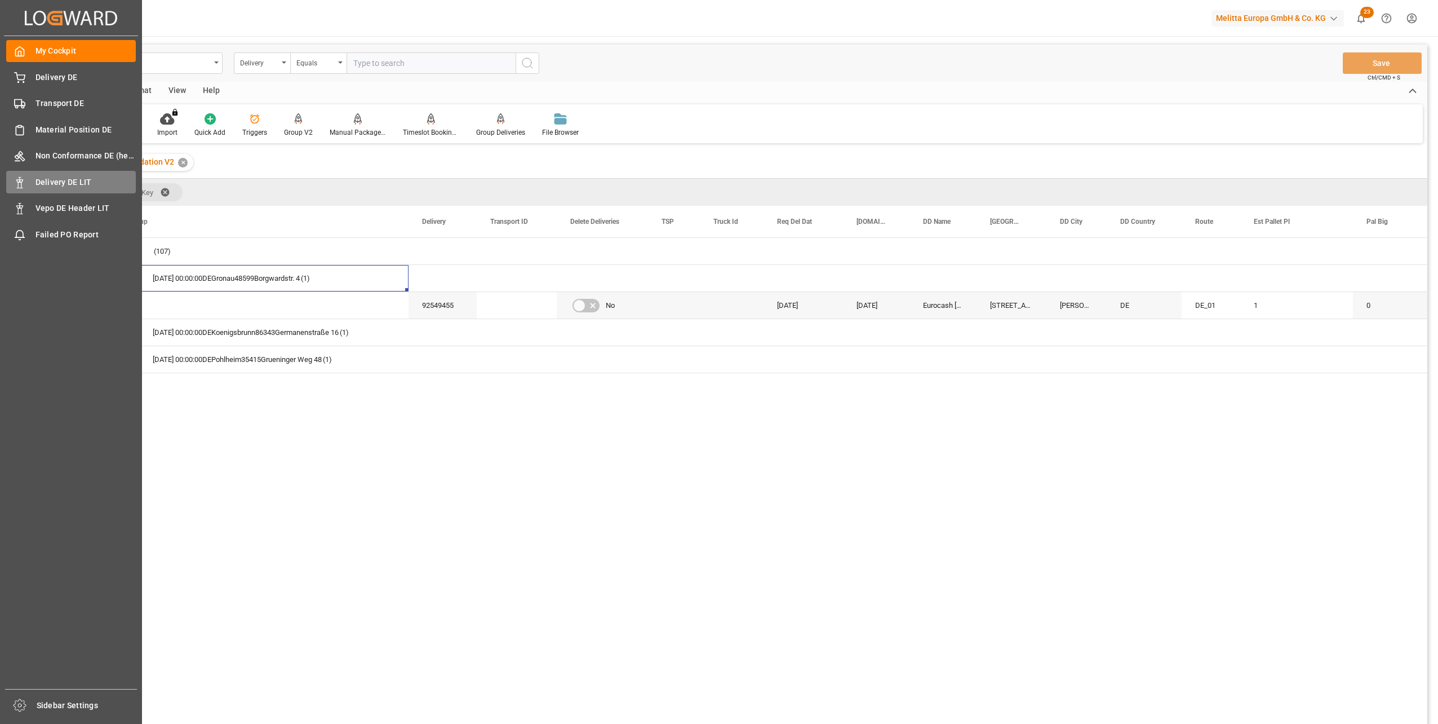
click at [66, 184] on span "Delivery DE LIT" at bounding box center [86, 182] width 101 height 12
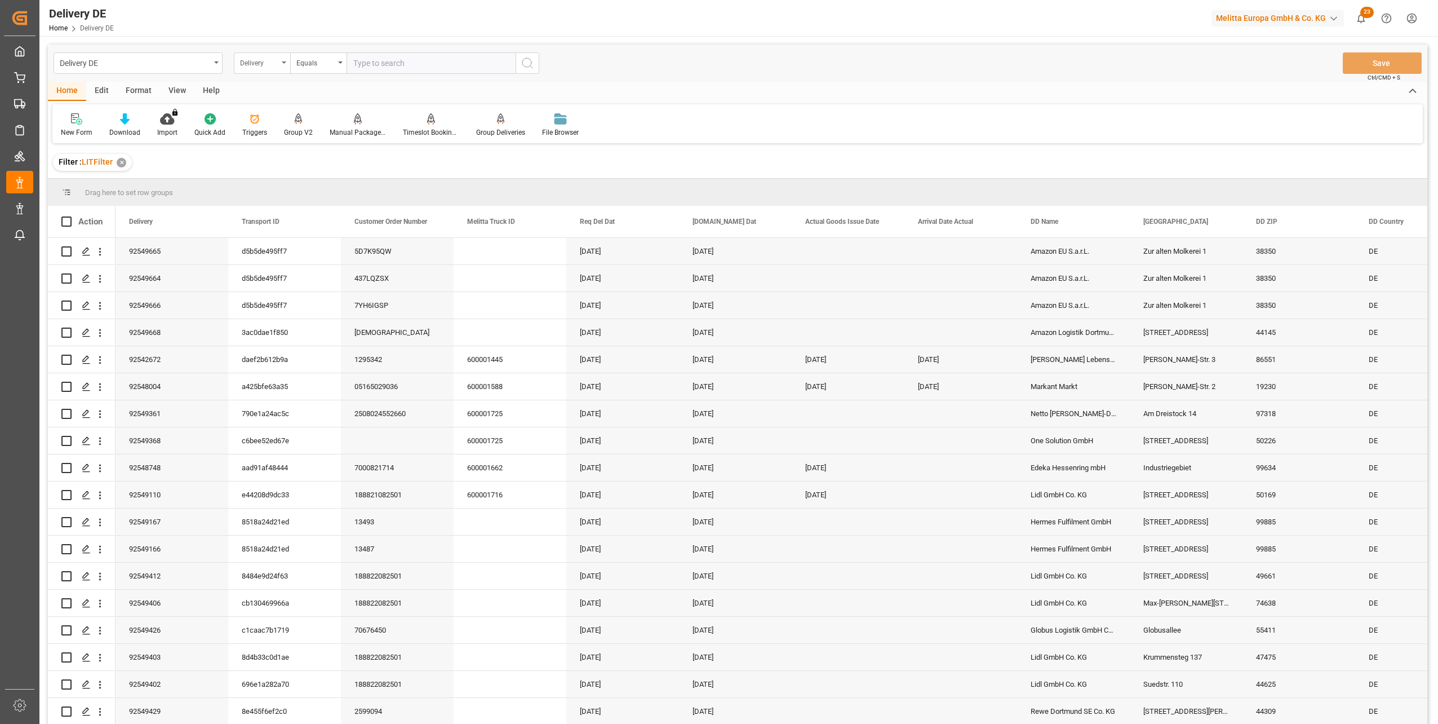
click at [276, 64] on div "Delivery" at bounding box center [259, 61] width 38 height 13
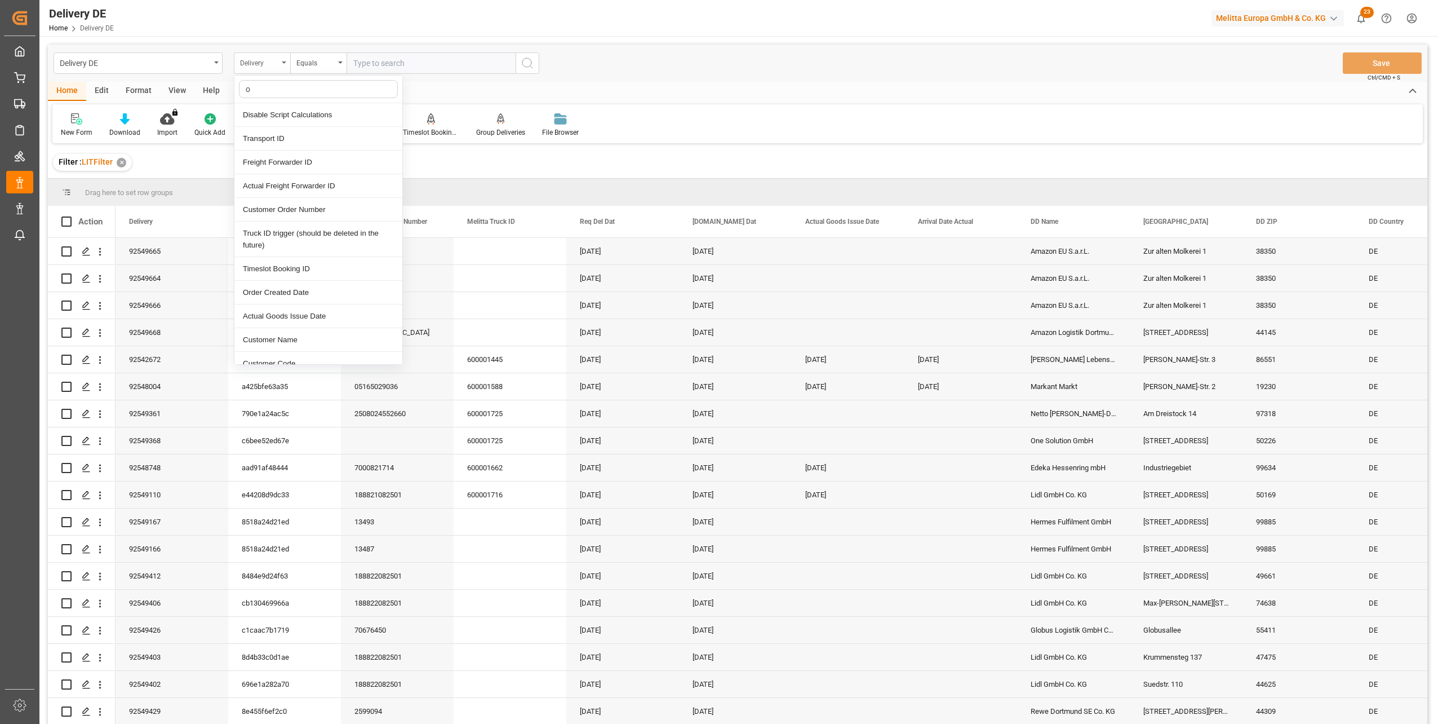
type input "or"
click at [291, 214] on div "Order Created Date" at bounding box center [318, 210] width 168 height 24
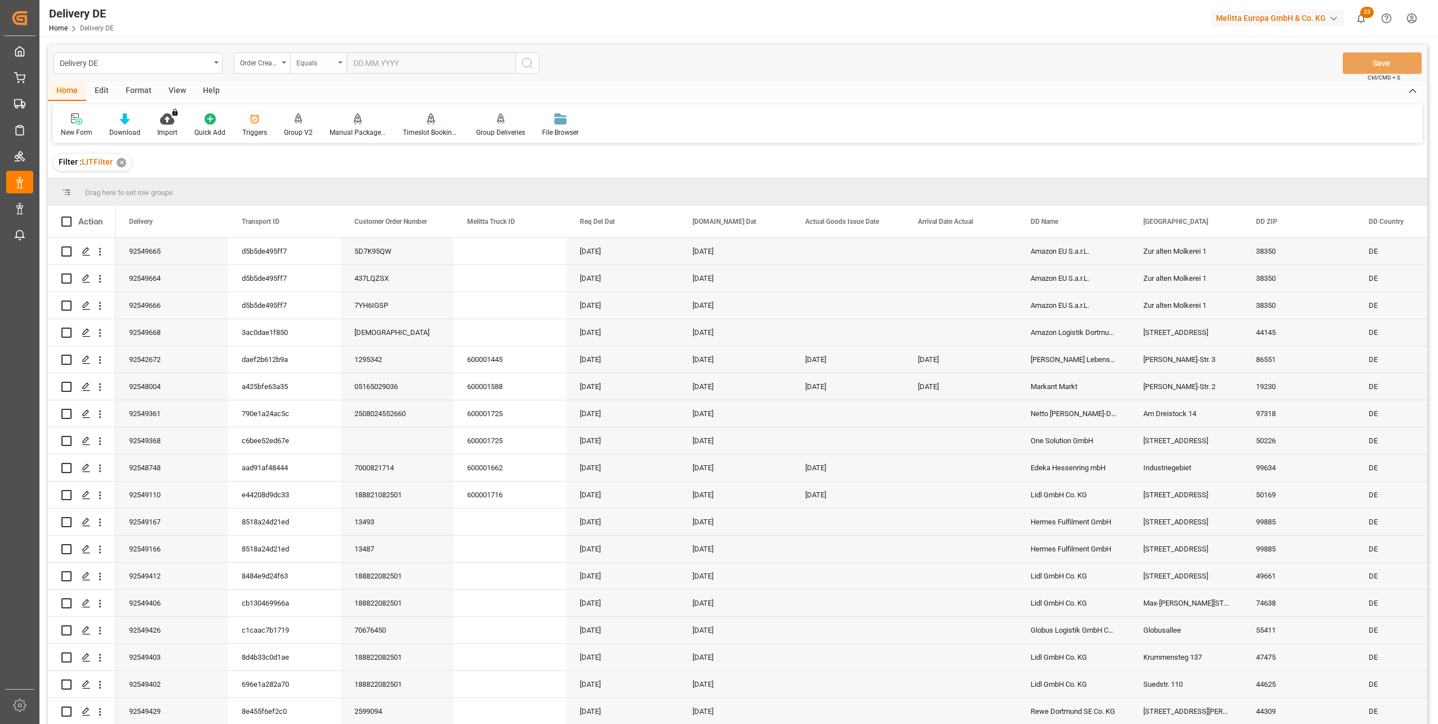
click at [315, 65] on div "Equals" at bounding box center [315, 61] width 38 height 13
click at [329, 183] on div "Greater than" at bounding box center [375, 186] width 168 height 24
click at [484, 63] on input "text" at bounding box center [431, 62] width 169 height 21
click at [430, 174] on span "14" at bounding box center [426, 175] width 7 height 8
type input "[DATE]"
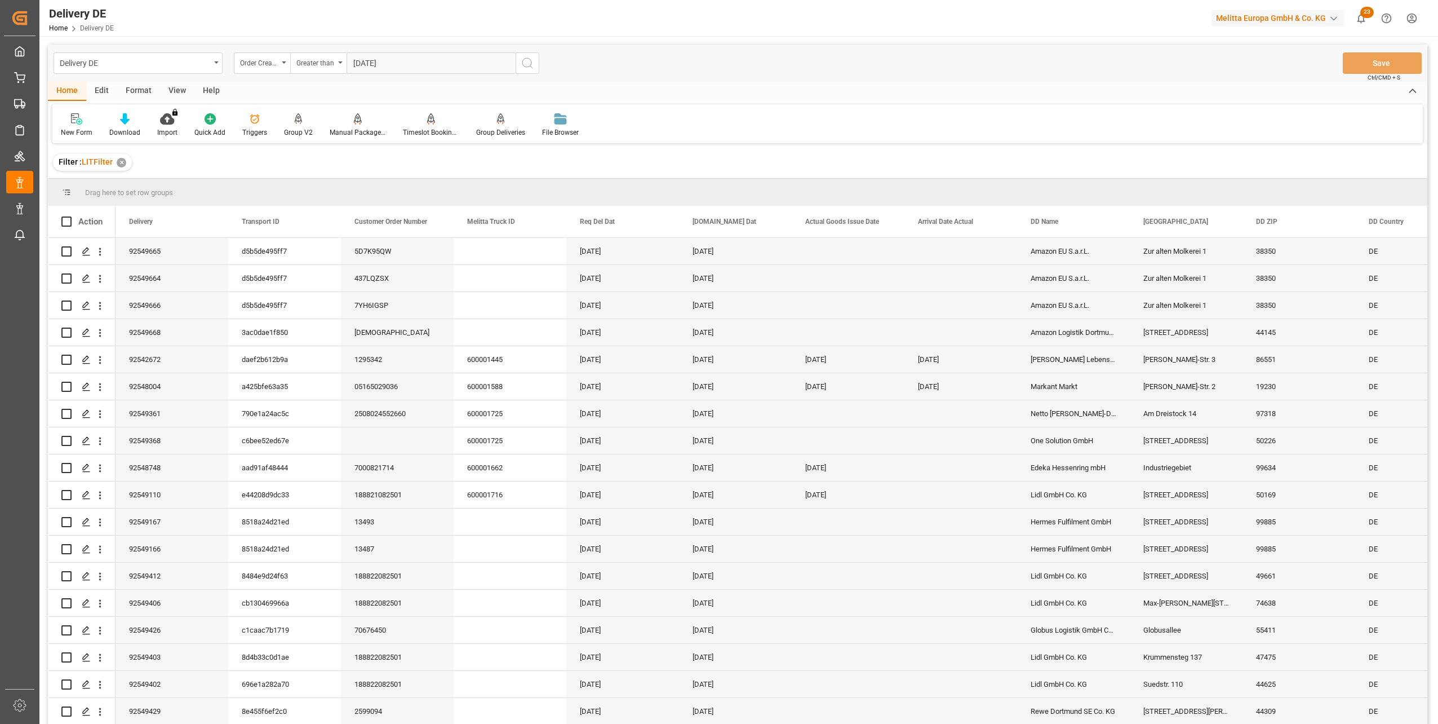
click at [531, 62] on icon "search button" at bounding box center [528, 63] width 14 height 14
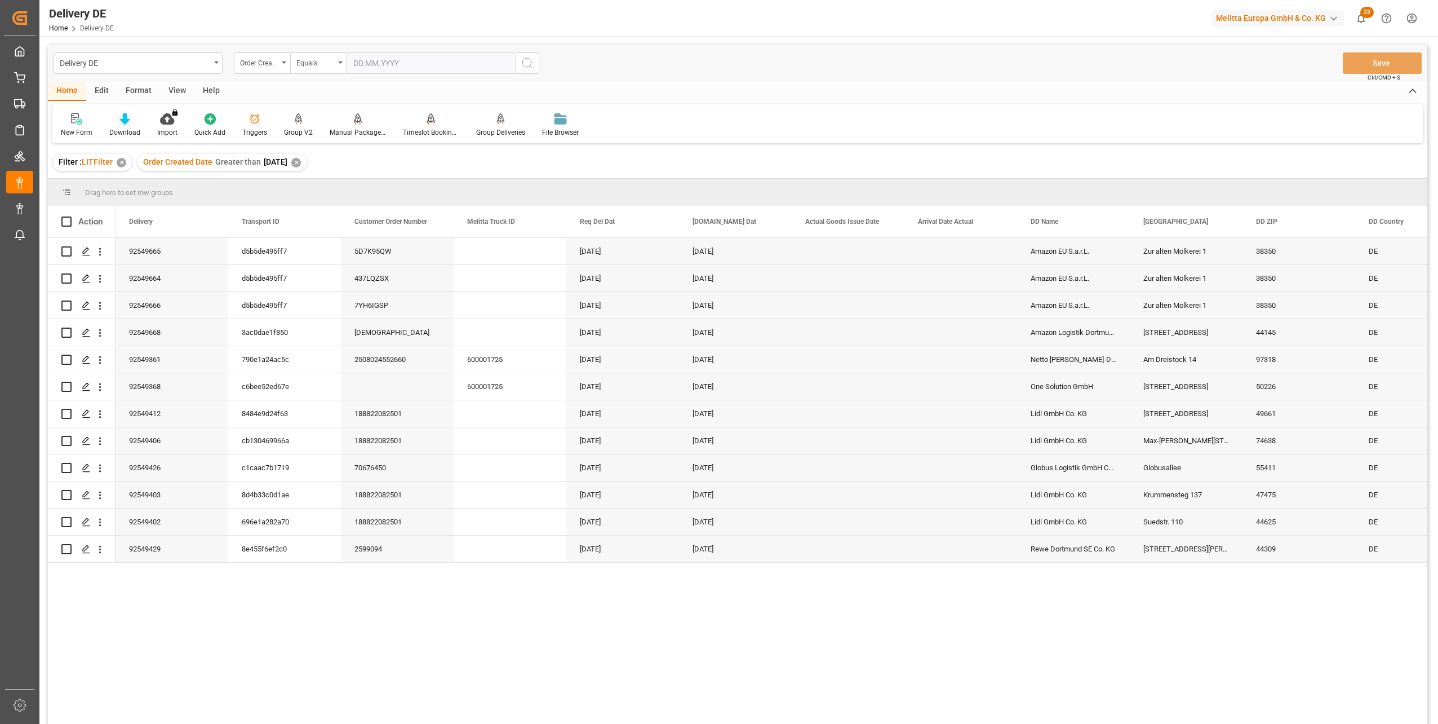
click at [122, 129] on div "Download" at bounding box center [124, 132] width 31 height 10
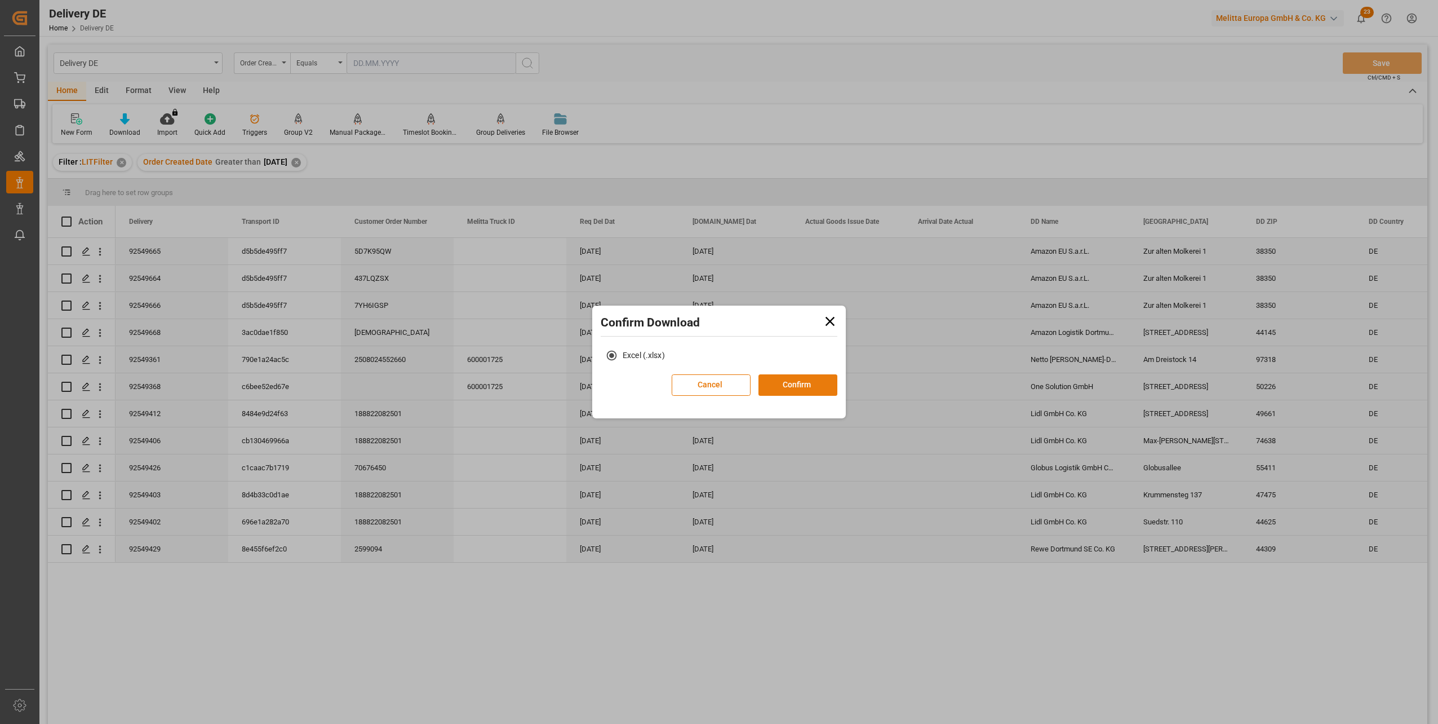
click at [814, 383] on button "Confirm" at bounding box center [798, 384] width 79 height 21
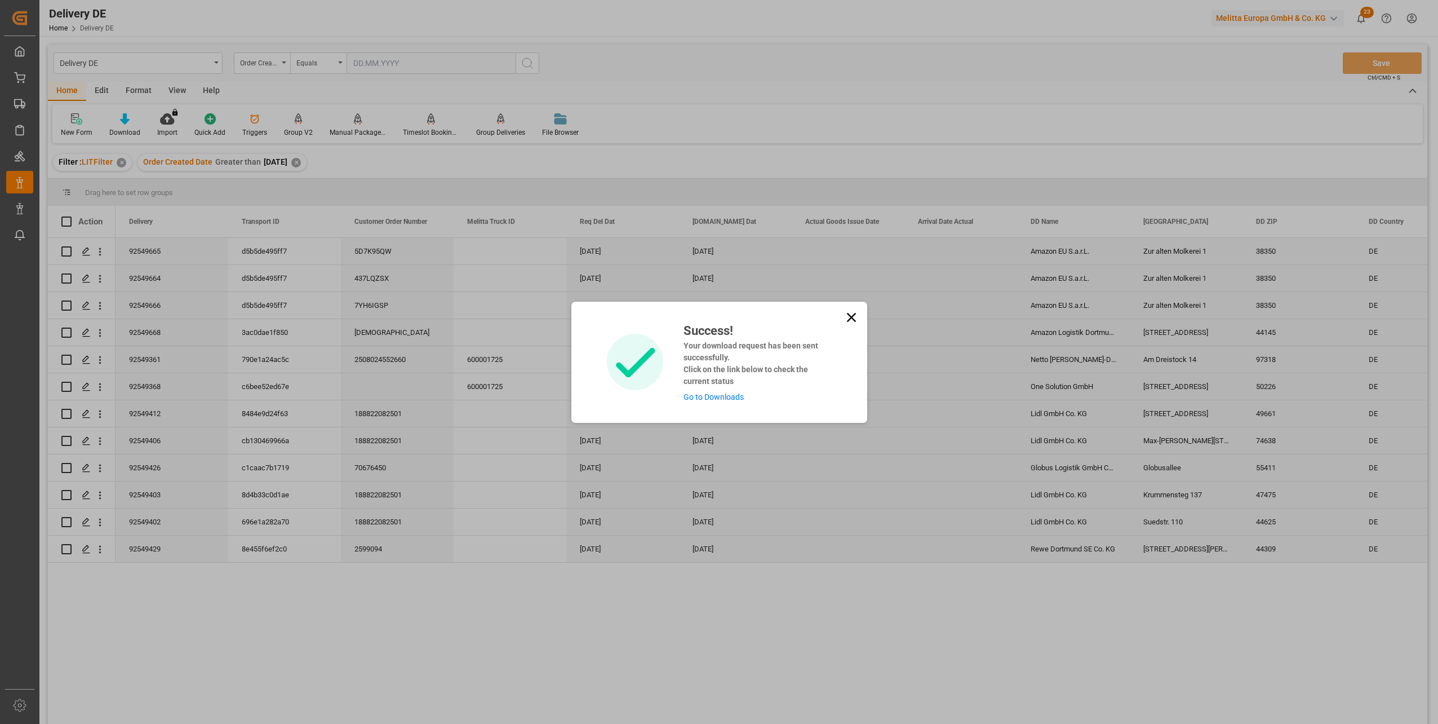
click at [703, 396] on link "Go to Downloads" at bounding box center [714, 396] width 60 height 9
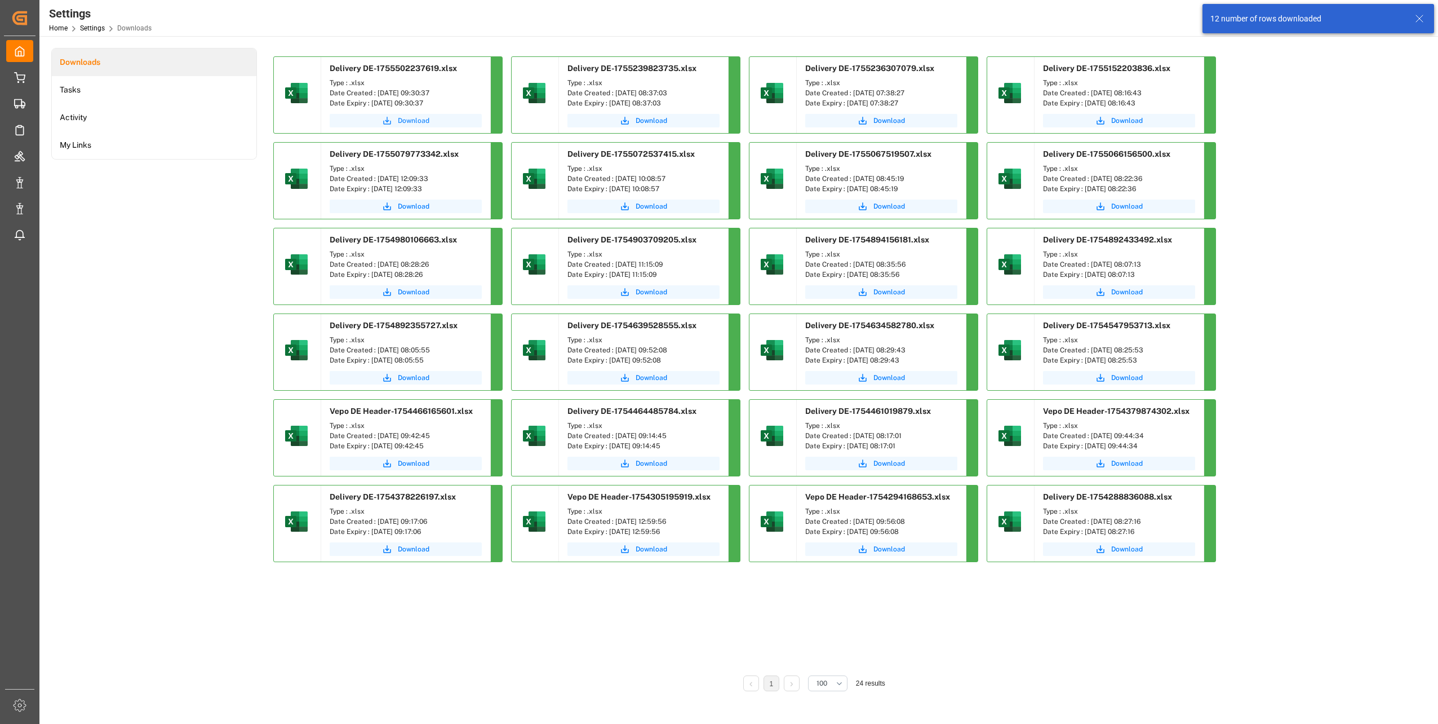
click at [409, 119] on span "Download" at bounding box center [414, 121] width 32 height 10
